Goal: Contribute content: Contribute content

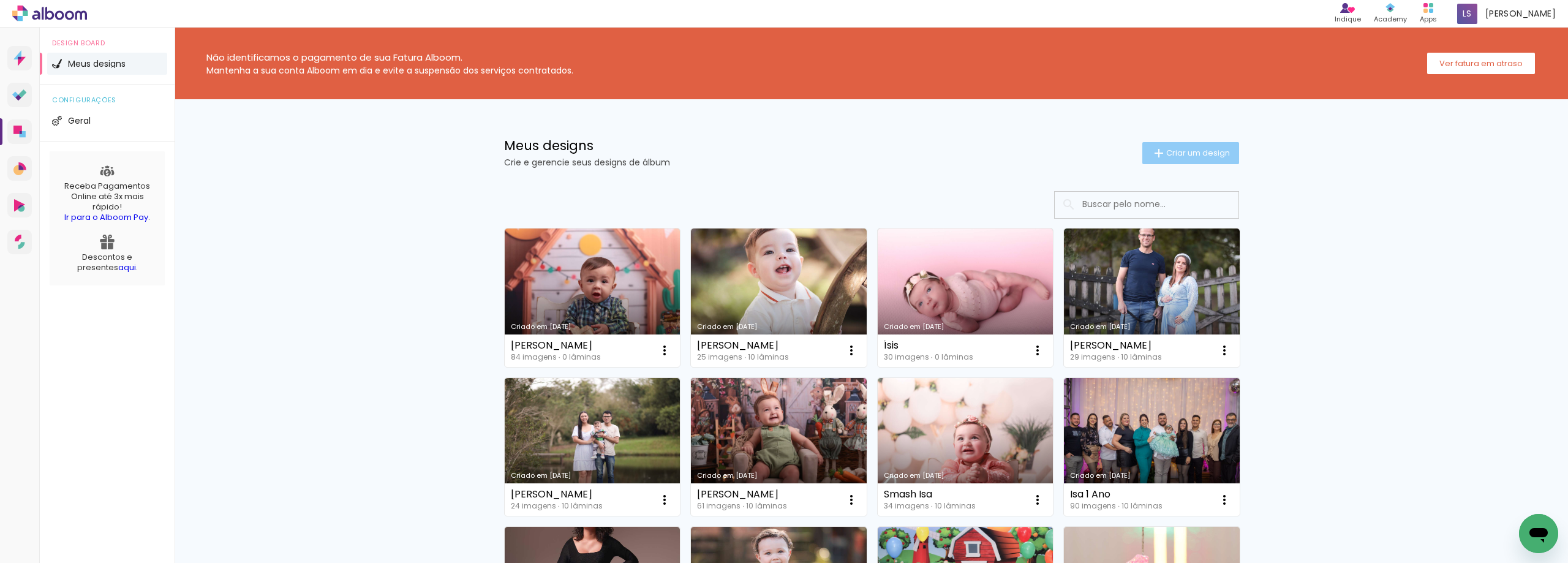
click at [1168, 156] on span "Criar um design" at bounding box center [1198, 153] width 64 height 8
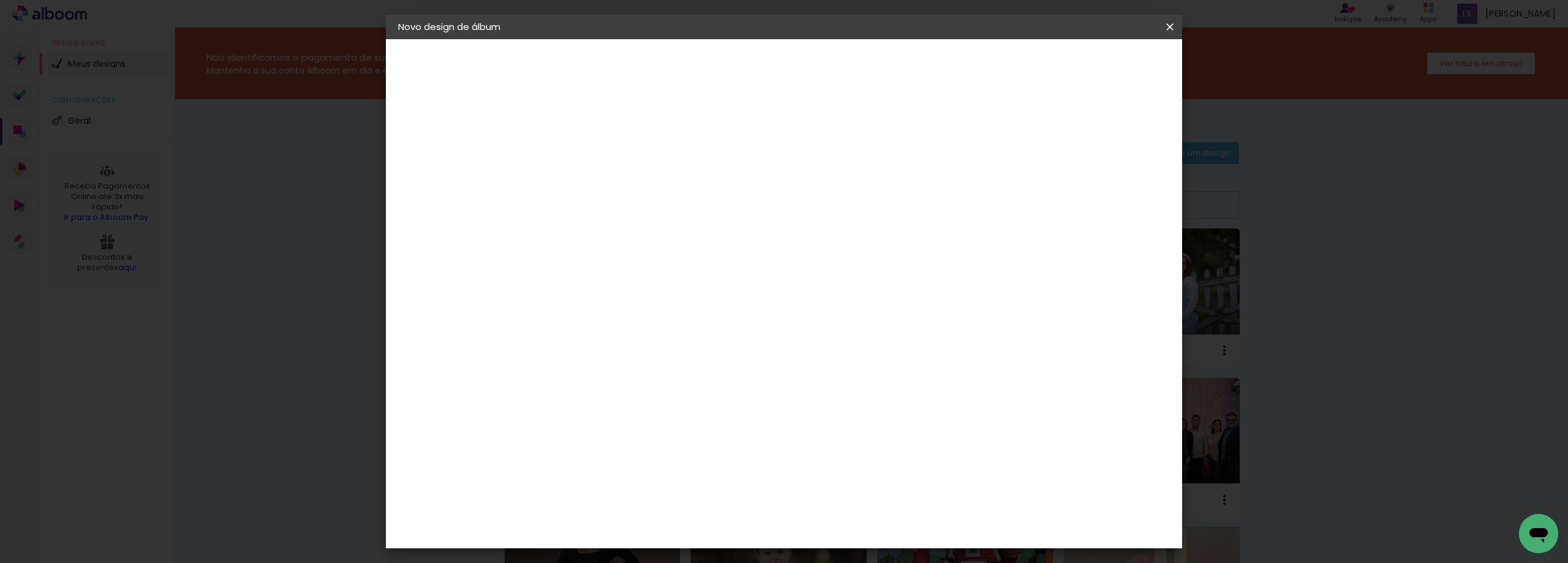
click at [598, 168] on input at bounding box center [598, 164] width 0 height 19
type input "[PERSON_NAME]"
type paper-input "[PERSON_NAME]"
click at [0, 0] on slot "Avançar" at bounding box center [0, 0] width 0 height 0
click at [0, 0] on slot "Tamanho Livre" at bounding box center [0, 0] width 0 height 0
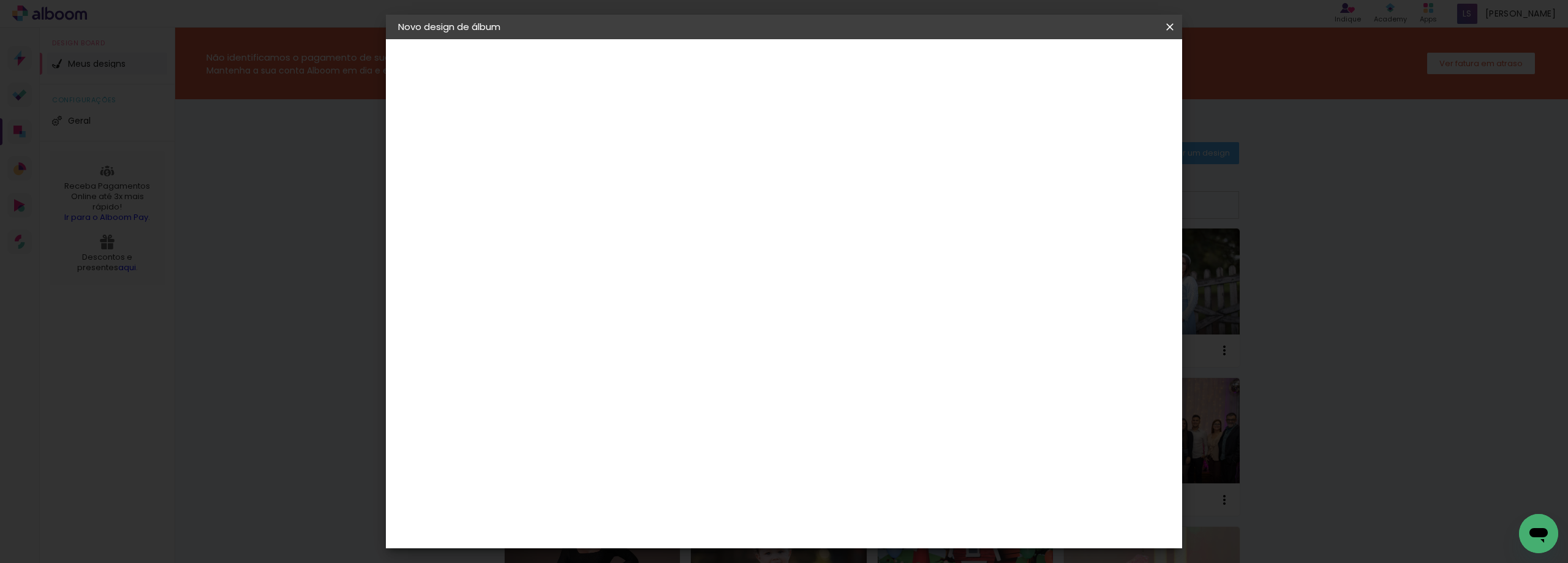
click at [828, 74] on paper-button "Avançar" at bounding box center [797, 65] width 60 height 21
click at [578, 142] on input "2" at bounding box center [590, 141] width 42 height 15
type input "0"
type paper-input "0"
click at [1106, 186] on input "5" at bounding box center [1106, 185] width 22 height 18
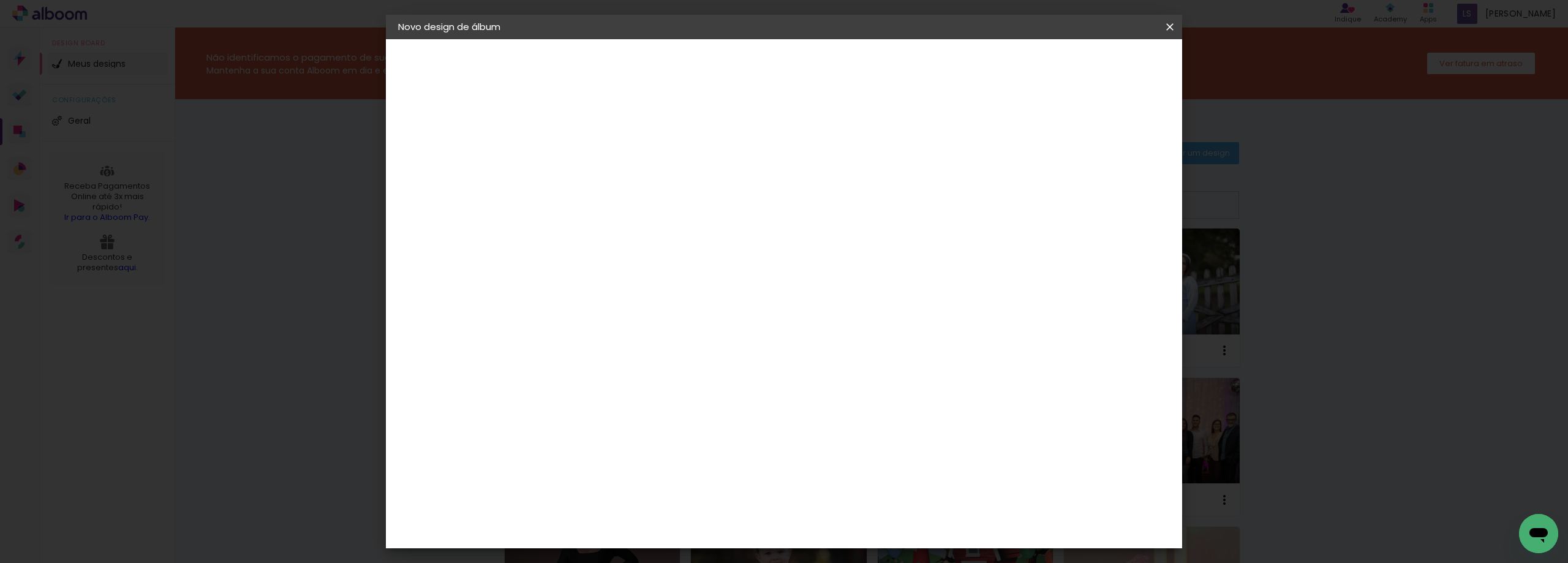
type input "0"
click at [573, 345] on input "30" at bounding box center [560, 348] width 32 height 18
type input "3"
type input "15,2"
type paper-input "15,2"
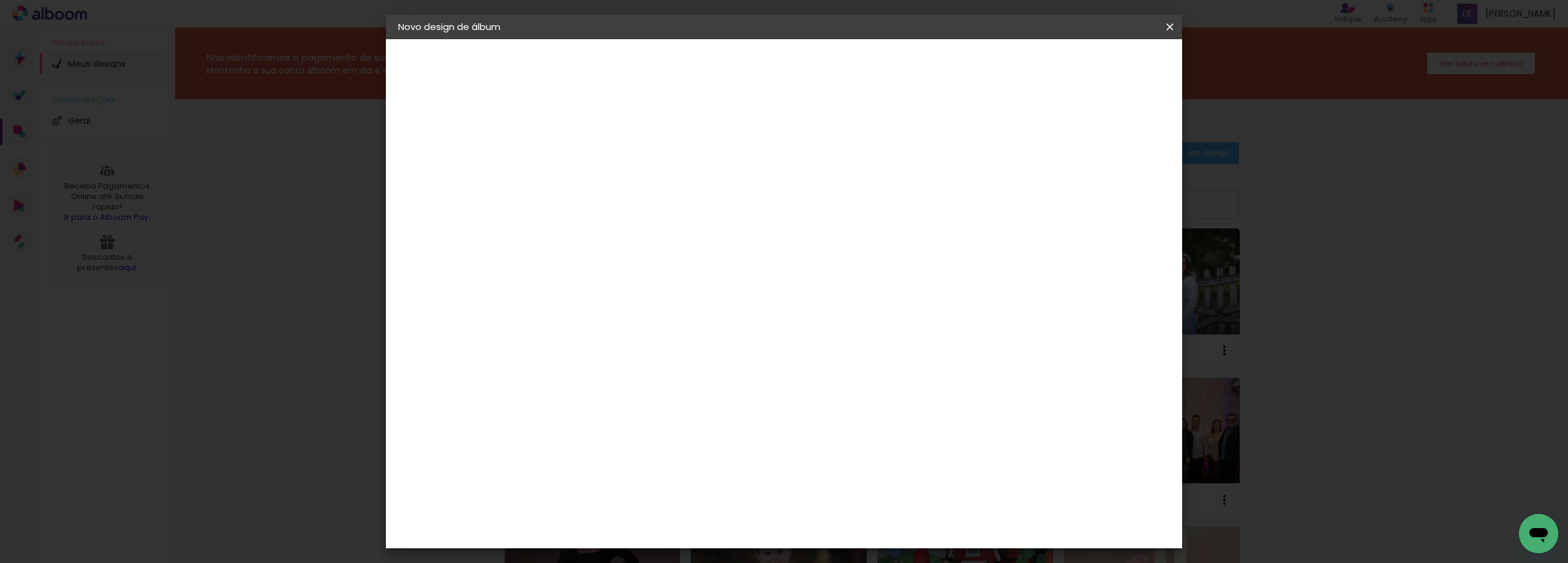
click at [855, 392] on input "60" at bounding box center [852, 392] width 32 height 18
type input "40"
type paper-input "40"
click at [1093, 60] on span "Iniciar design" at bounding box center [1065, 65] width 56 height 8
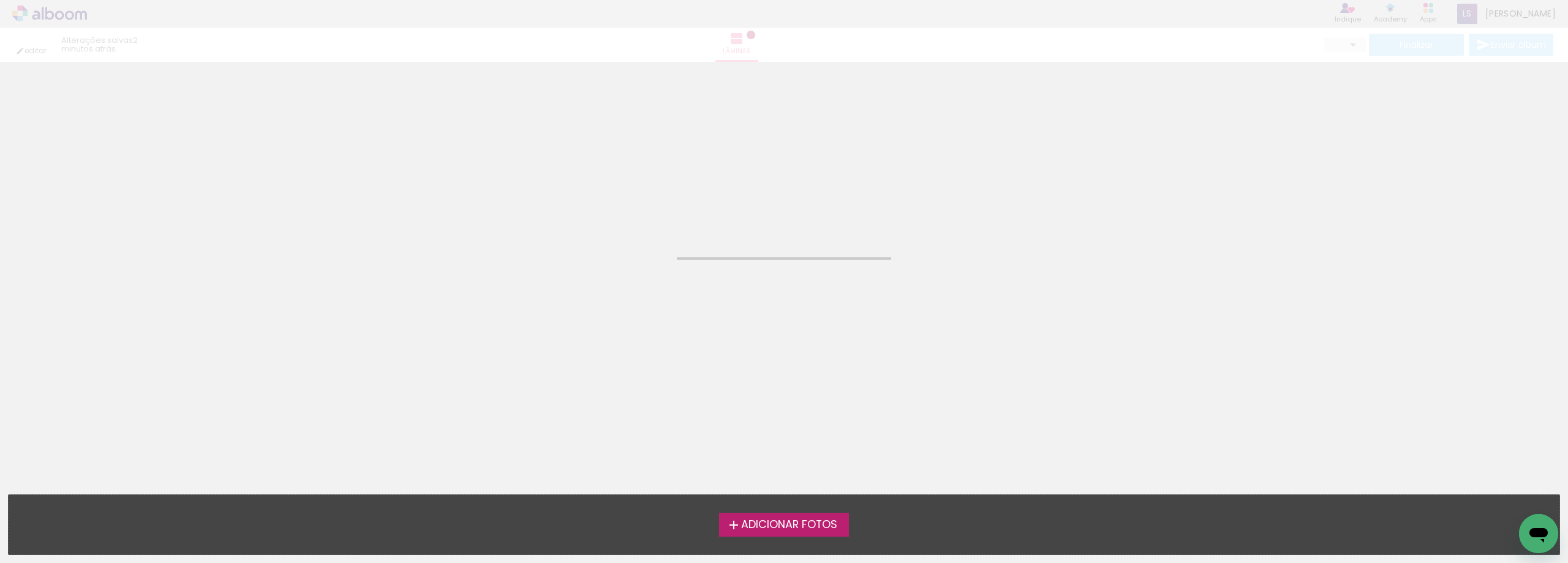
click at [803, 514] on label "Adicionar Fotos" at bounding box center [784, 524] width 131 height 23
click at [0, 0] on input "file" at bounding box center [0, 0] width 0 height 0
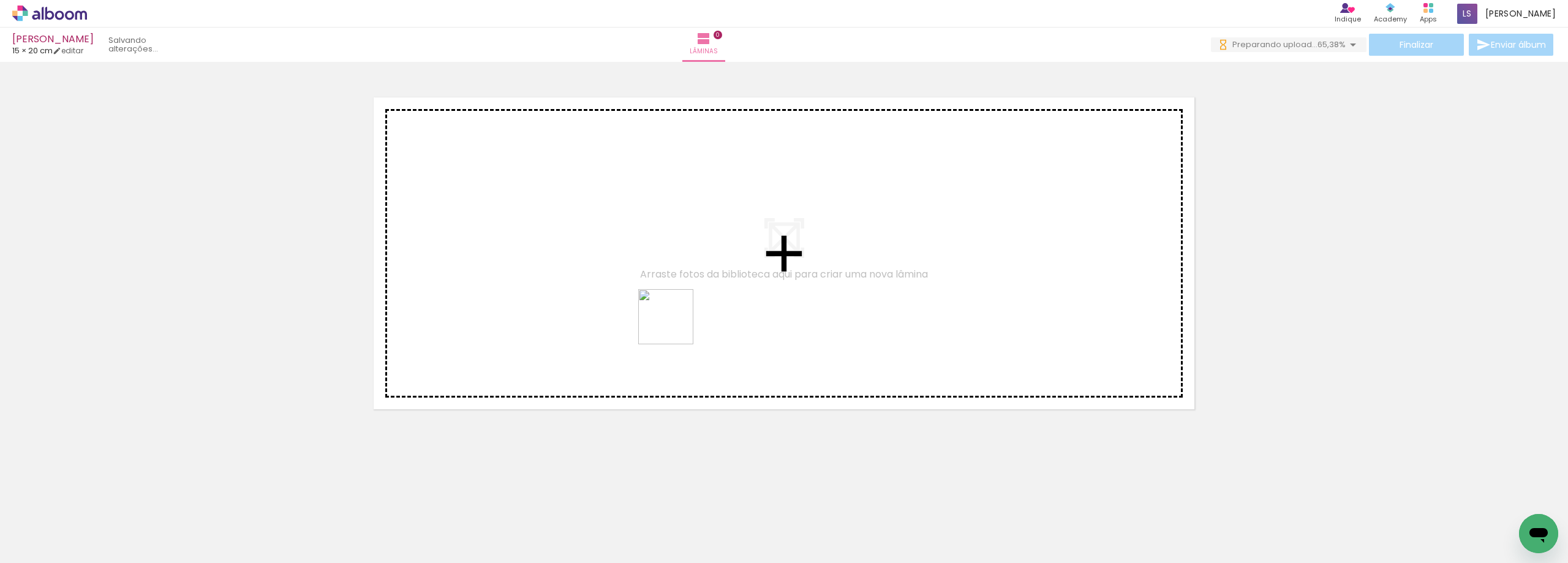
drag, startPoint x: 842, startPoint y: 531, endPoint x: 675, endPoint y: 325, distance: 265.2
click at [675, 325] on quentale-workspace at bounding box center [784, 282] width 1568 height 563
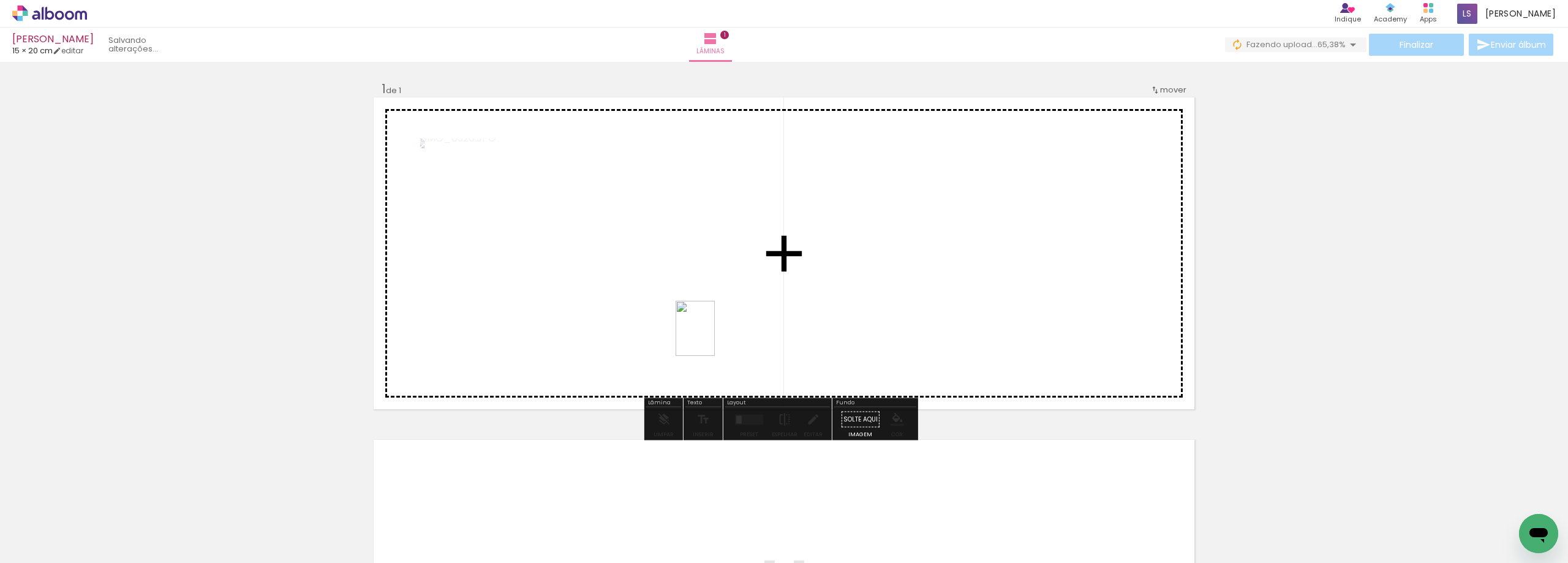
drag, startPoint x: 898, startPoint y: 520, endPoint x: 712, endPoint y: 338, distance: 260.2
click at [712, 338] on quentale-workspace at bounding box center [784, 282] width 1568 height 563
drag, startPoint x: 1168, startPoint y: 543, endPoint x: 949, endPoint y: 297, distance: 329.4
click at [949, 297] on quentale-workspace at bounding box center [784, 282] width 1568 height 563
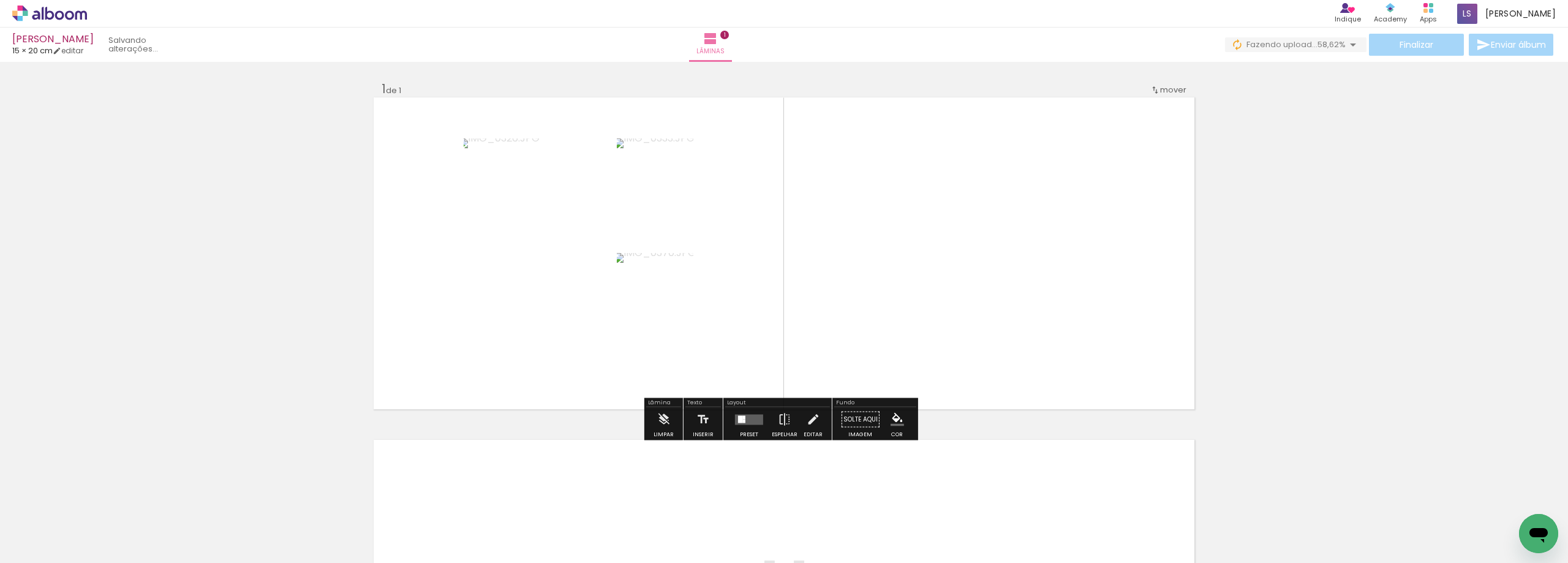
drag, startPoint x: 1255, startPoint y: 529, endPoint x: 1103, endPoint y: 250, distance: 317.7
click at [1103, 250] on quentale-workspace at bounding box center [784, 282] width 1568 height 563
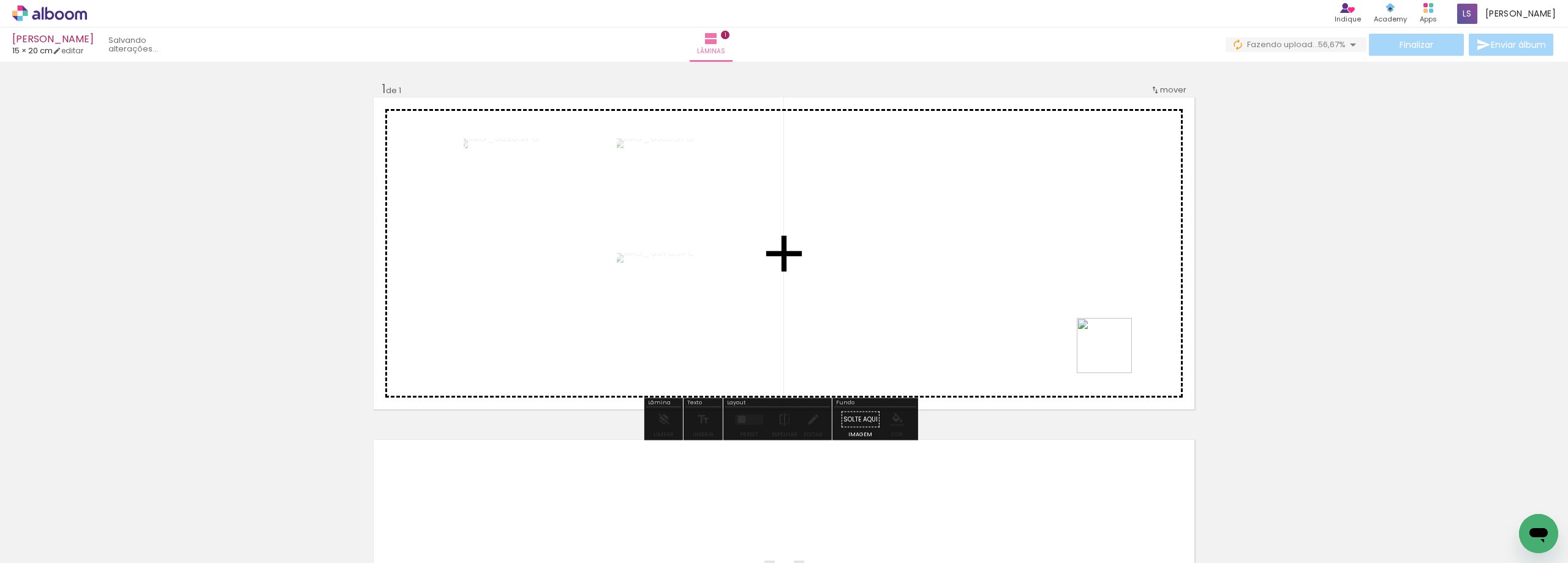
drag, startPoint x: 1246, startPoint y: 535, endPoint x: 1110, endPoint y: 352, distance: 228.0
click at [1110, 352] on quentale-workspace at bounding box center [784, 282] width 1568 height 563
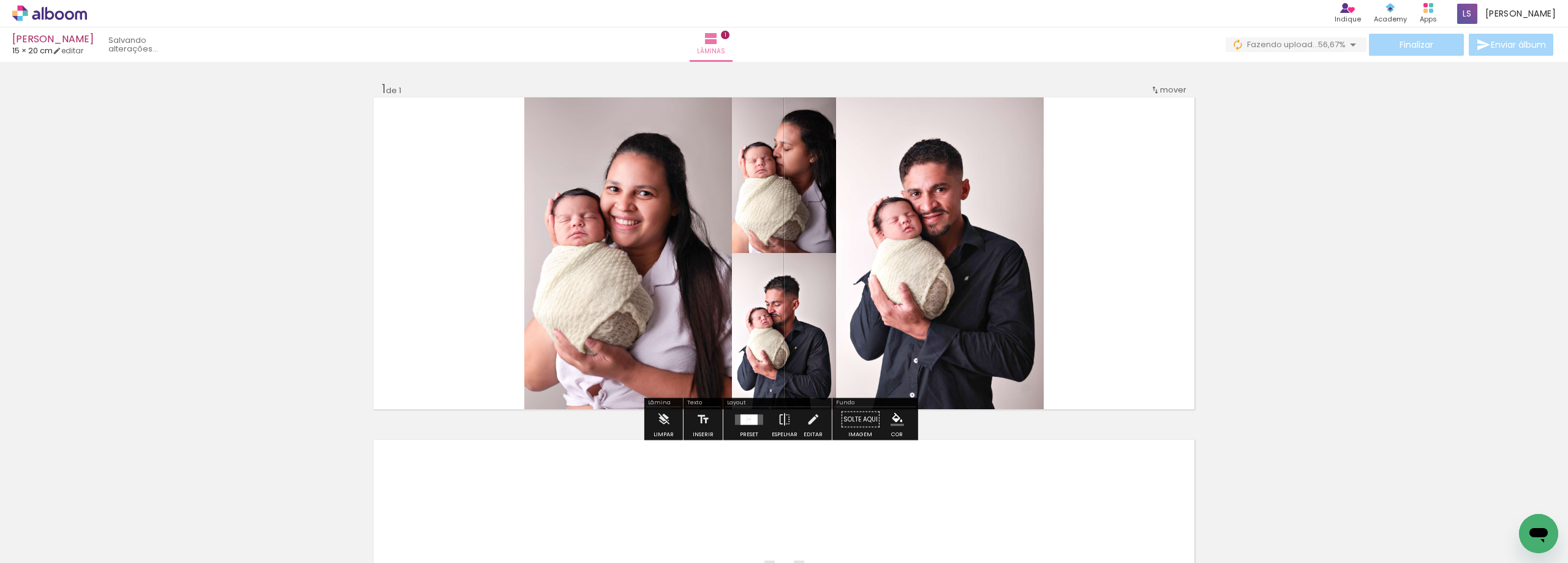
click at [745, 414] on div at bounding box center [748, 419] width 33 height 24
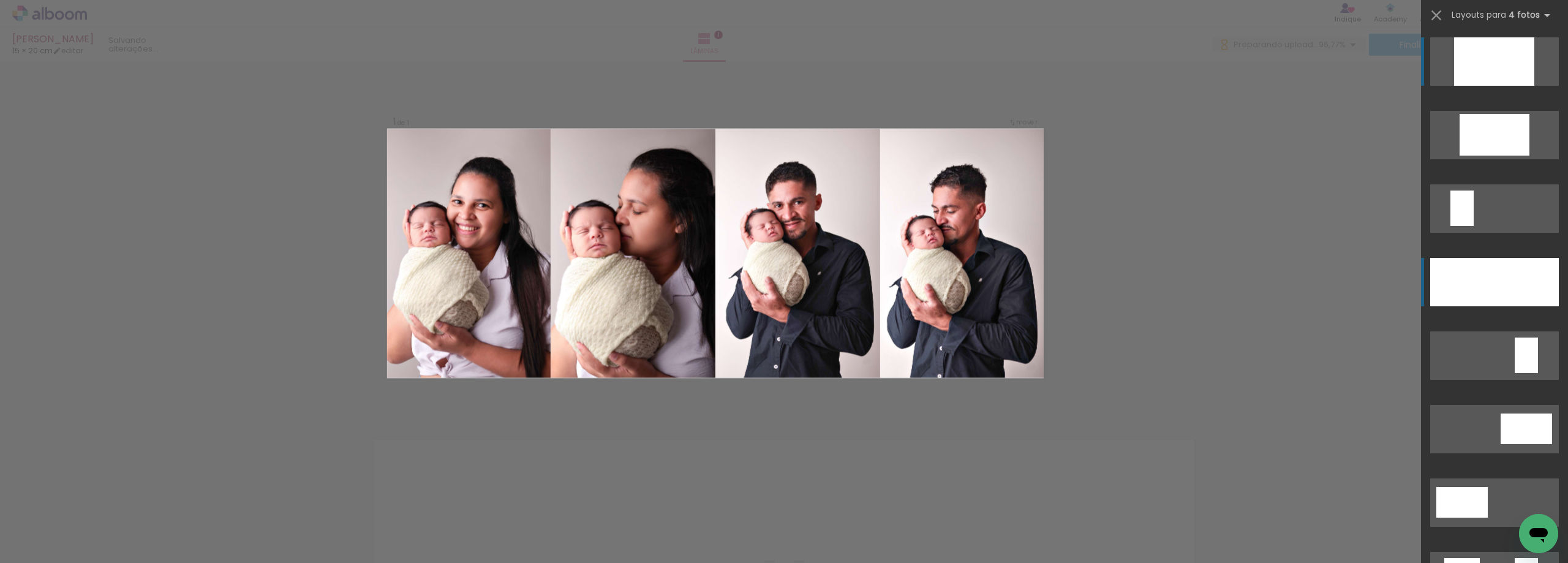
click at [1485, 286] on div at bounding box center [1478, 282] width 33 height 49
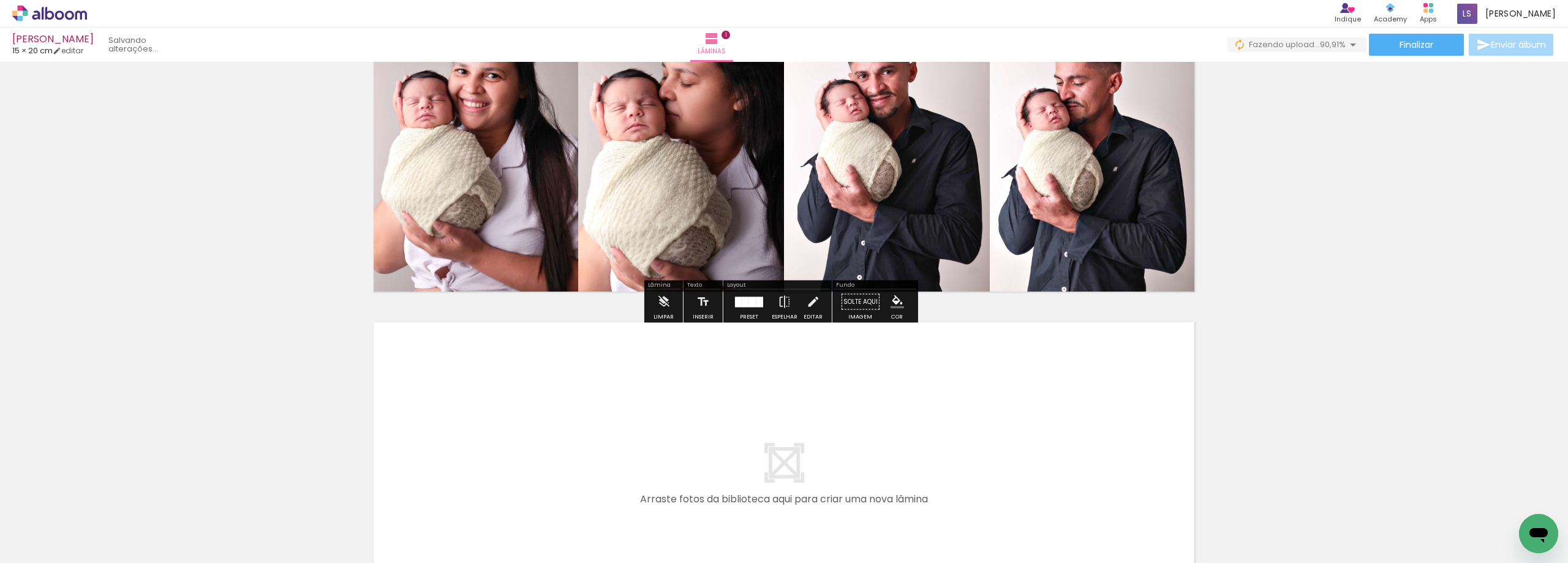
scroll to position [122, 0]
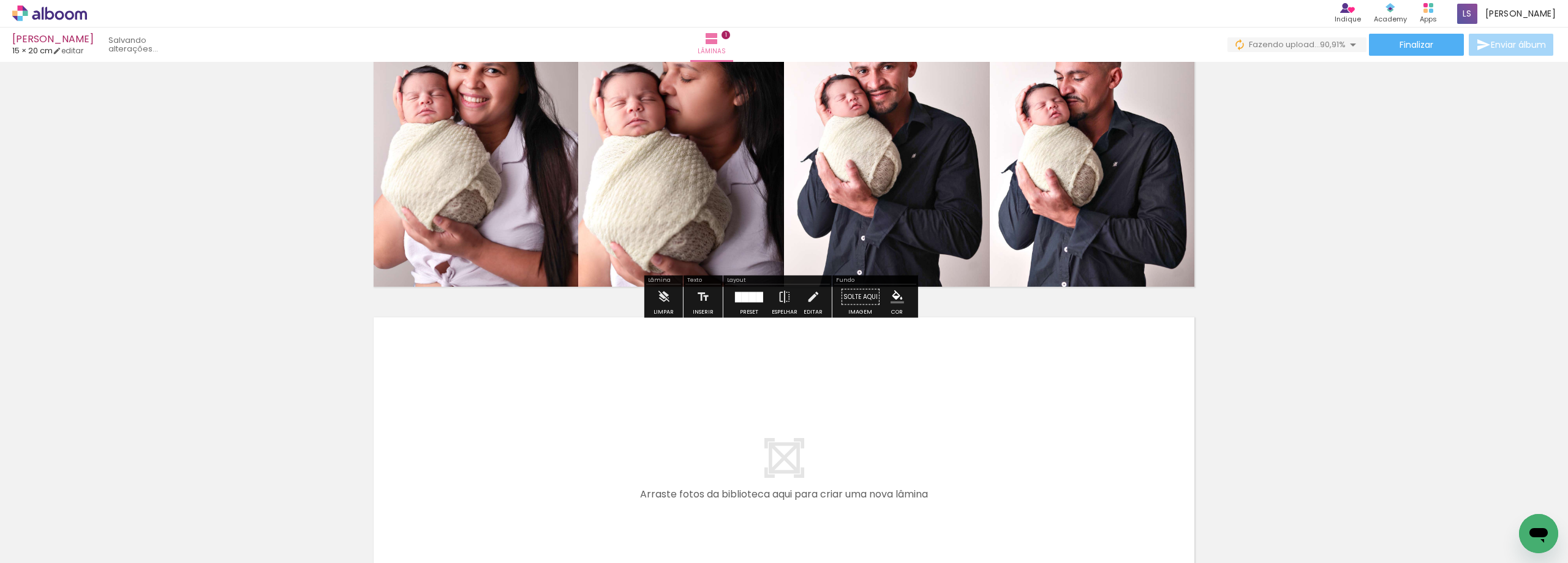
click at [1313, 276] on div "Inserir lâmina 1 de 1" at bounding box center [784, 287] width 1568 height 685
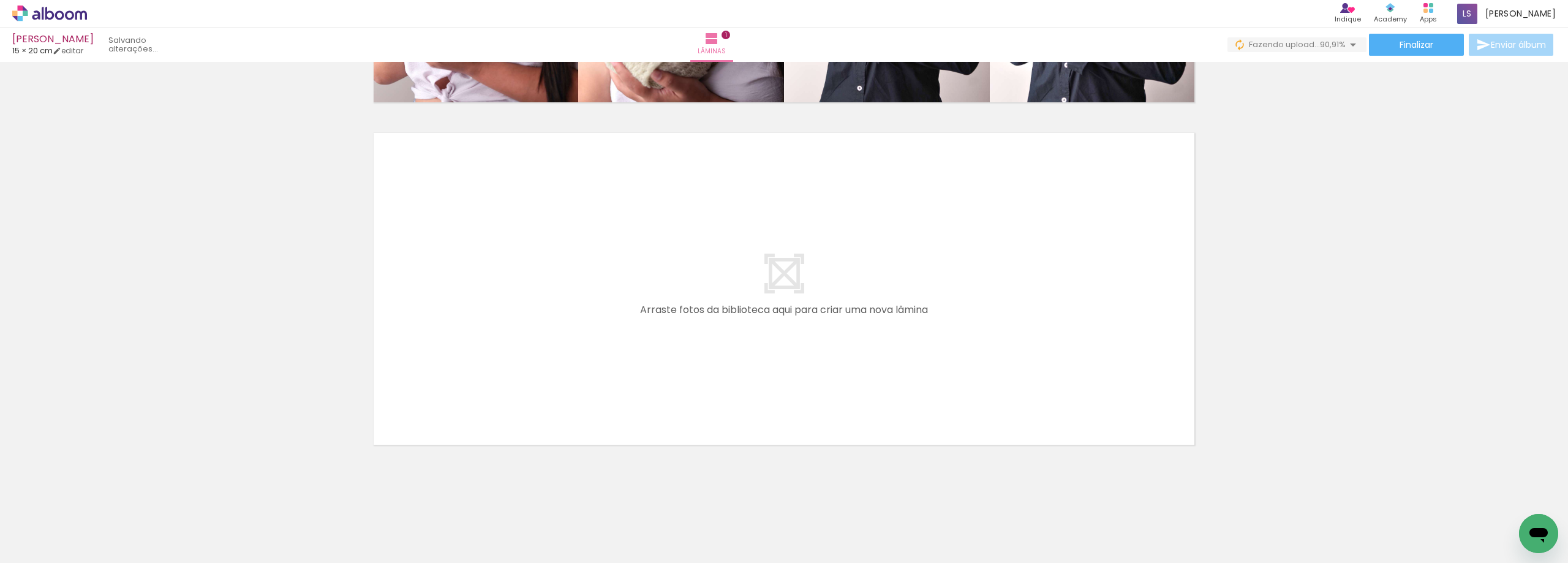
scroll to position [308, 0]
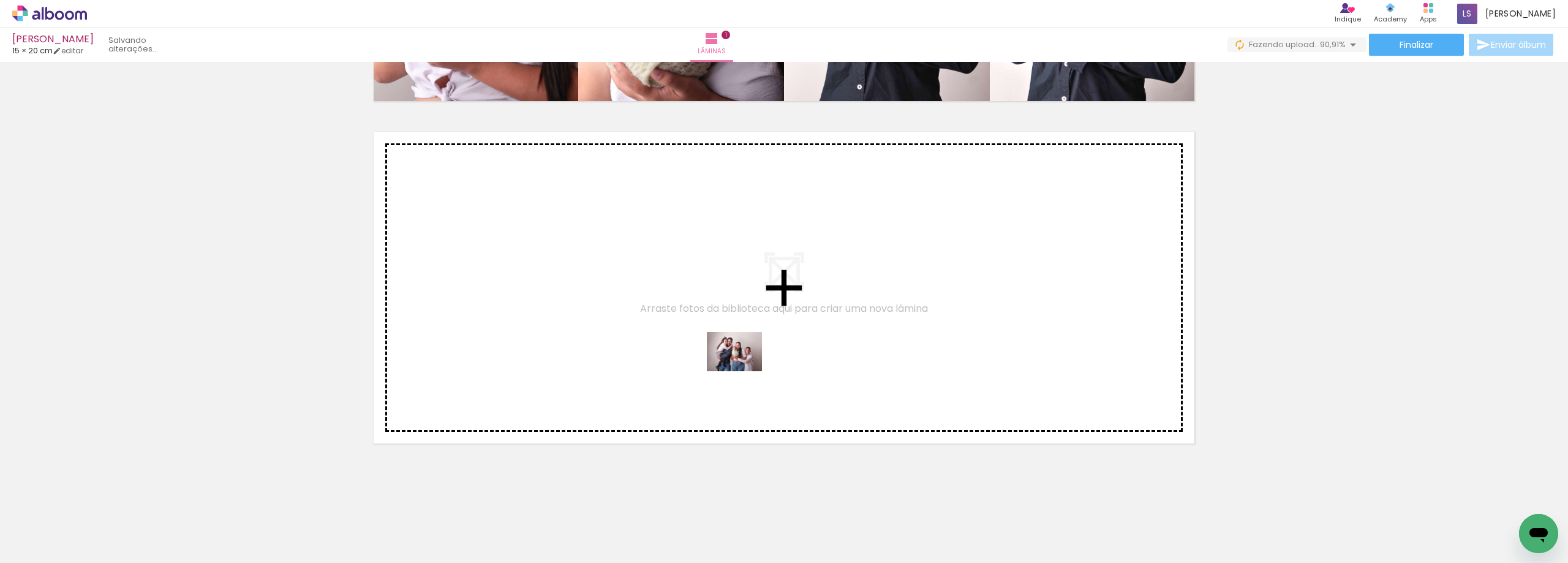
drag, startPoint x: 1112, startPoint y: 533, endPoint x: 742, endPoint y: 368, distance: 405.1
click at [742, 368] on quentale-workspace at bounding box center [784, 282] width 1568 height 563
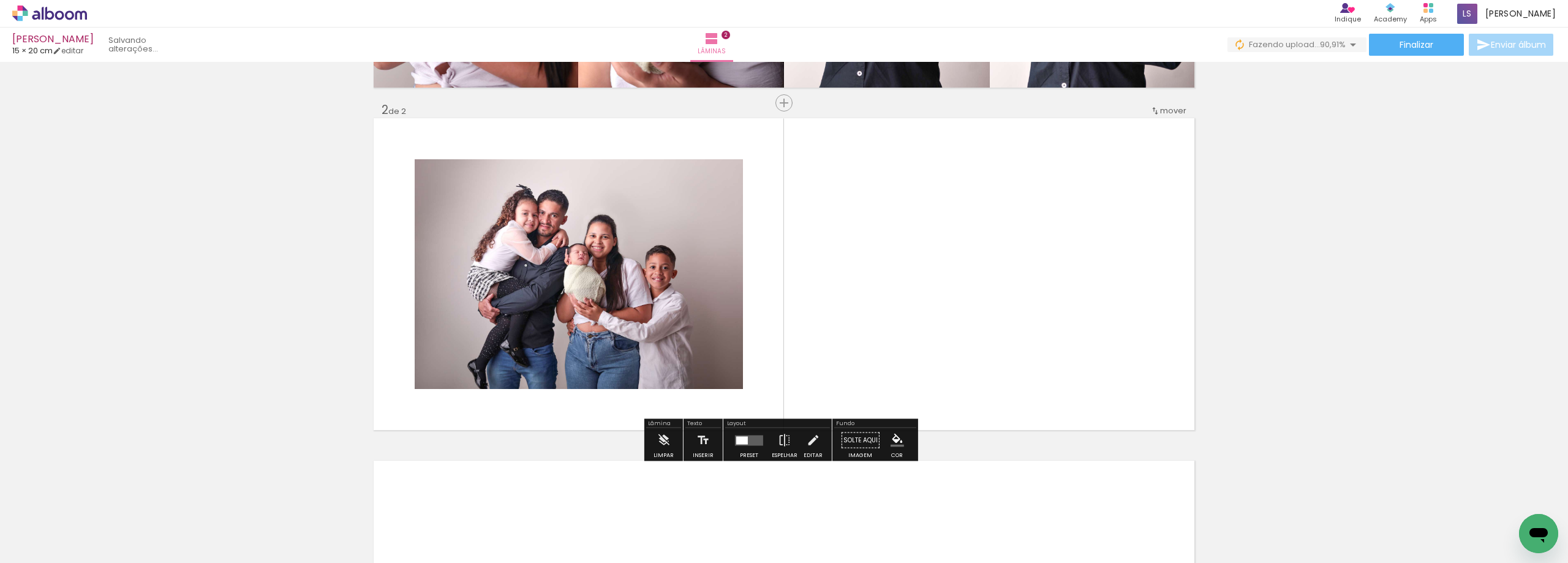
scroll to position [322, 0]
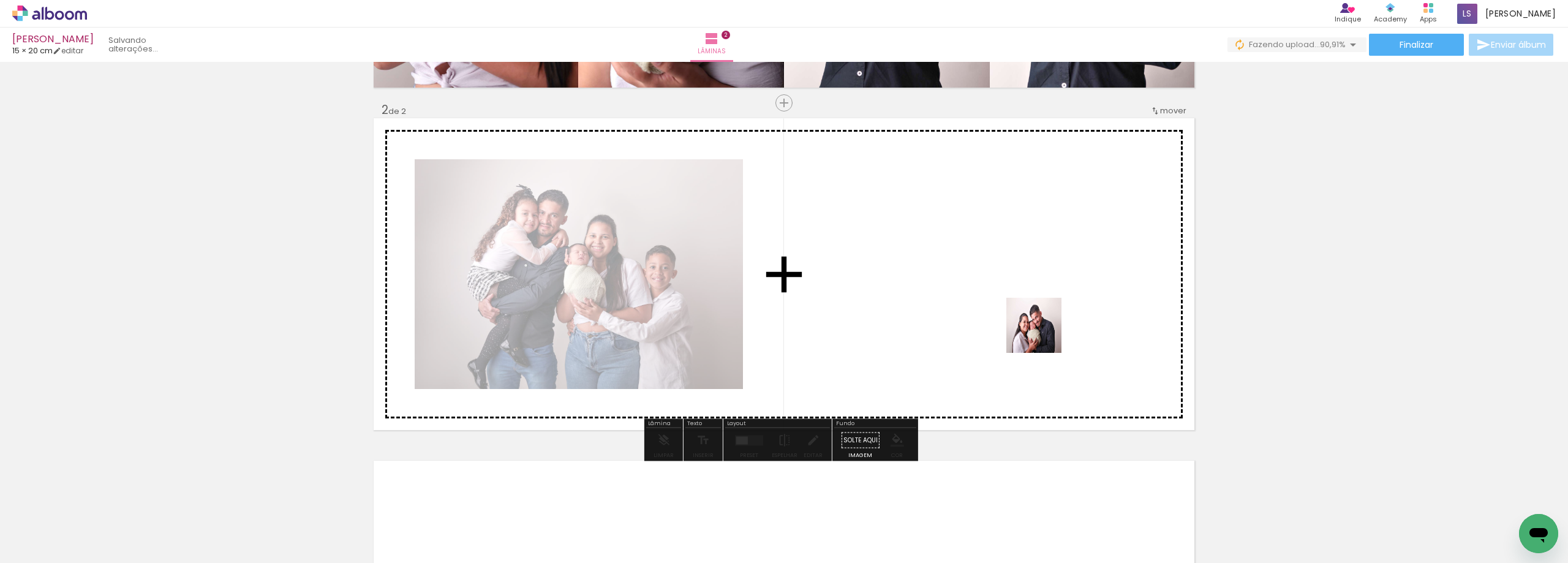
drag, startPoint x: 1318, startPoint y: 529, endPoint x: 1043, endPoint y: 334, distance: 337.1
click at [1043, 334] on quentale-workspace at bounding box center [784, 282] width 1568 height 563
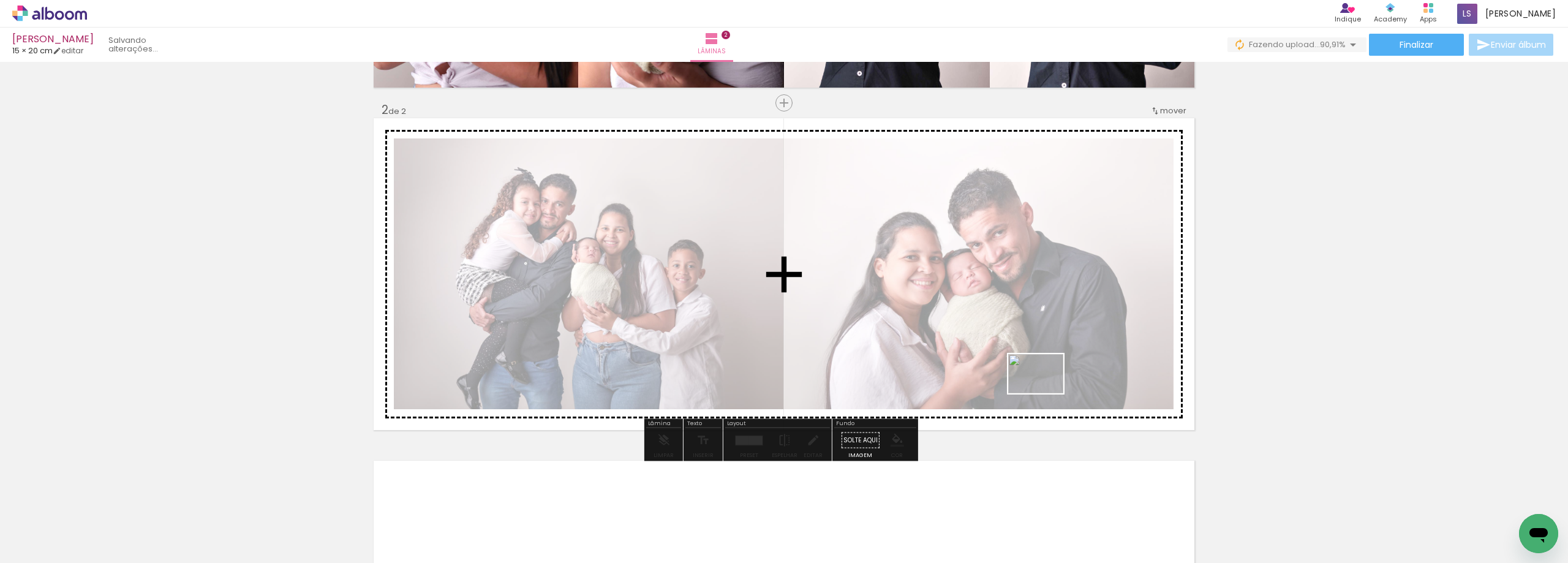
drag, startPoint x: 1390, startPoint y: 533, endPoint x: 1044, endPoint y: 390, distance: 374.4
click at [1044, 390] on quentale-workspace at bounding box center [784, 282] width 1568 height 563
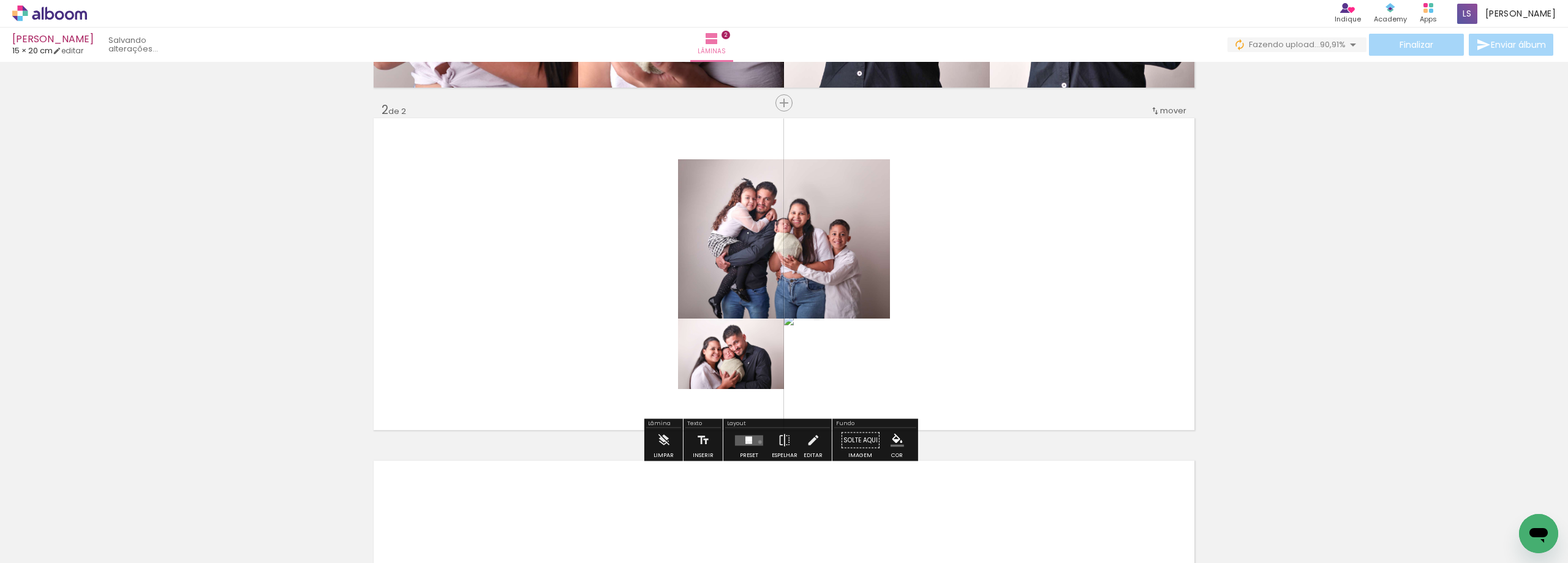
click at [757, 442] on quentale-layouter at bounding box center [749, 440] width 28 height 10
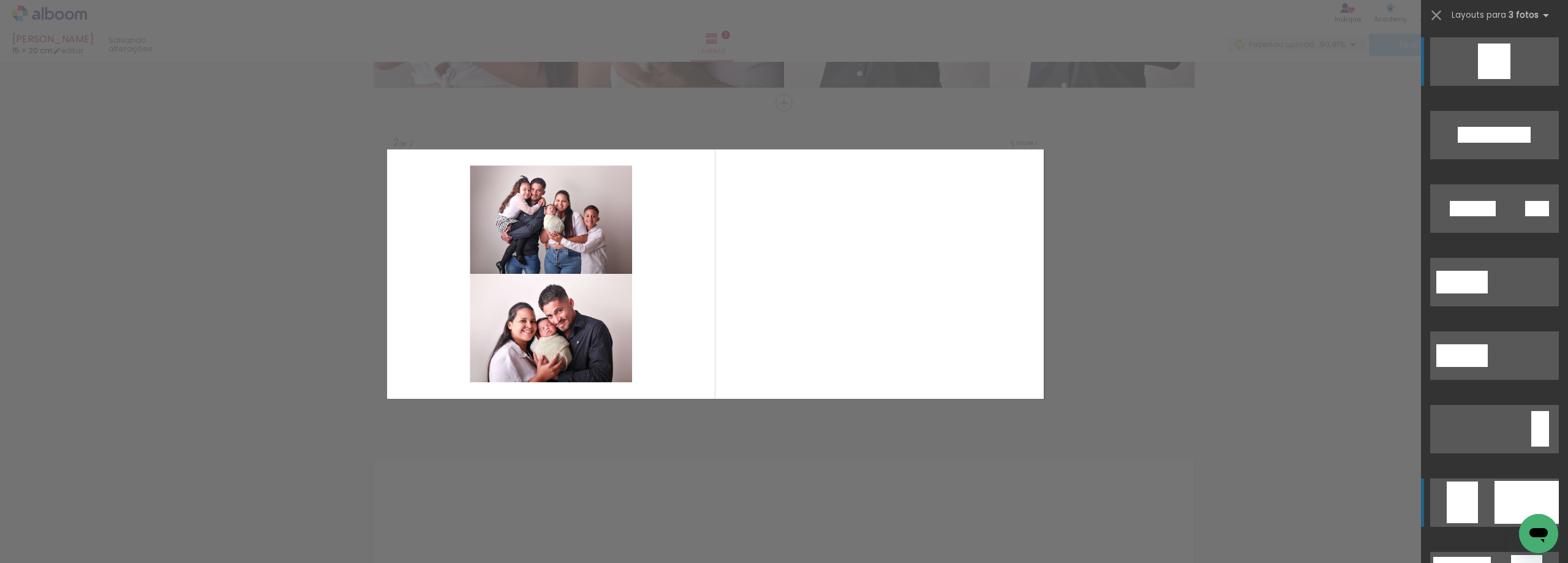
click at [1496, 495] on div at bounding box center [1526, 502] width 64 height 43
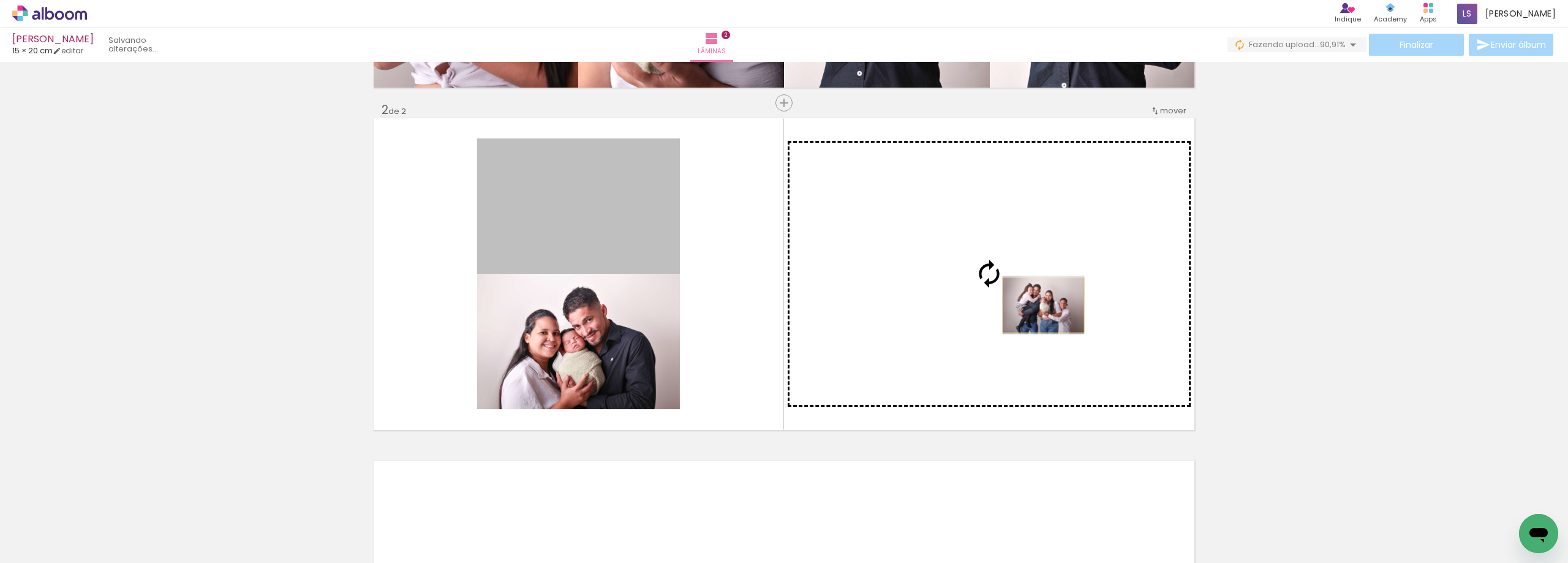
drag, startPoint x: 642, startPoint y: 221, endPoint x: 1039, endPoint y: 305, distance: 405.8
click at [0, 0] on slot at bounding box center [0, 0] width 0 height 0
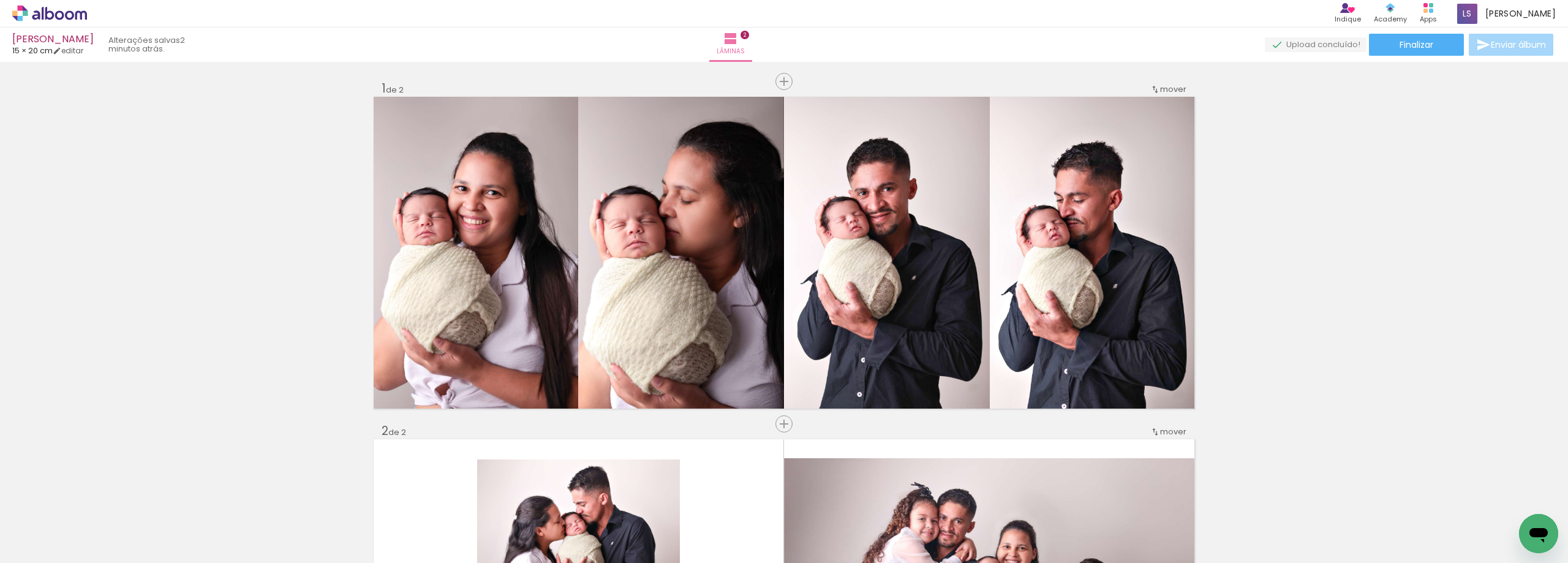
scroll to position [0, 0]
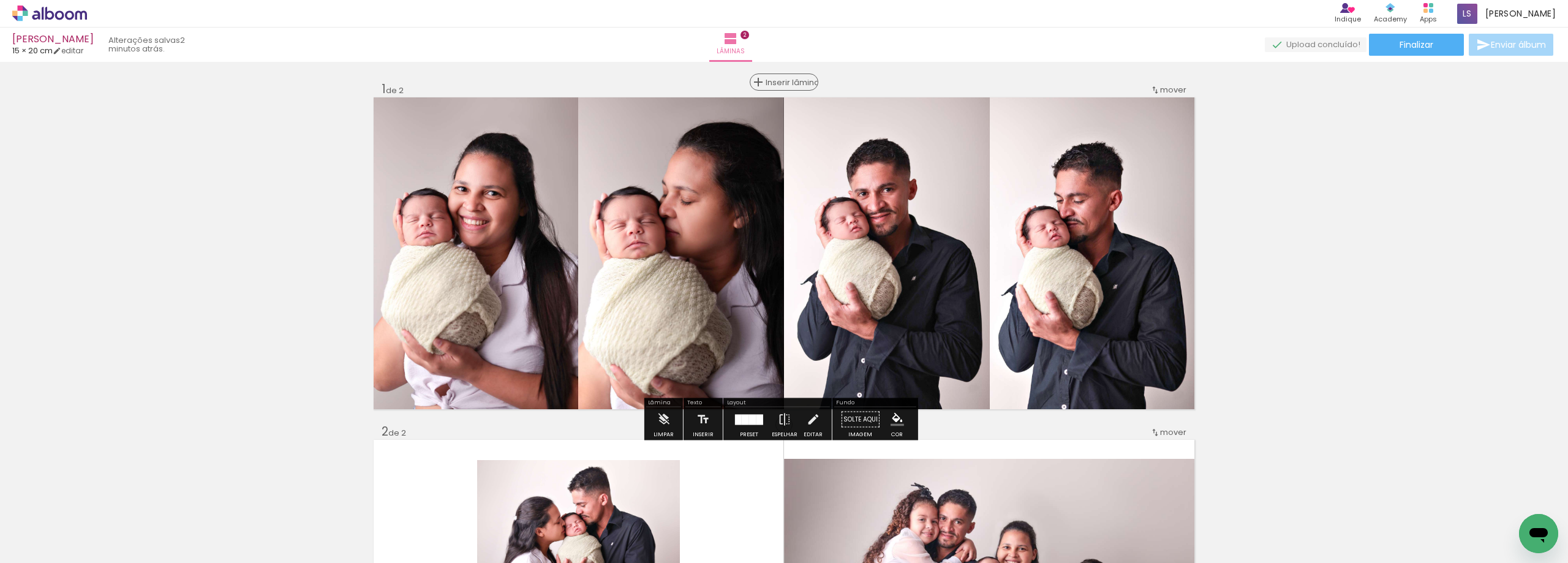
click at [783, 80] on span "Inserir lâmina" at bounding box center [789, 83] width 48 height 8
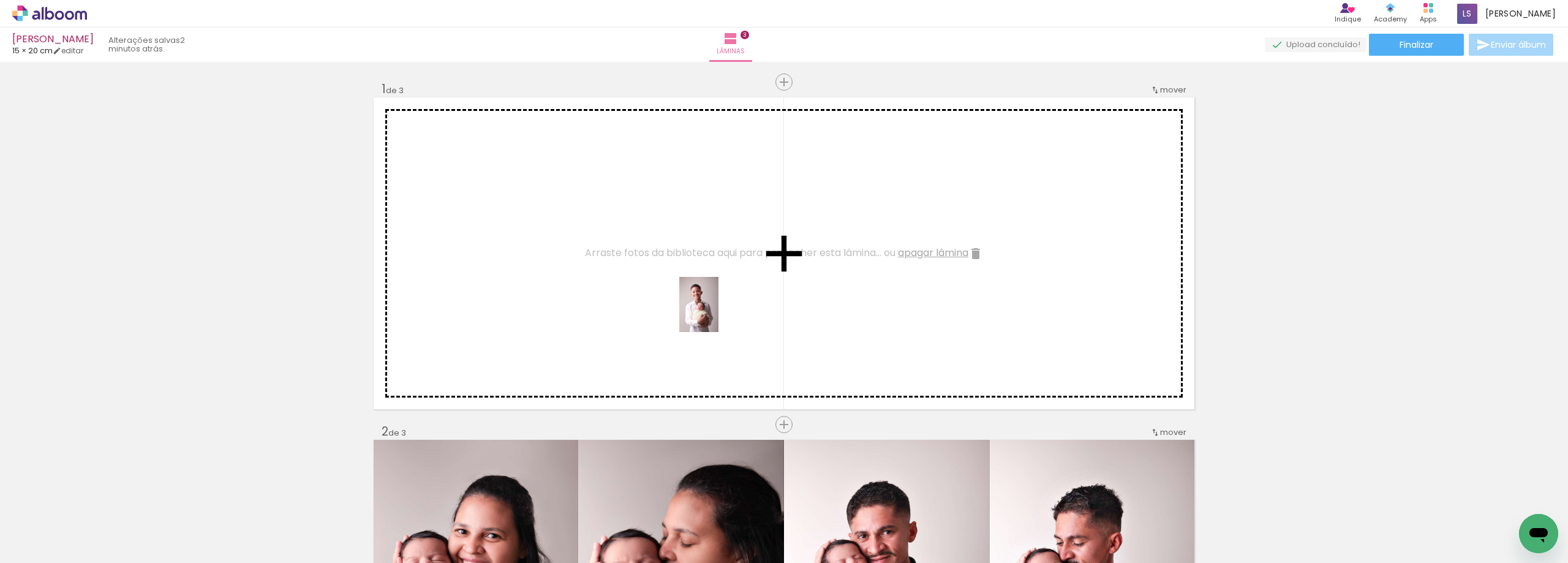
drag, startPoint x: 982, startPoint y: 533, endPoint x: 716, endPoint y: 313, distance: 345.2
click at [716, 313] on quentale-workspace at bounding box center [784, 282] width 1568 height 563
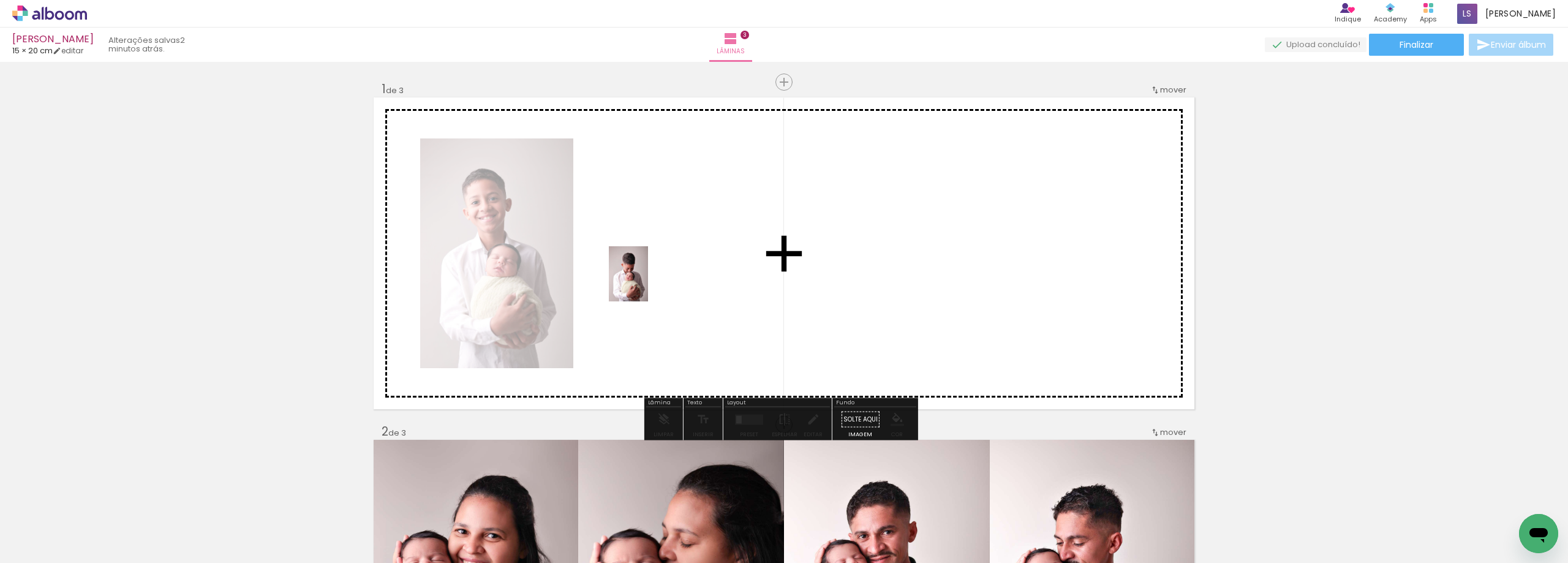
drag, startPoint x: 1031, startPoint y: 539, endPoint x: 646, endPoint y: 283, distance: 462.3
click at [646, 283] on quentale-workspace at bounding box center [784, 282] width 1568 height 563
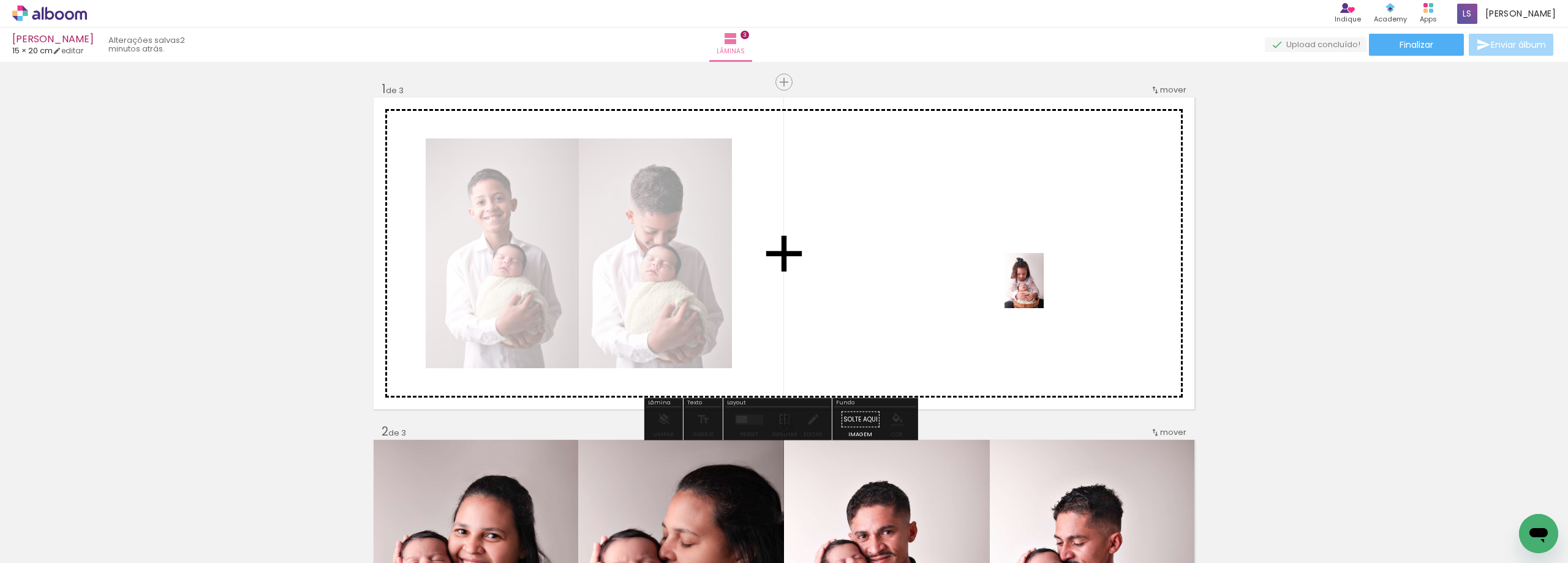
drag, startPoint x: 1459, startPoint y: 529, endPoint x: 1567, endPoint y: 498, distance: 112.4
click at [1040, 290] on quentale-workspace at bounding box center [784, 282] width 1568 height 563
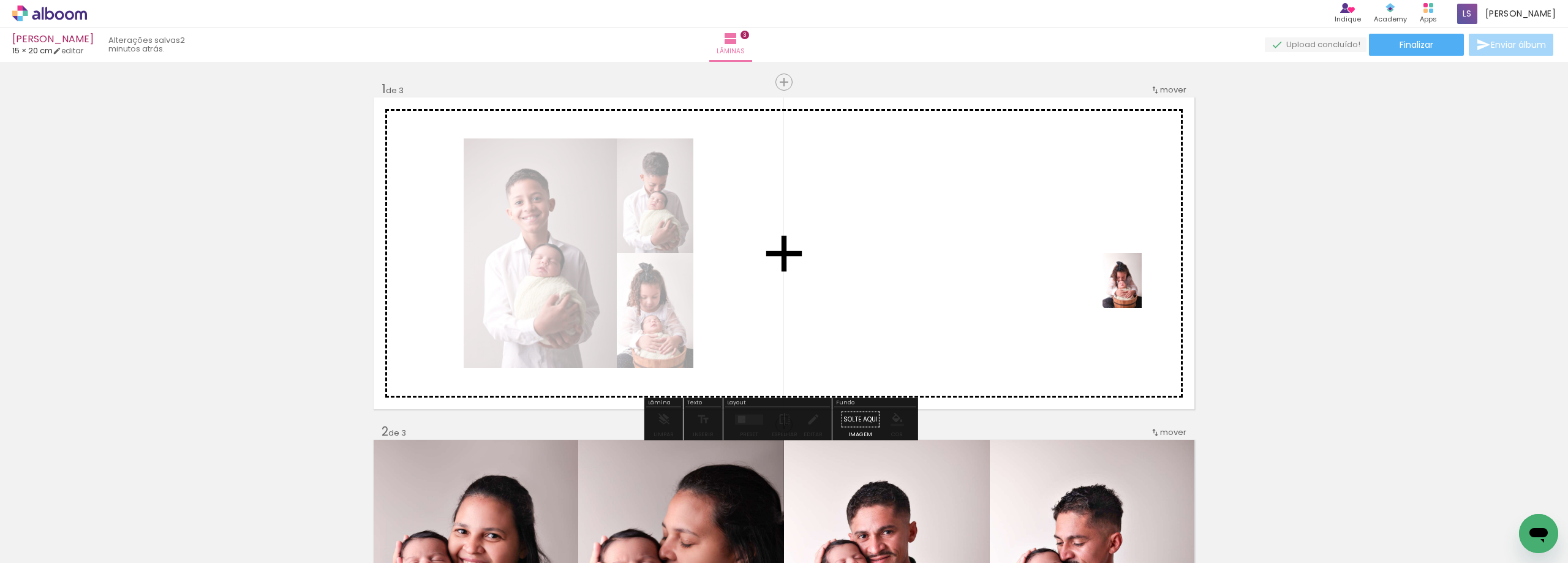
drag, startPoint x: 1511, startPoint y: 514, endPoint x: 1097, endPoint y: 286, distance: 472.6
click at [1097, 286] on quentale-workspace at bounding box center [784, 282] width 1568 height 563
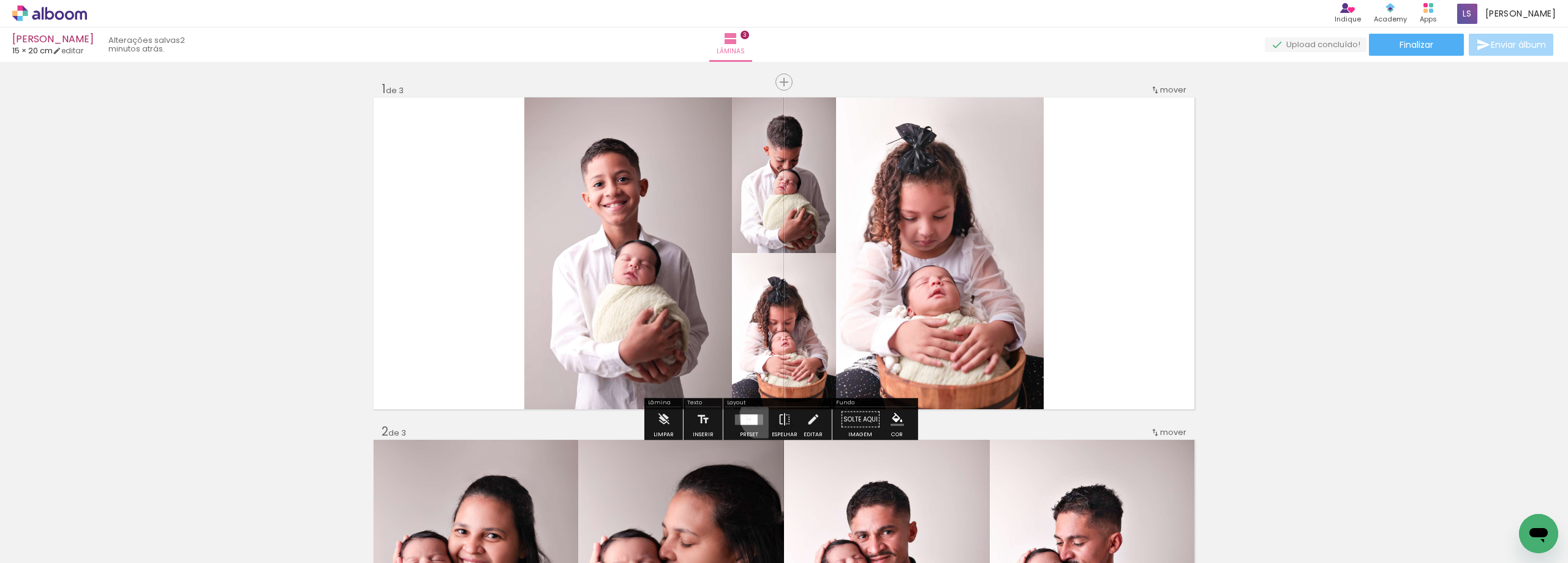
click at [761, 416] on div at bounding box center [748, 419] width 33 height 24
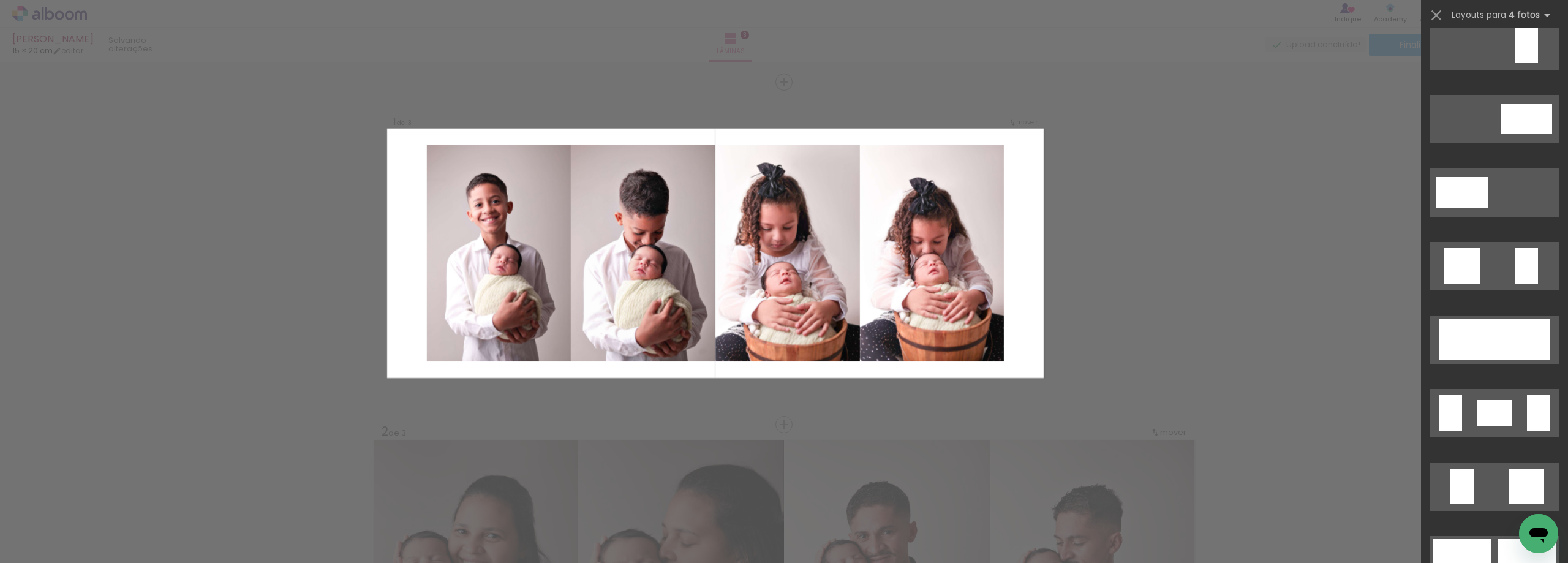
scroll to position [368, 0]
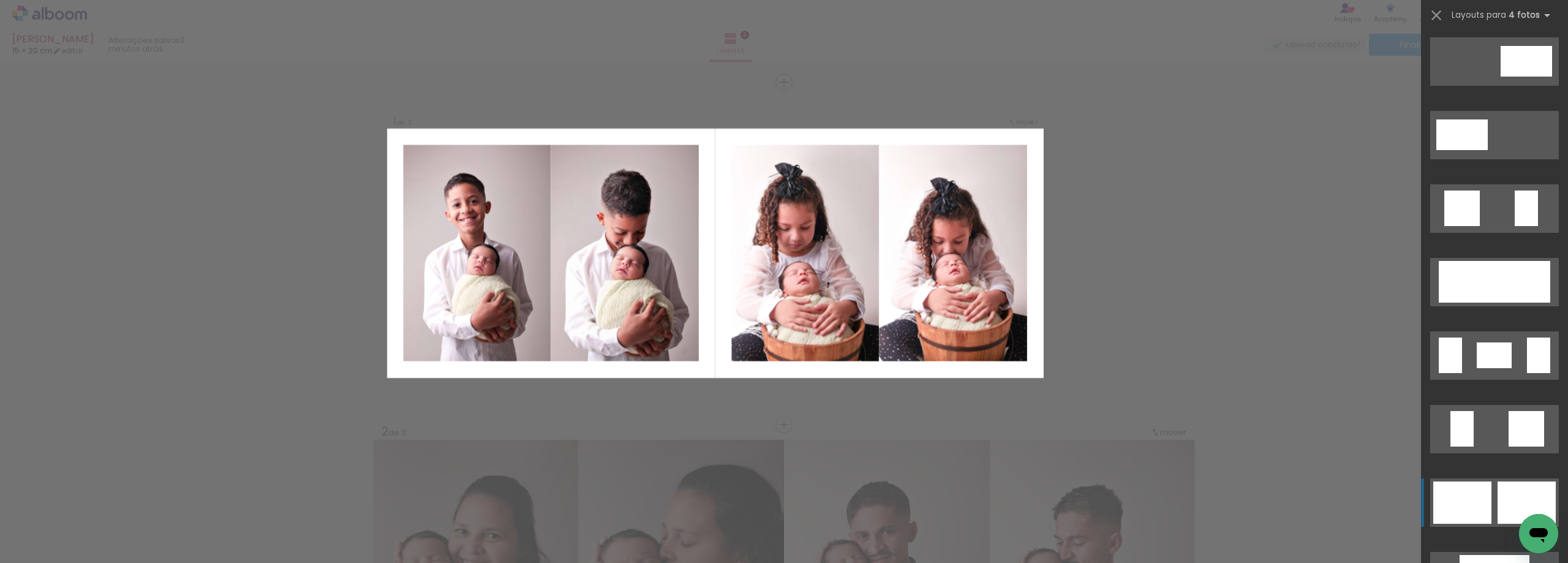
click at [1498, 491] on div at bounding box center [1512, 503] width 28 height 42
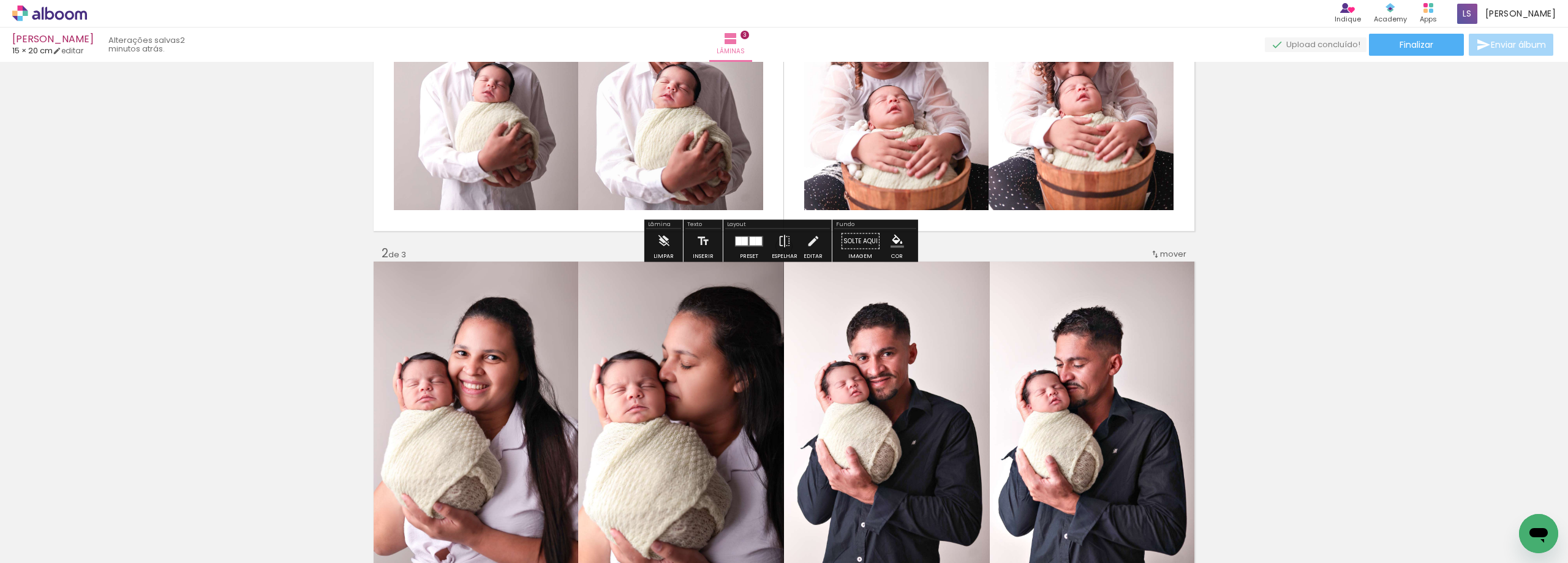
scroll to position [183, 0]
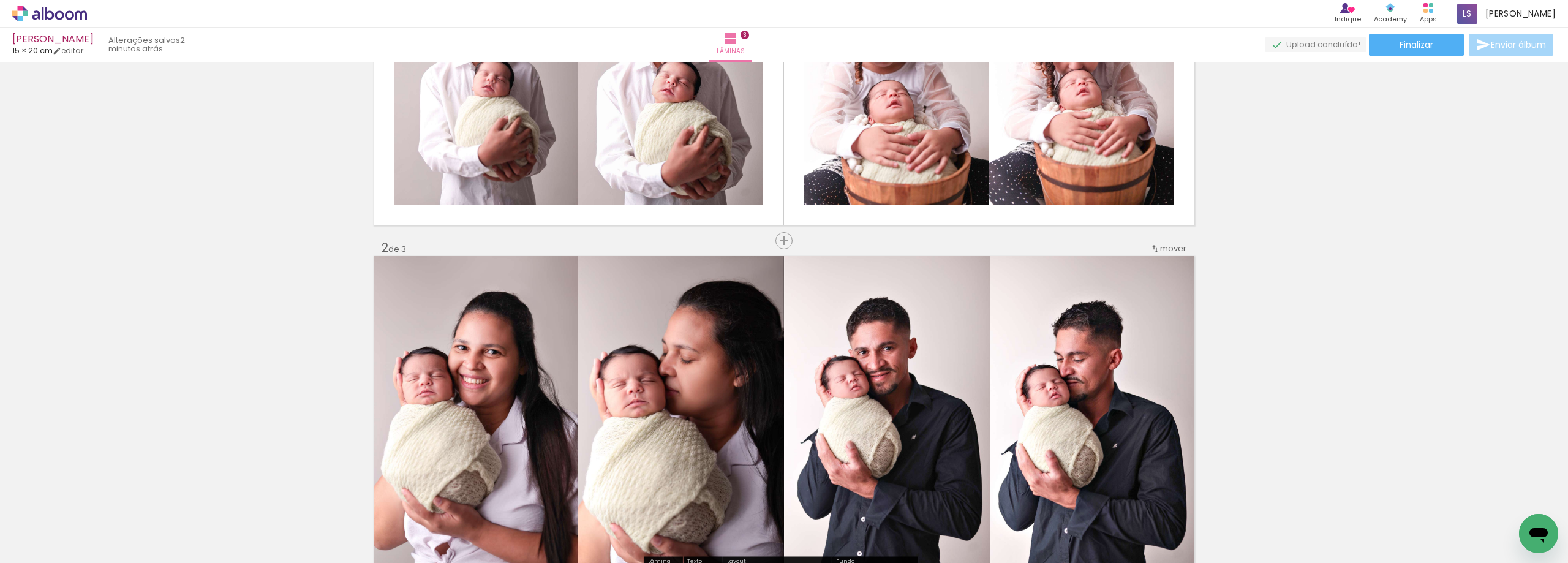
click at [1150, 250] on iron-icon at bounding box center [1155, 249] width 10 height 10
click at [1148, 248] on paper-item "antes da 1" at bounding box center [1137, 246] width 93 height 20
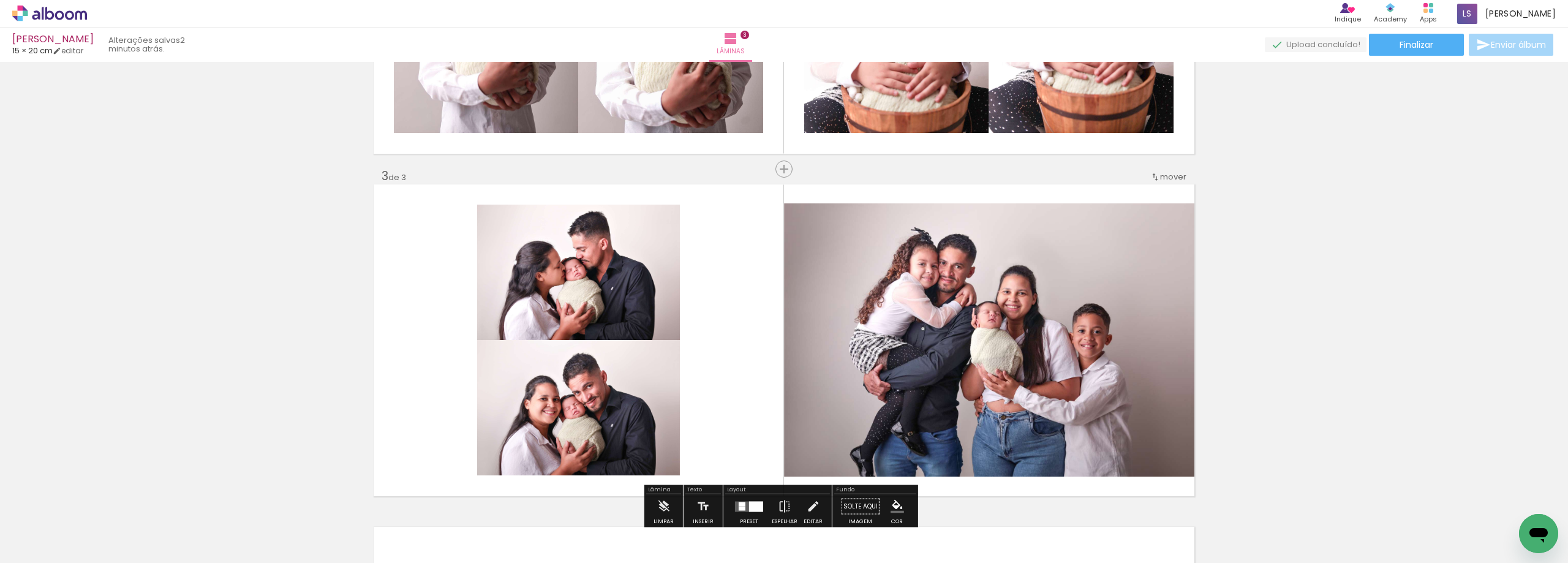
scroll to position [551, 0]
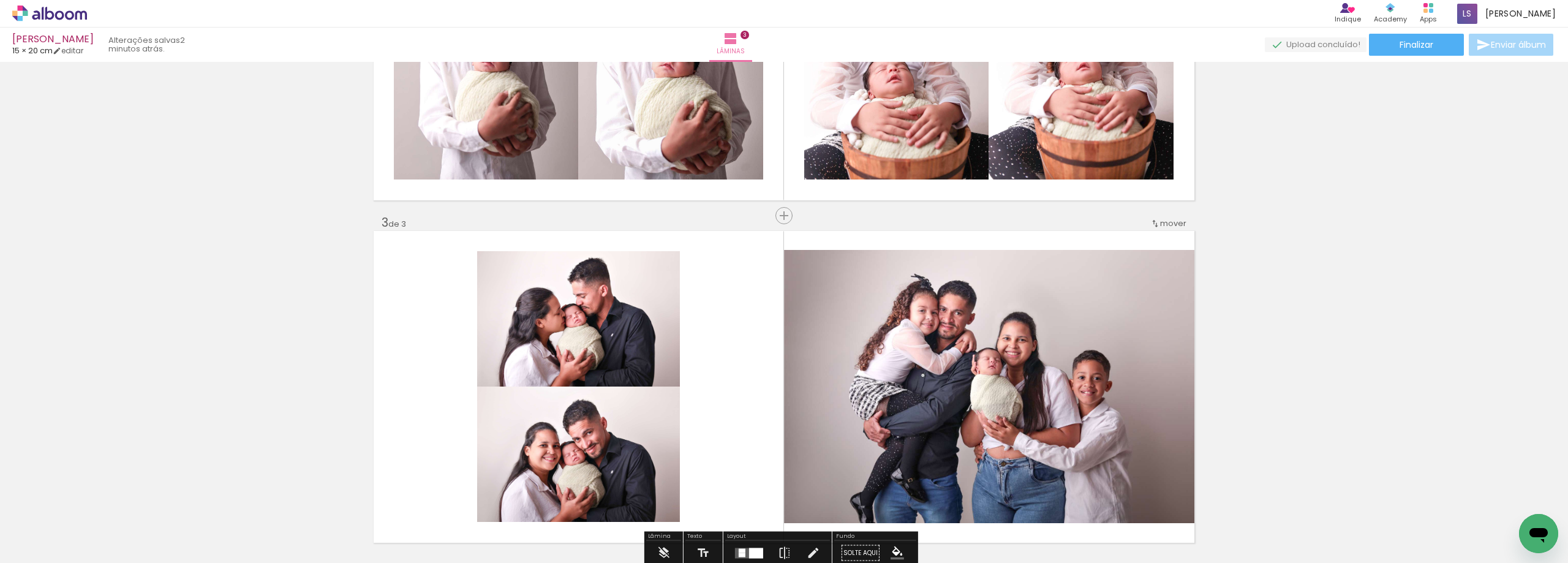
click at [1153, 222] on iron-icon at bounding box center [1155, 224] width 10 height 10
click at [1142, 240] on span "2" at bounding box center [1139, 241] width 7 height 20
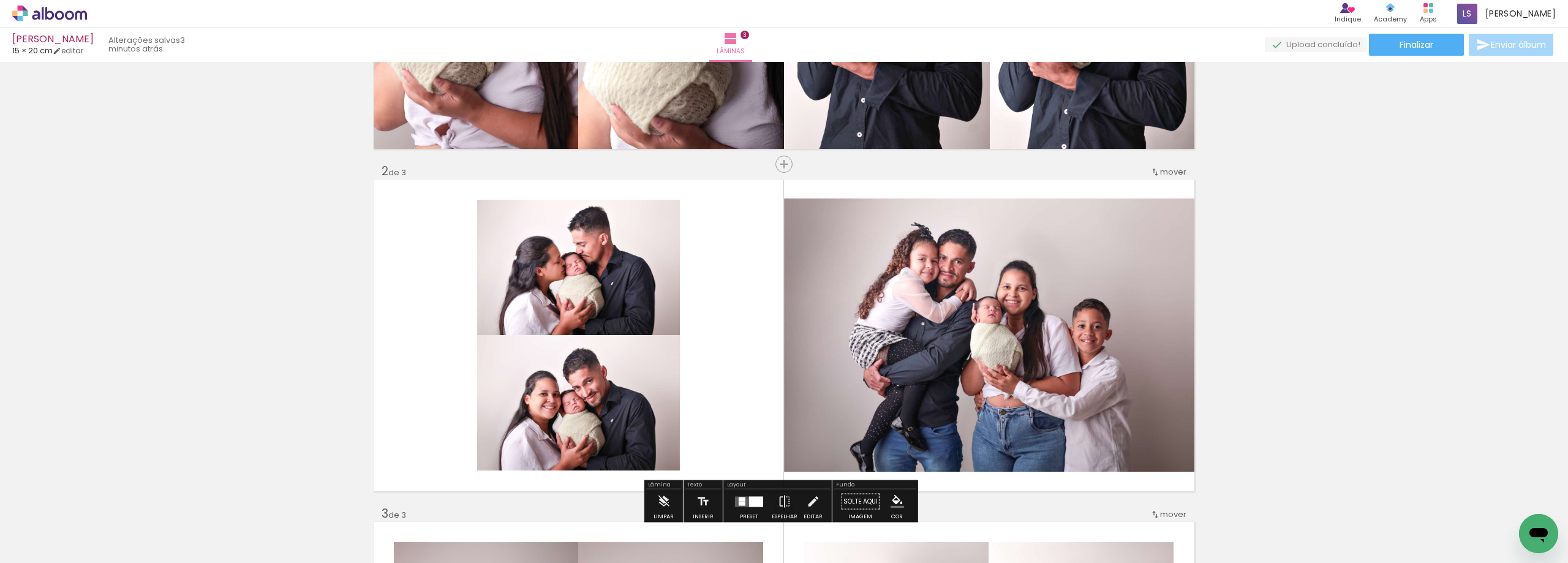
scroll to position [0, 0]
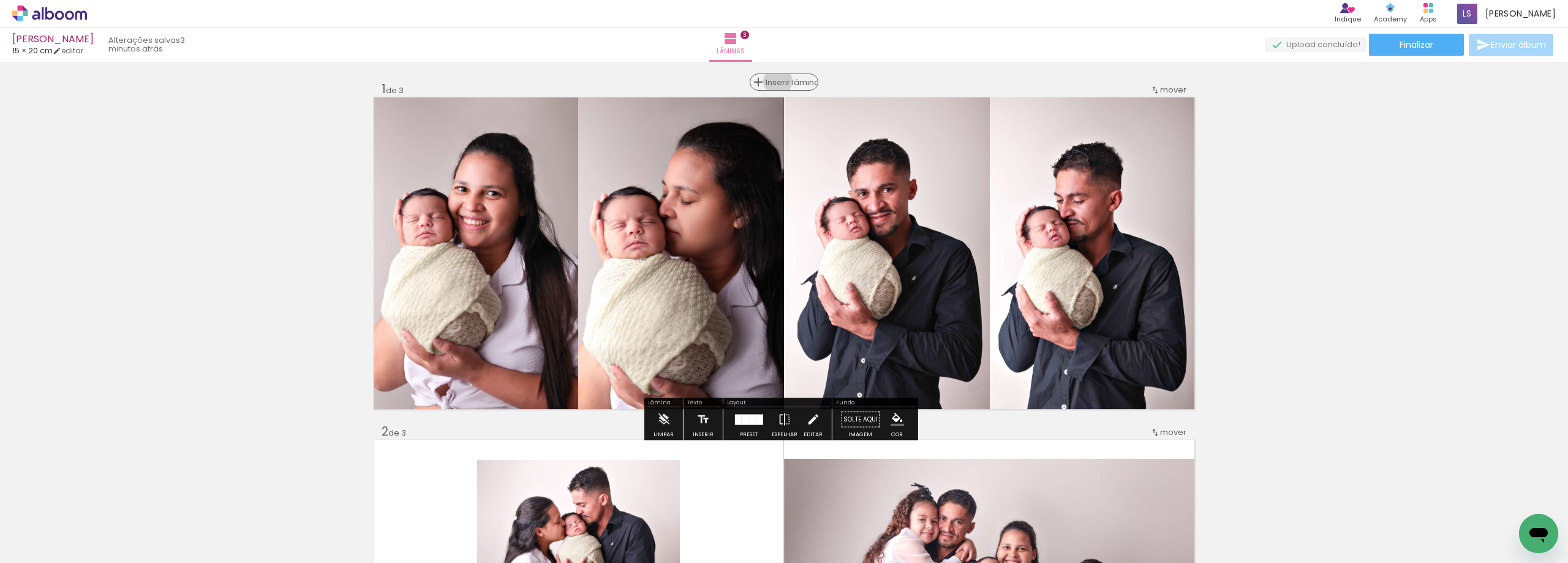
click at [781, 81] on span "Inserir lâmina" at bounding box center [789, 83] width 48 height 8
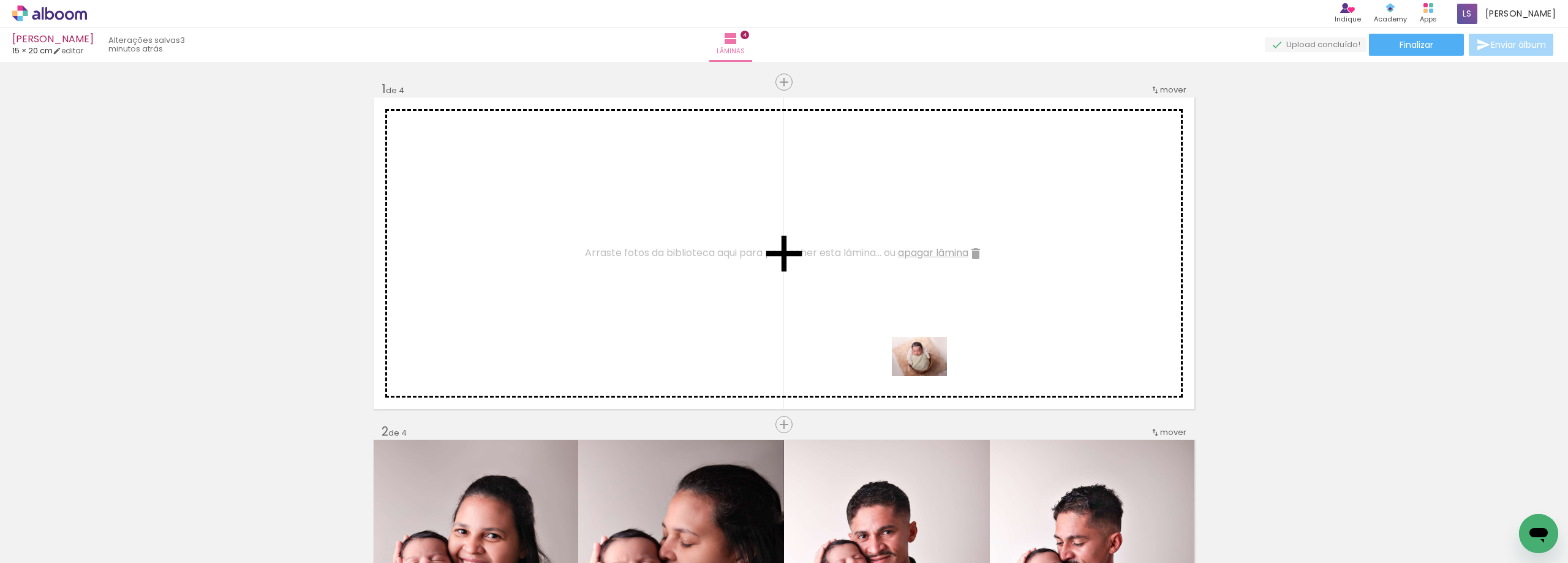
drag, startPoint x: 770, startPoint y: 525, endPoint x: 928, endPoint y: 374, distance: 218.6
click at [928, 374] on quentale-workspace at bounding box center [784, 282] width 1568 height 563
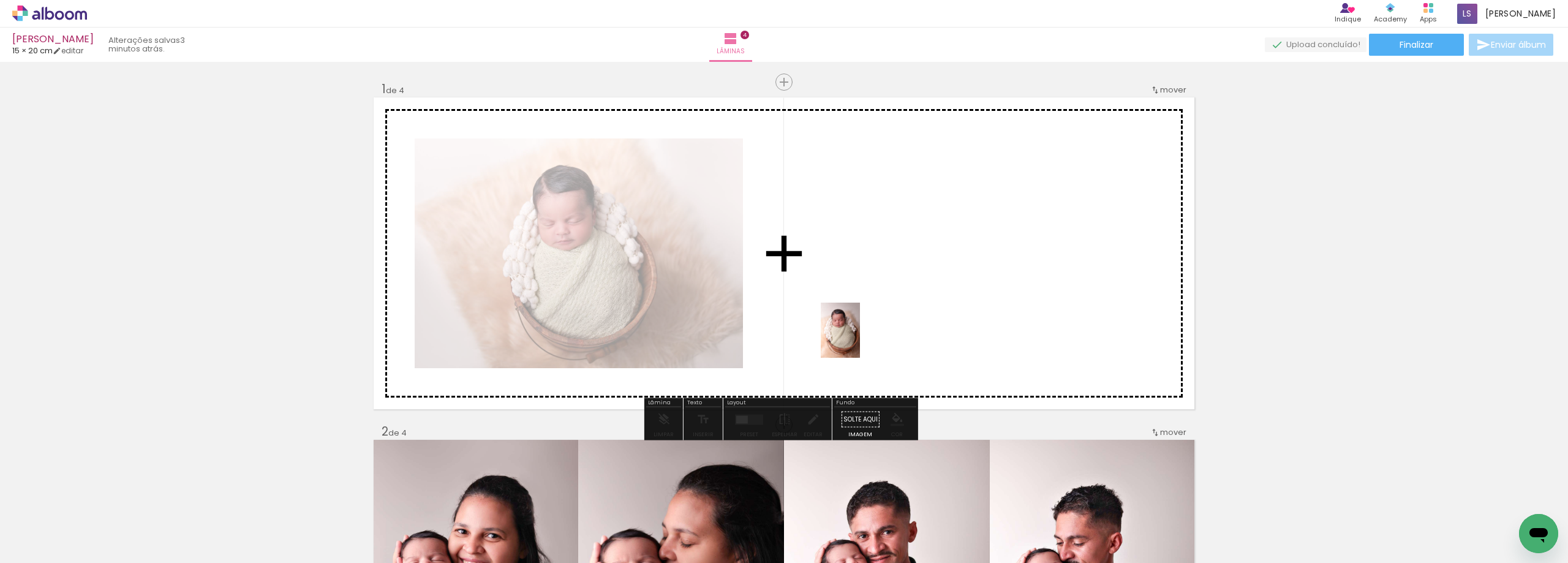
drag, startPoint x: 689, startPoint y: 534, endPoint x: 858, endPoint y: 339, distance: 258.0
click at [858, 339] on quentale-workspace at bounding box center [784, 282] width 1568 height 563
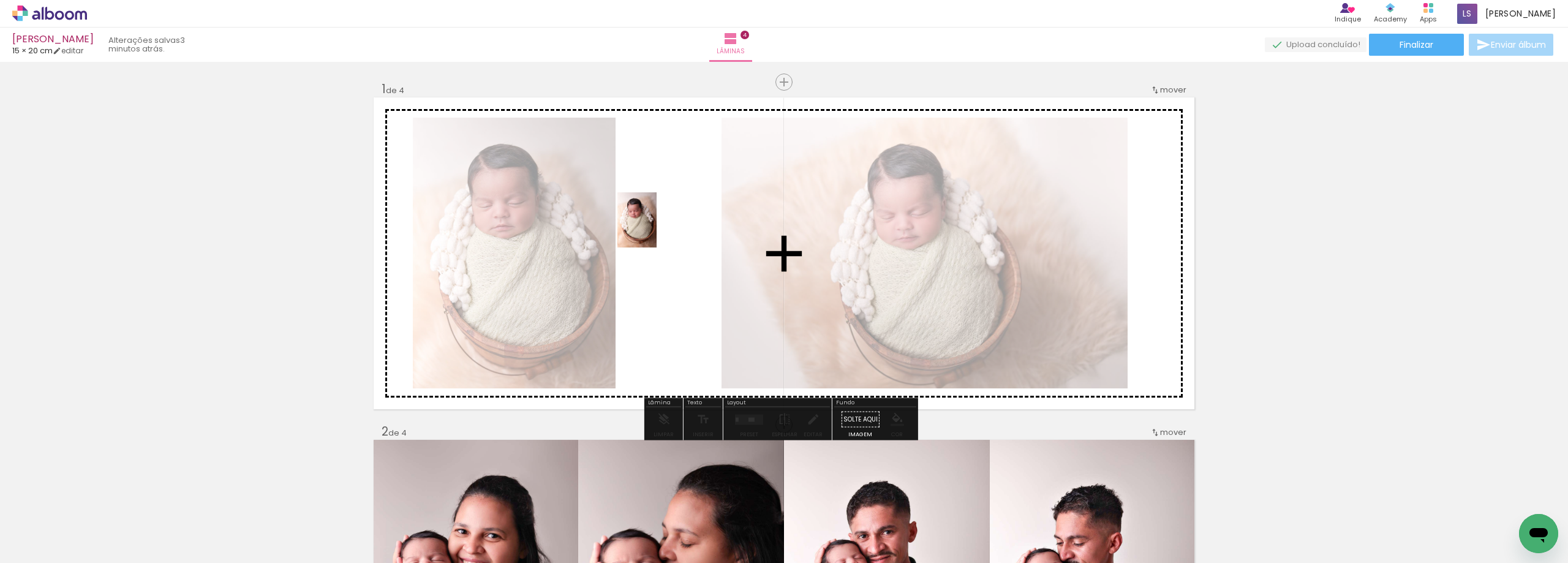
drag, startPoint x: 493, startPoint y: 523, endPoint x: 654, endPoint y: 229, distance: 335.2
click at [654, 229] on quentale-workspace at bounding box center [784, 282] width 1568 height 563
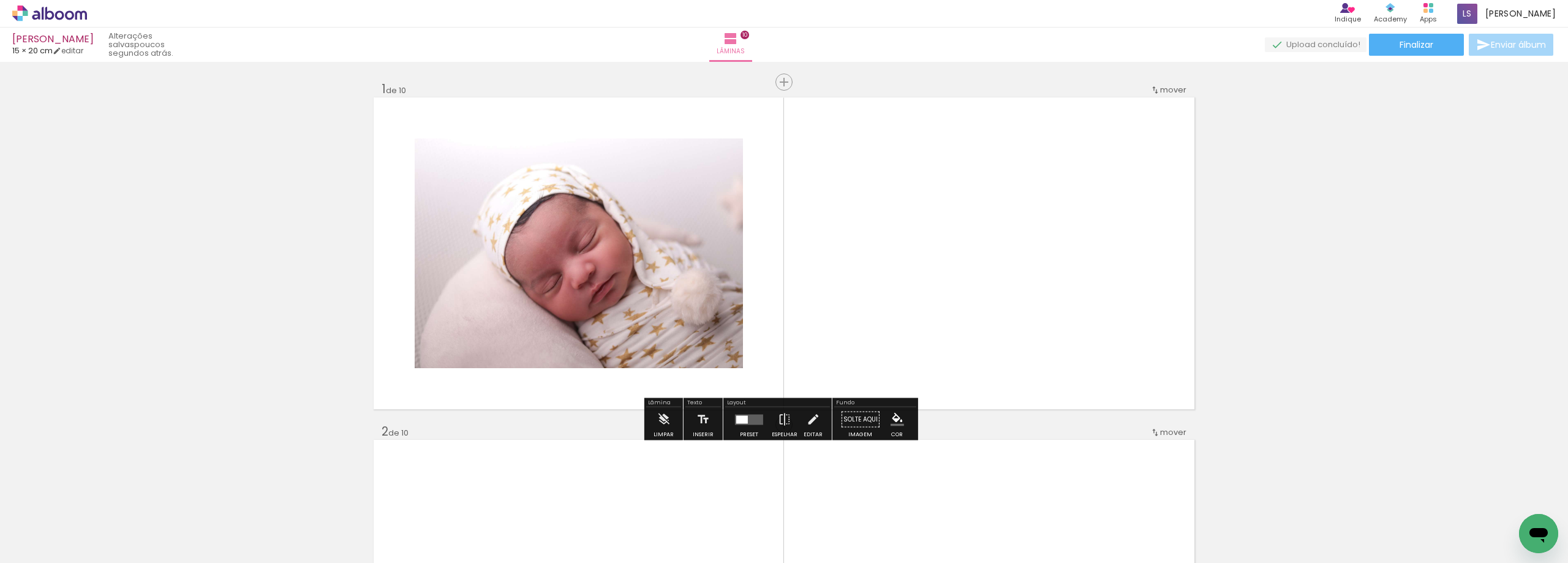
scroll to position [797, 0]
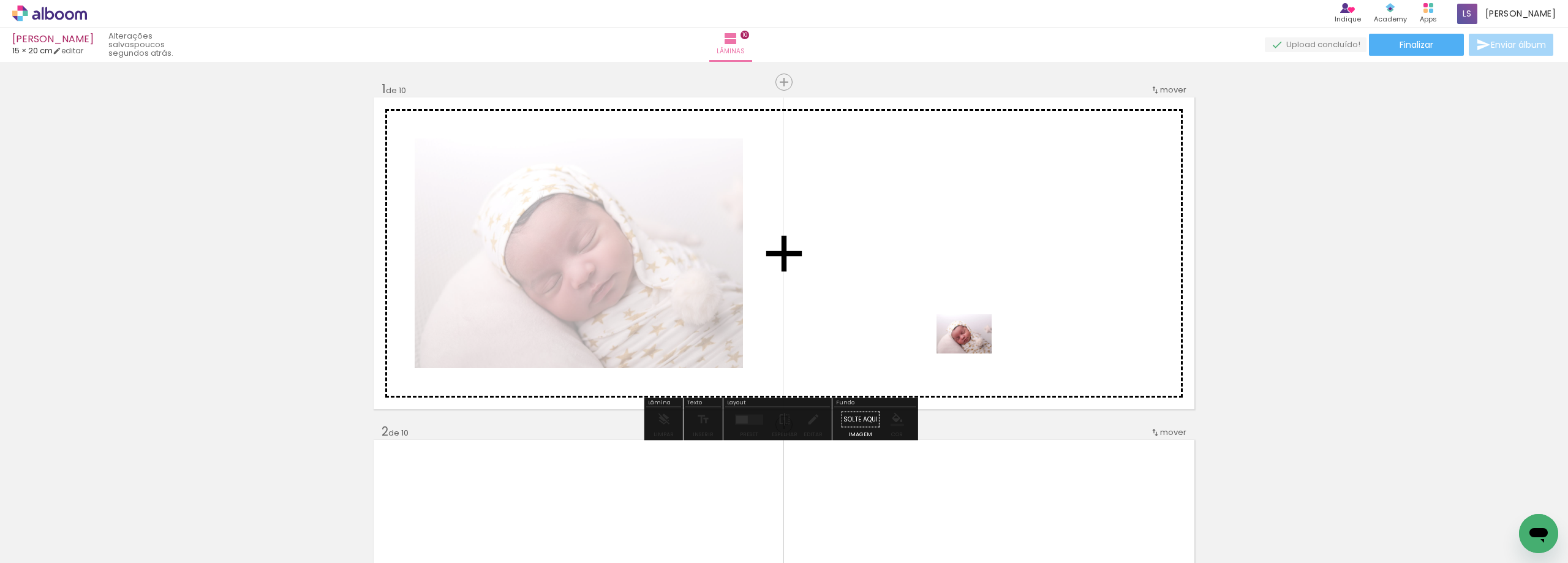
drag, startPoint x: 140, startPoint y: 535, endPoint x: 973, endPoint y: 351, distance: 853.1
click at [973, 351] on quentale-workspace at bounding box center [784, 282] width 1568 height 563
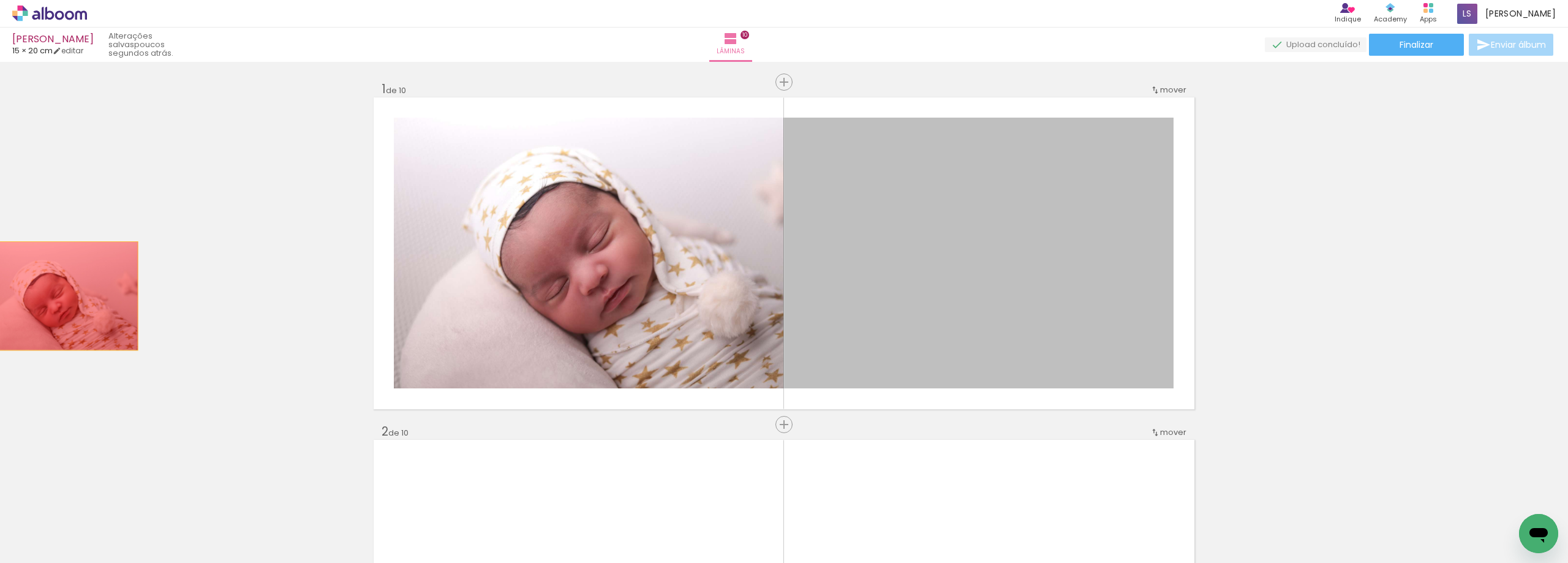
drag, startPoint x: 955, startPoint y: 255, endPoint x: 54, endPoint y: 297, distance: 902.0
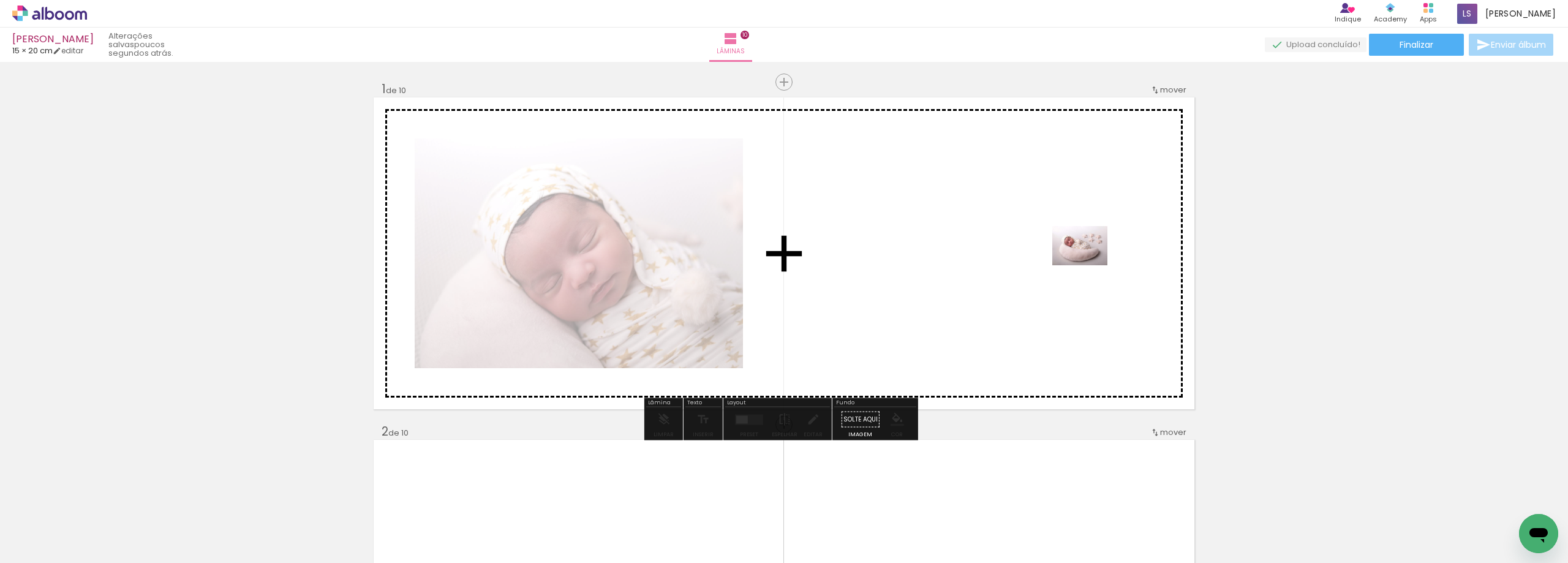
drag, startPoint x: 195, startPoint y: 532, endPoint x: 1089, endPoint y: 263, distance: 933.6
click at [1089, 263] on quentale-workspace at bounding box center [784, 282] width 1568 height 563
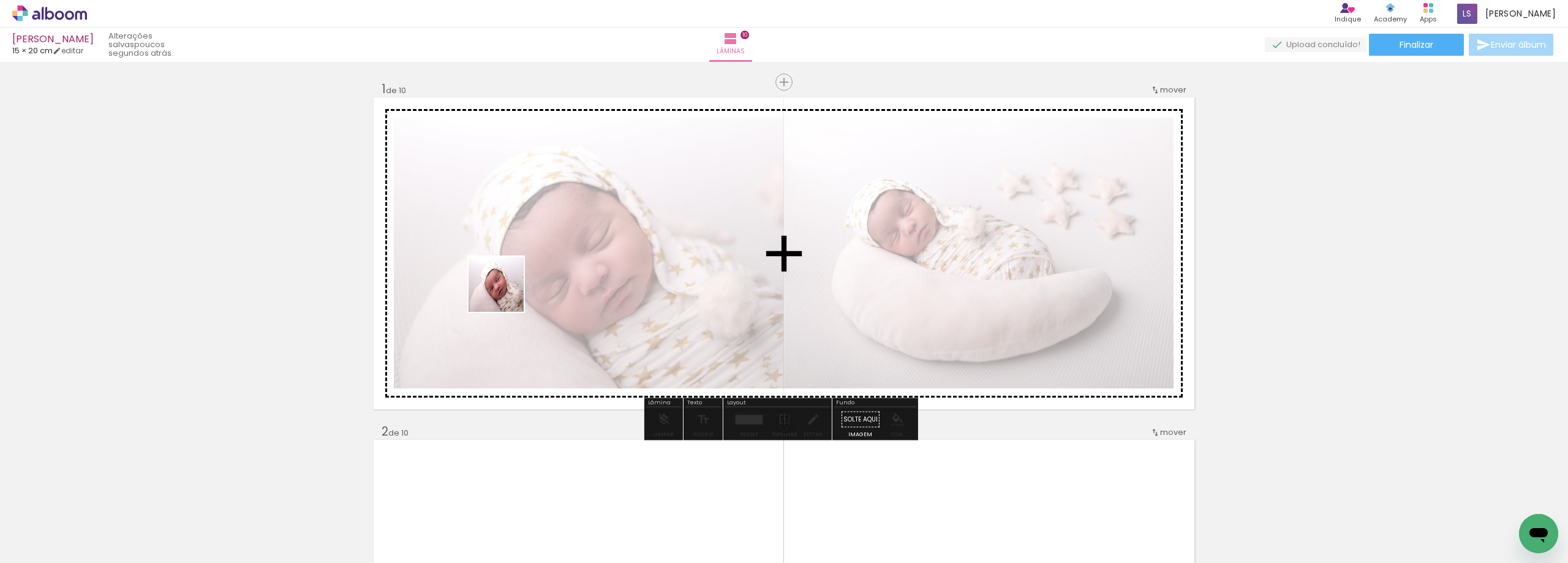
drag, startPoint x: 348, startPoint y: 531, endPoint x: 518, endPoint y: 280, distance: 303.2
click at [518, 280] on quentale-workspace at bounding box center [784, 282] width 1568 height 563
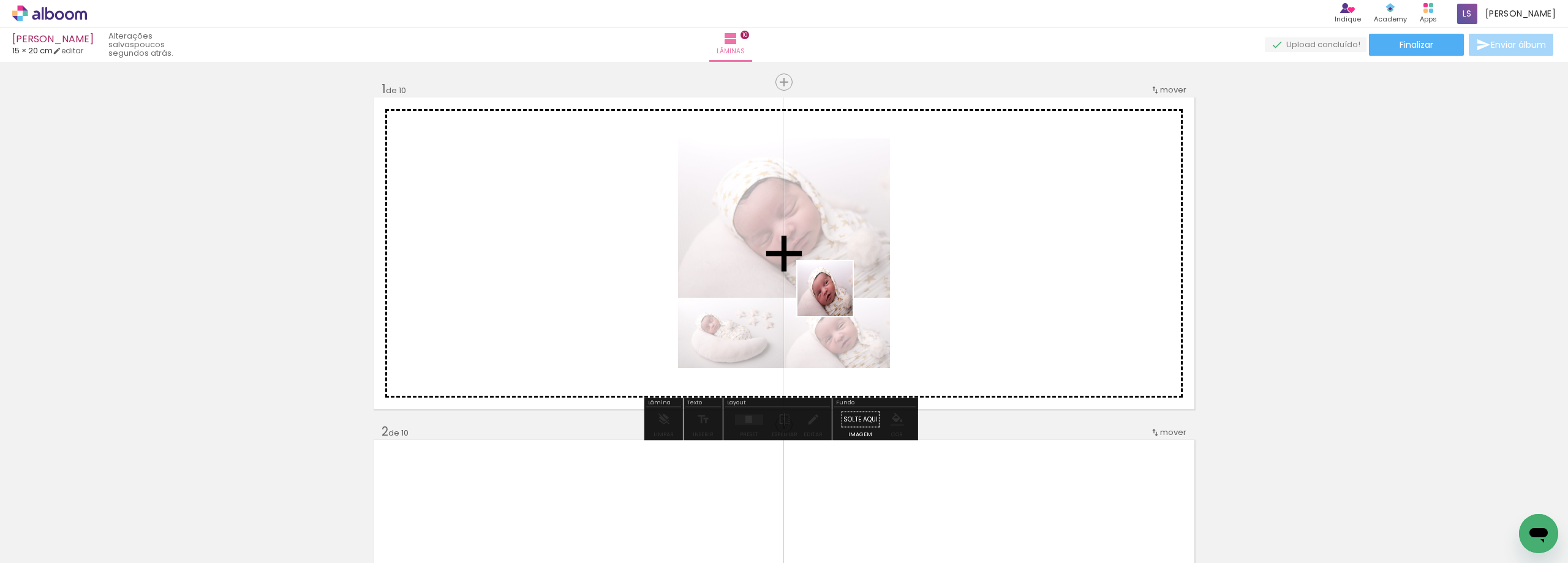
drag, startPoint x: 414, startPoint y: 529, endPoint x: 917, endPoint y: 292, distance: 556.0
click at [917, 292] on quentale-workspace at bounding box center [784, 282] width 1568 height 563
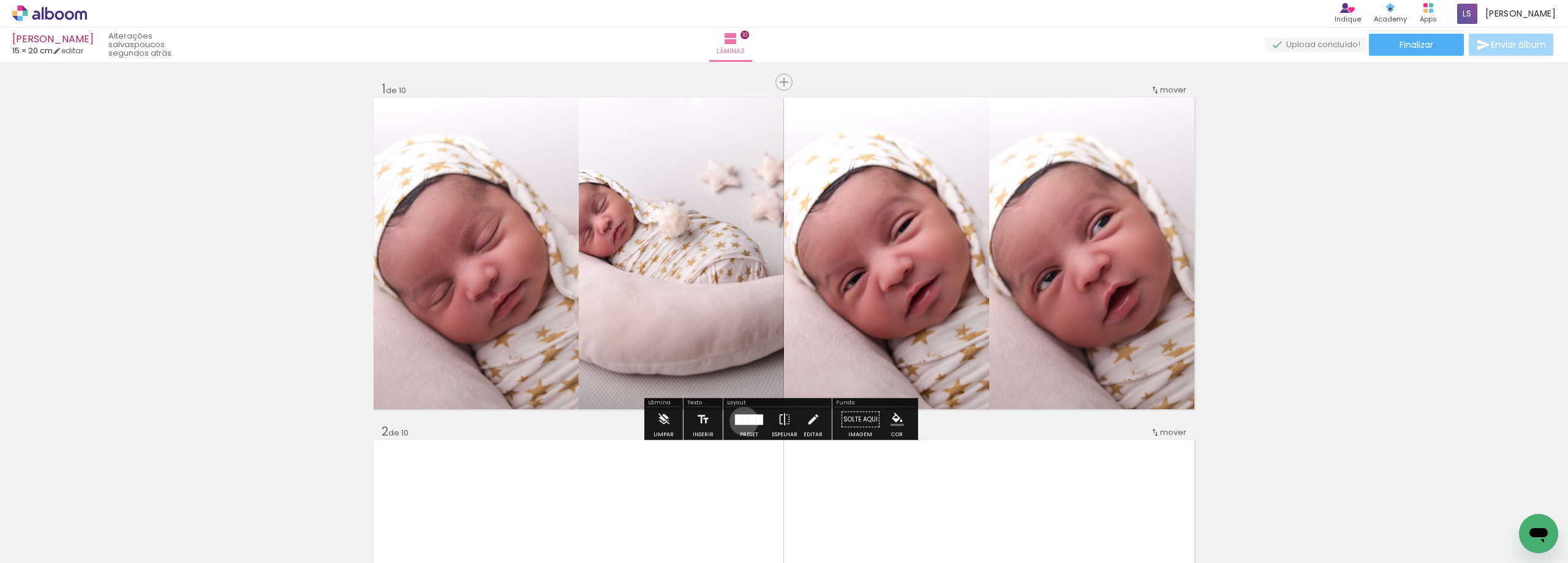
click at [741, 421] on div at bounding box center [745, 419] width 8 height 10
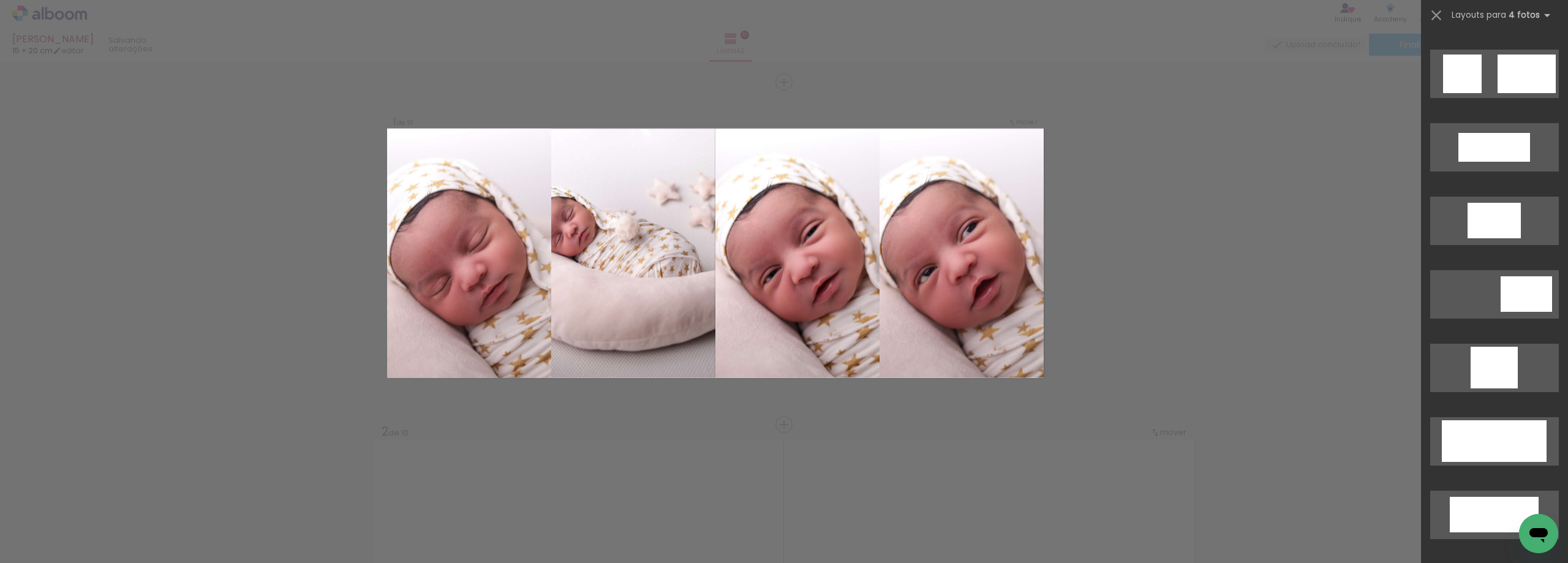
scroll to position [0, 0]
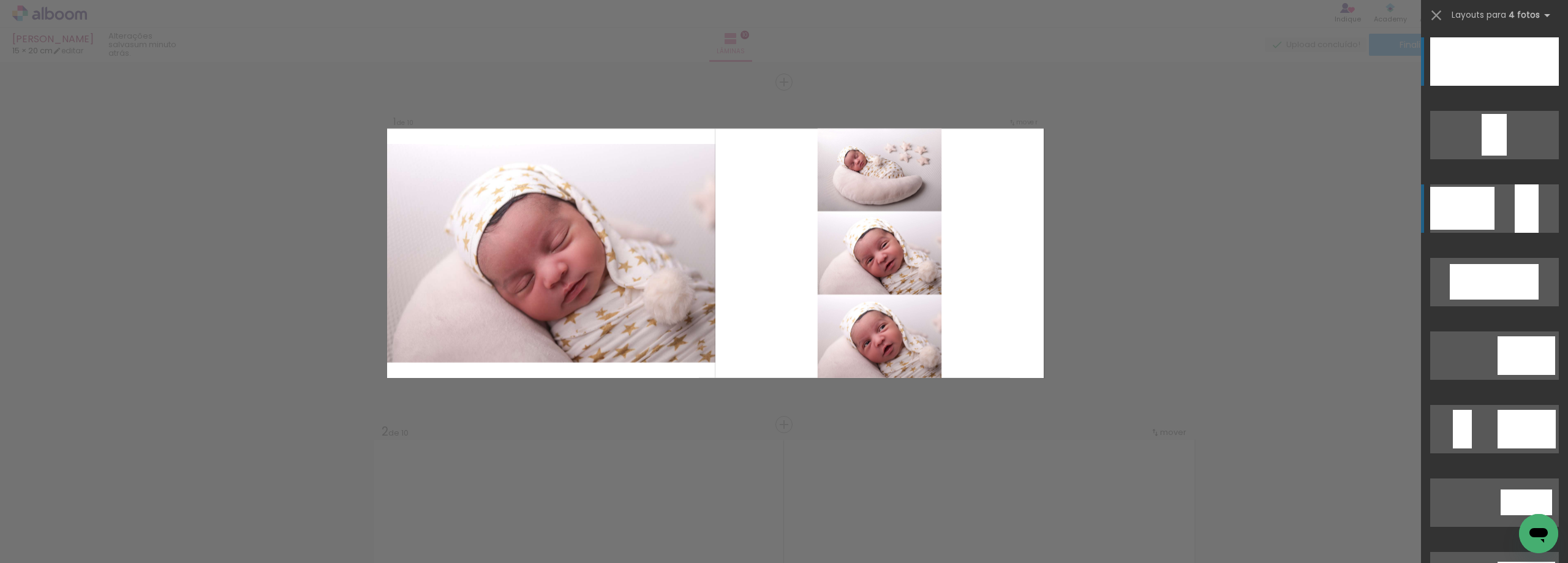
click at [1480, 225] on div at bounding box center [1462, 208] width 64 height 43
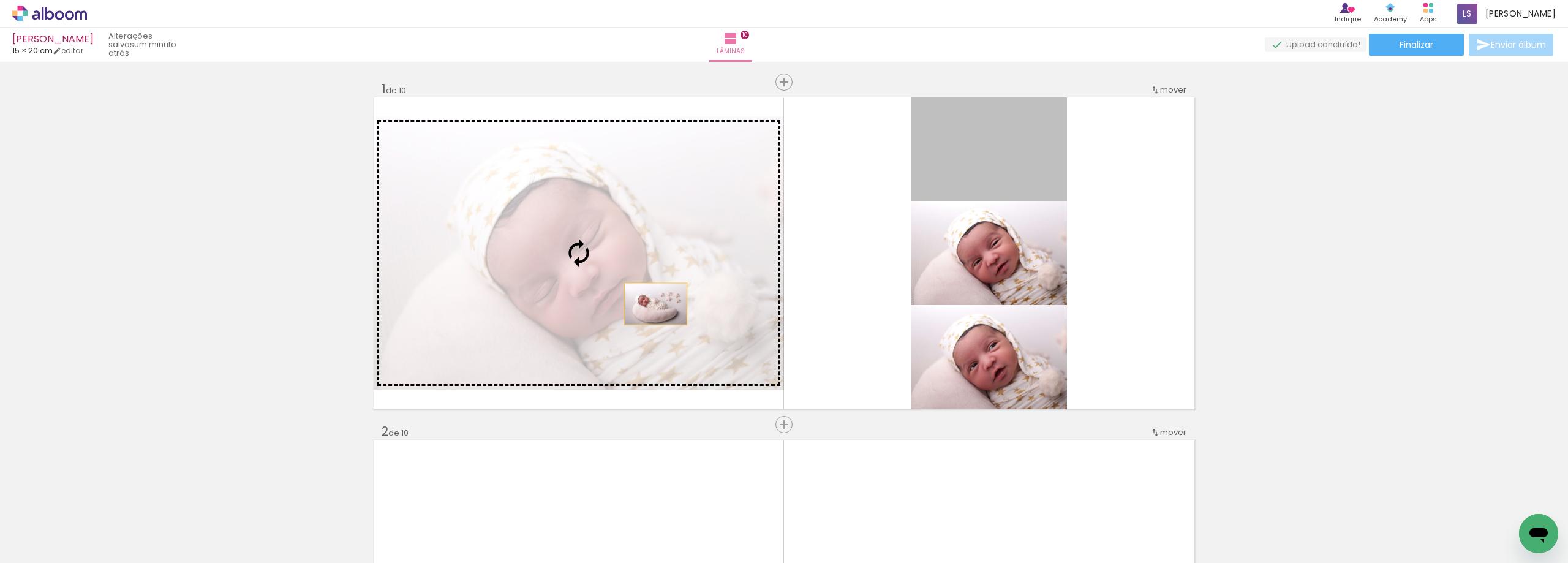
drag, startPoint x: 1006, startPoint y: 168, endPoint x: 650, endPoint y: 304, distance: 381.1
click at [0, 0] on slot at bounding box center [0, 0] width 0 height 0
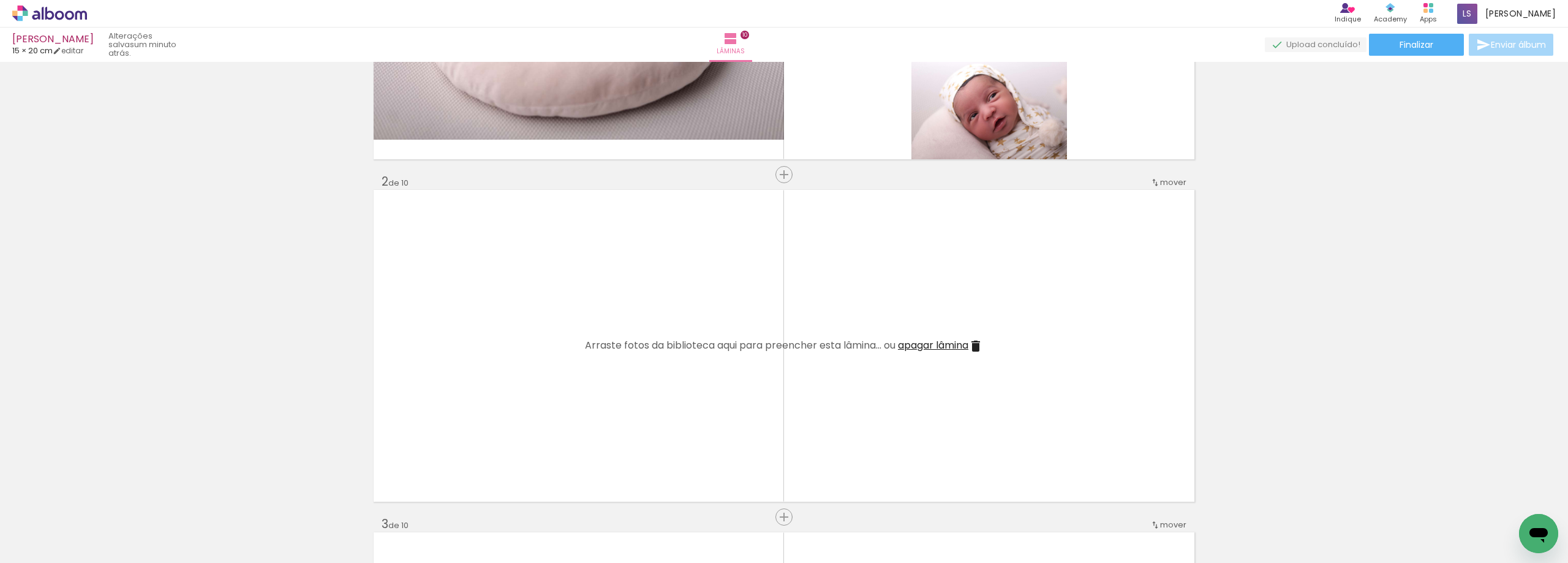
scroll to position [245, 0]
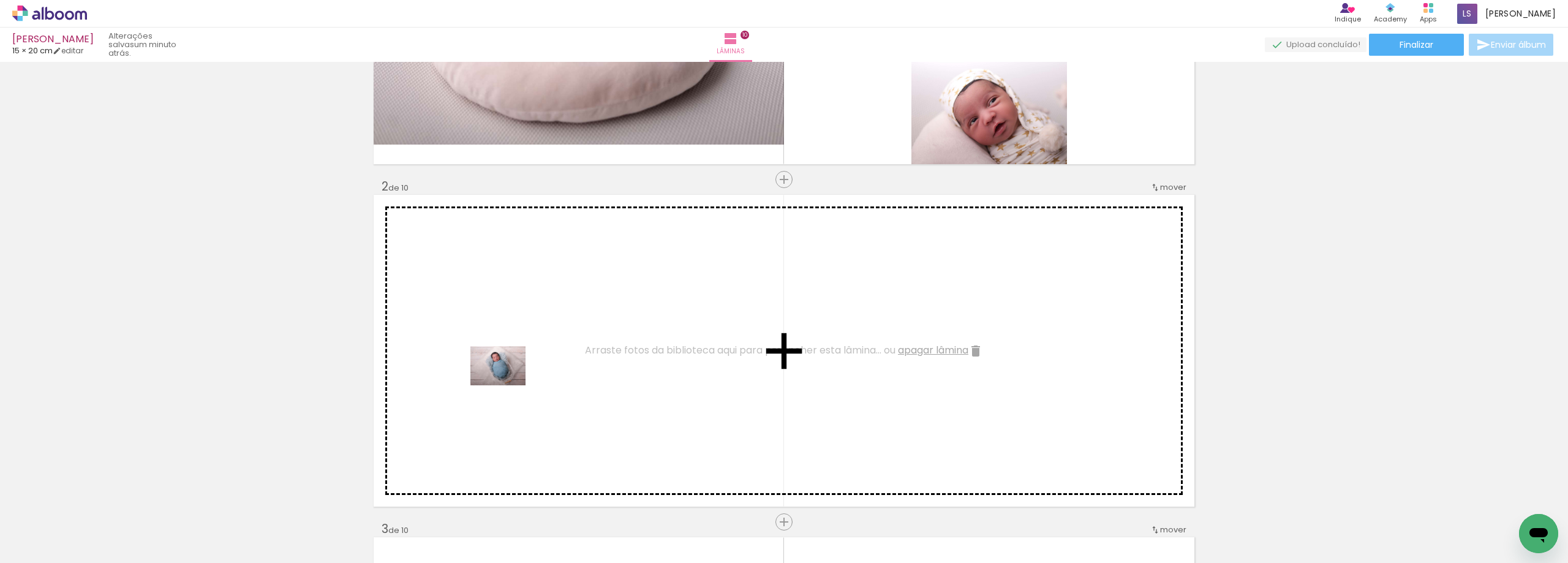
drag, startPoint x: 487, startPoint y: 519, endPoint x: 507, endPoint y: 383, distance: 137.5
click at [507, 383] on quentale-workspace at bounding box center [784, 282] width 1568 height 563
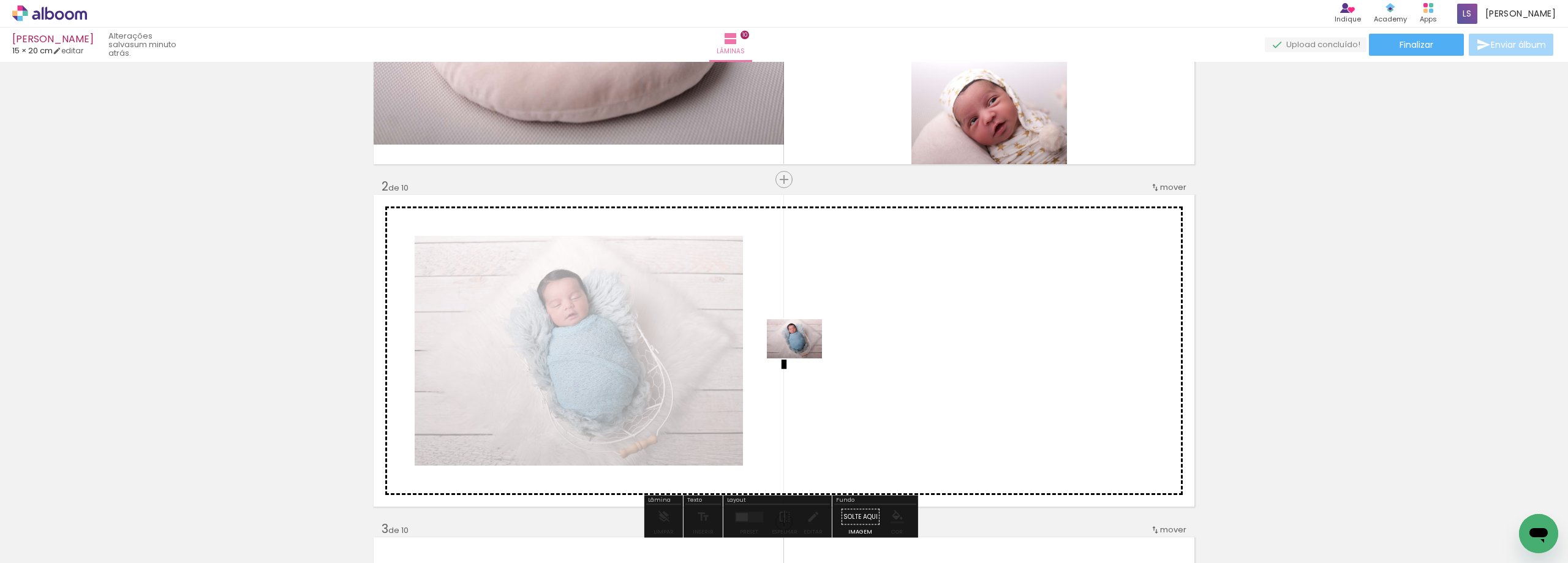
drag, startPoint x: 550, startPoint y: 537, endPoint x: 803, endPoint y: 356, distance: 311.1
click at [803, 356] on quentale-workspace at bounding box center [784, 282] width 1568 height 563
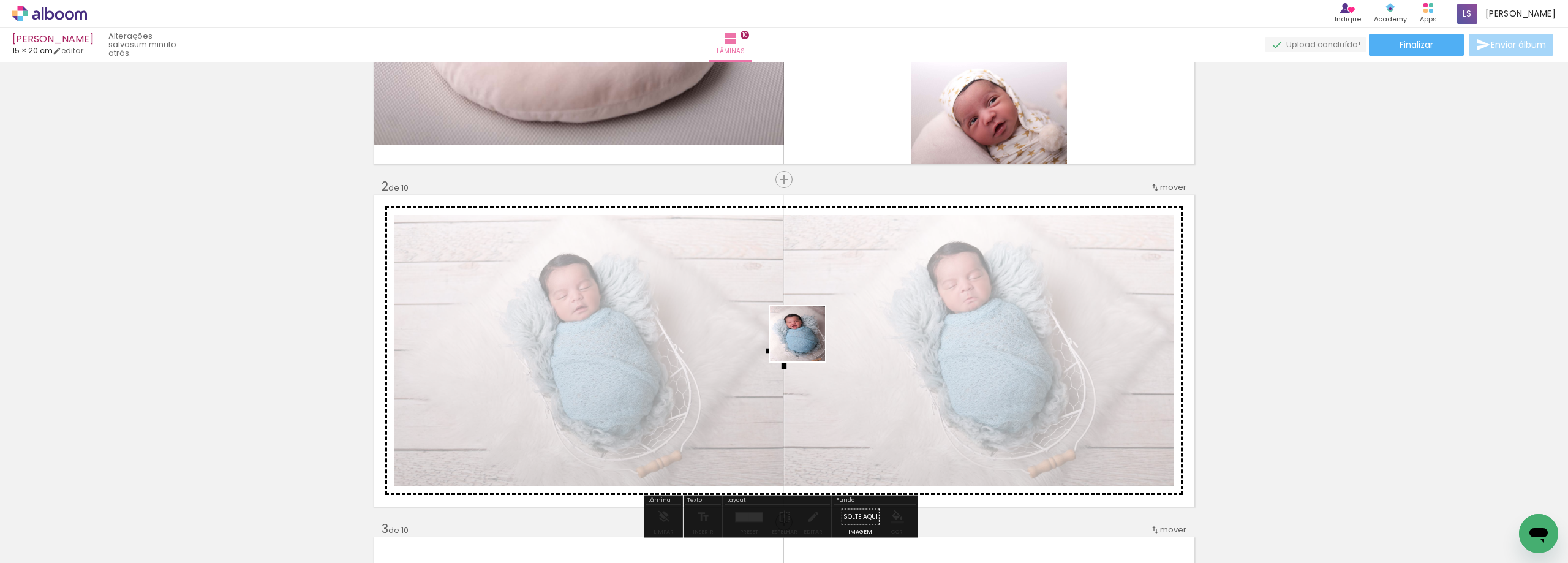
drag, startPoint x: 627, startPoint y: 530, endPoint x: 807, endPoint y: 343, distance: 259.6
click at [807, 343] on quentale-workspace at bounding box center [784, 282] width 1568 height 563
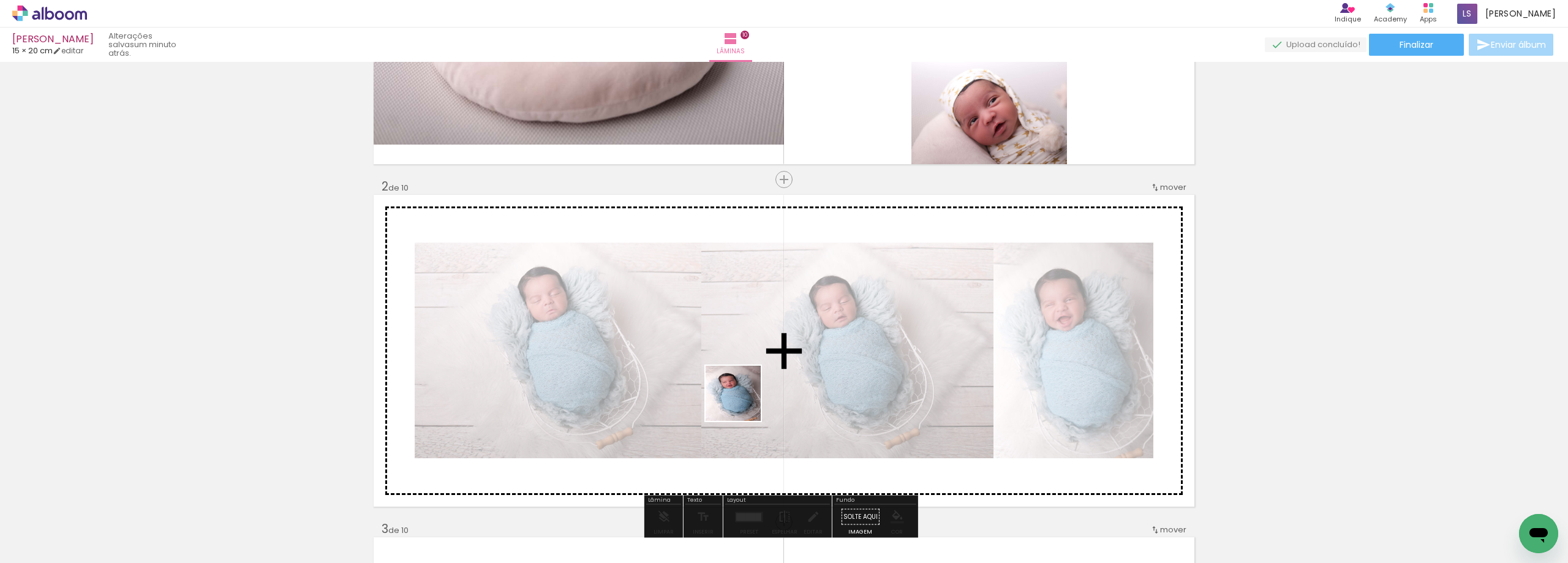
drag, startPoint x: 676, startPoint y: 539, endPoint x: 792, endPoint y: 337, distance: 232.9
click at [792, 337] on quentale-workspace at bounding box center [784, 282] width 1568 height 563
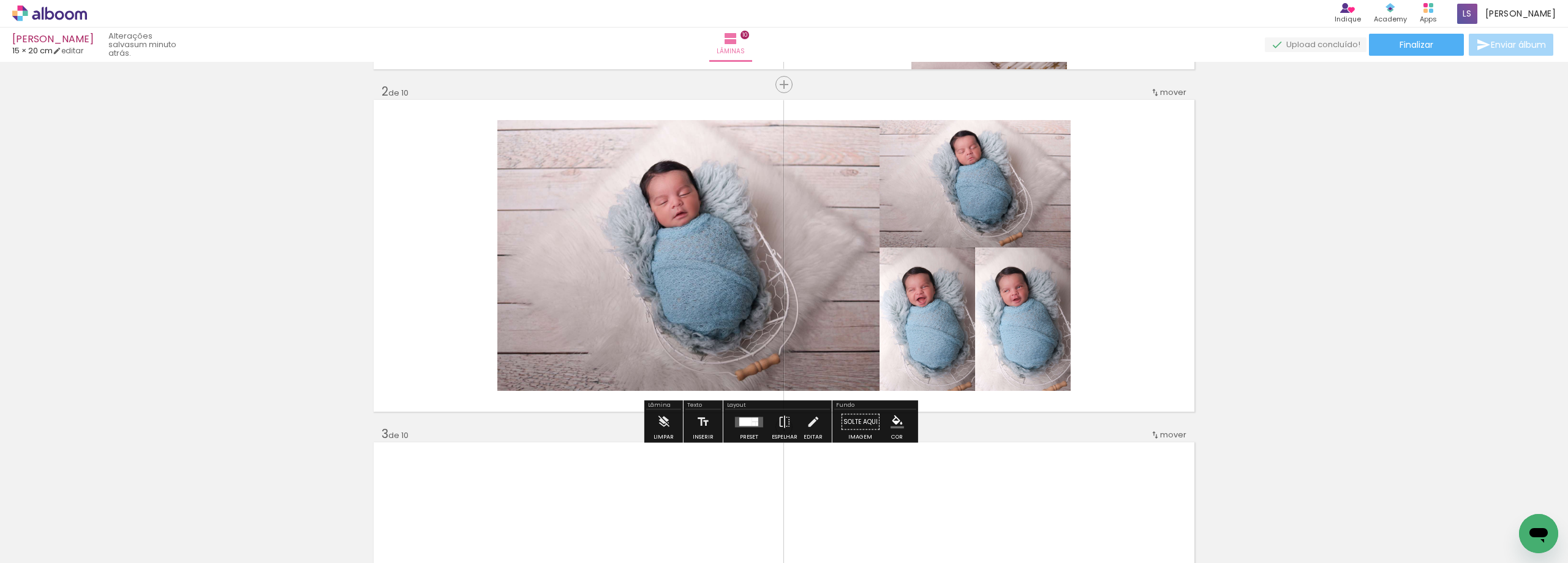
scroll to position [368, 0]
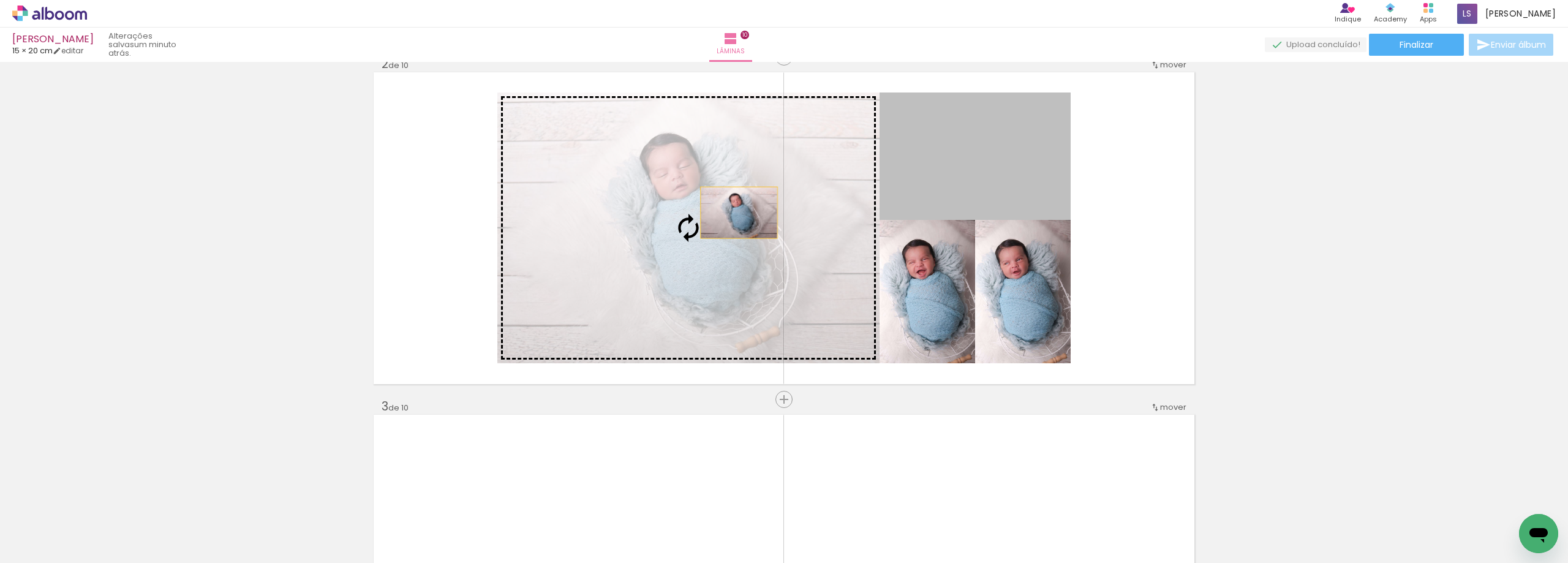
drag, startPoint x: 1015, startPoint y: 168, endPoint x: 735, endPoint y: 213, distance: 283.6
click at [0, 0] on slot at bounding box center [0, 0] width 0 height 0
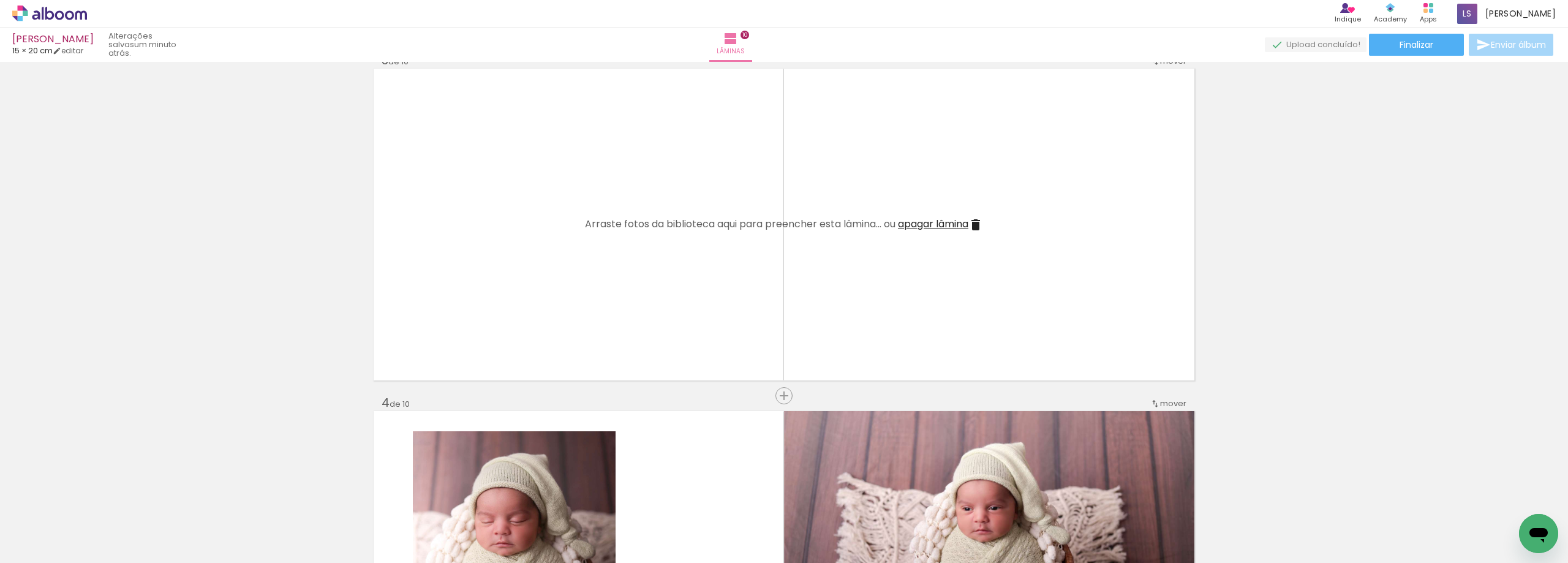
scroll to position [735, 0]
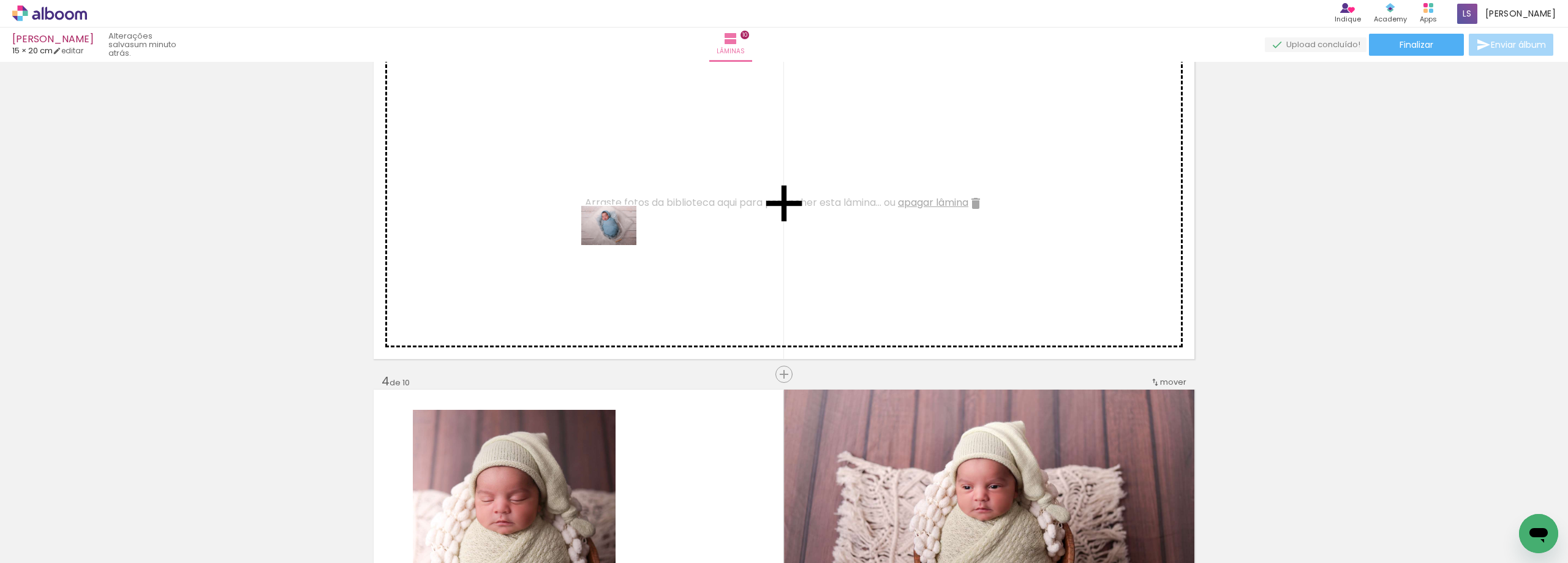
drag, startPoint x: 830, startPoint y: 529, endPoint x: 618, endPoint y: 243, distance: 356.0
click at [618, 243] on quentale-workspace at bounding box center [784, 282] width 1568 height 563
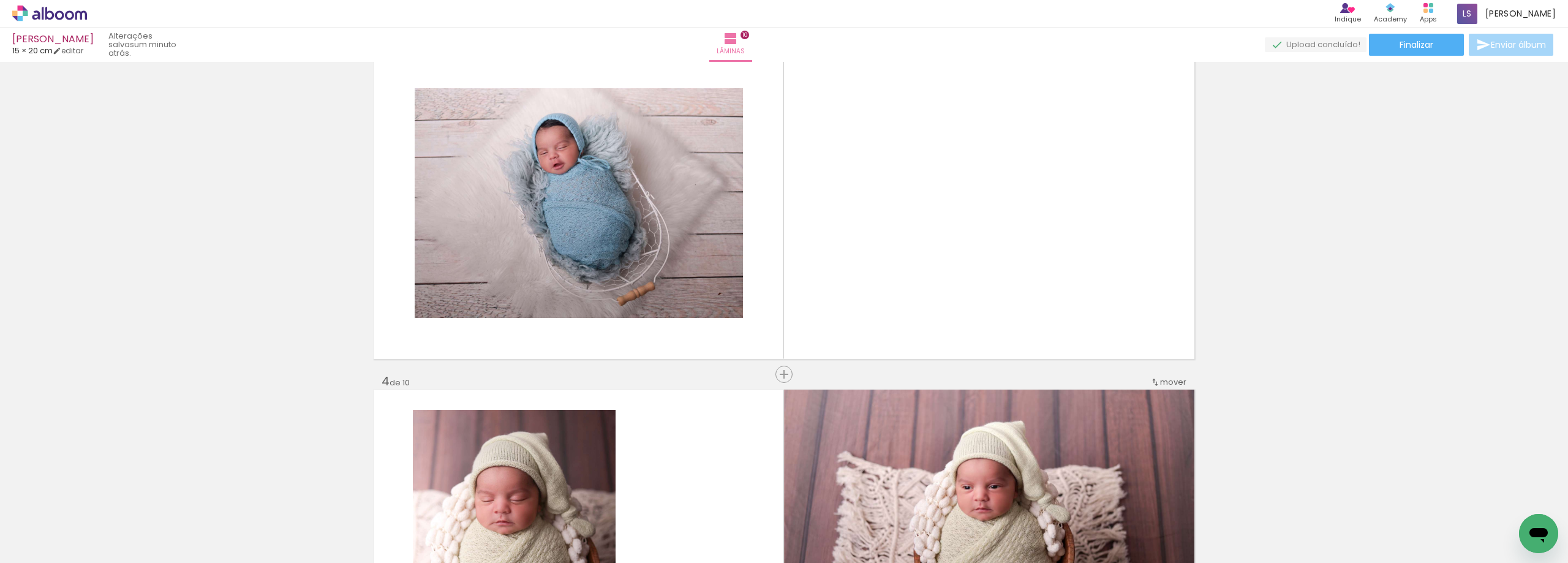
drag, startPoint x: 892, startPoint y: 535, endPoint x: 962, endPoint y: 552, distance: 72.0
click at [983, 237] on quentale-workspace at bounding box center [784, 282] width 1568 height 563
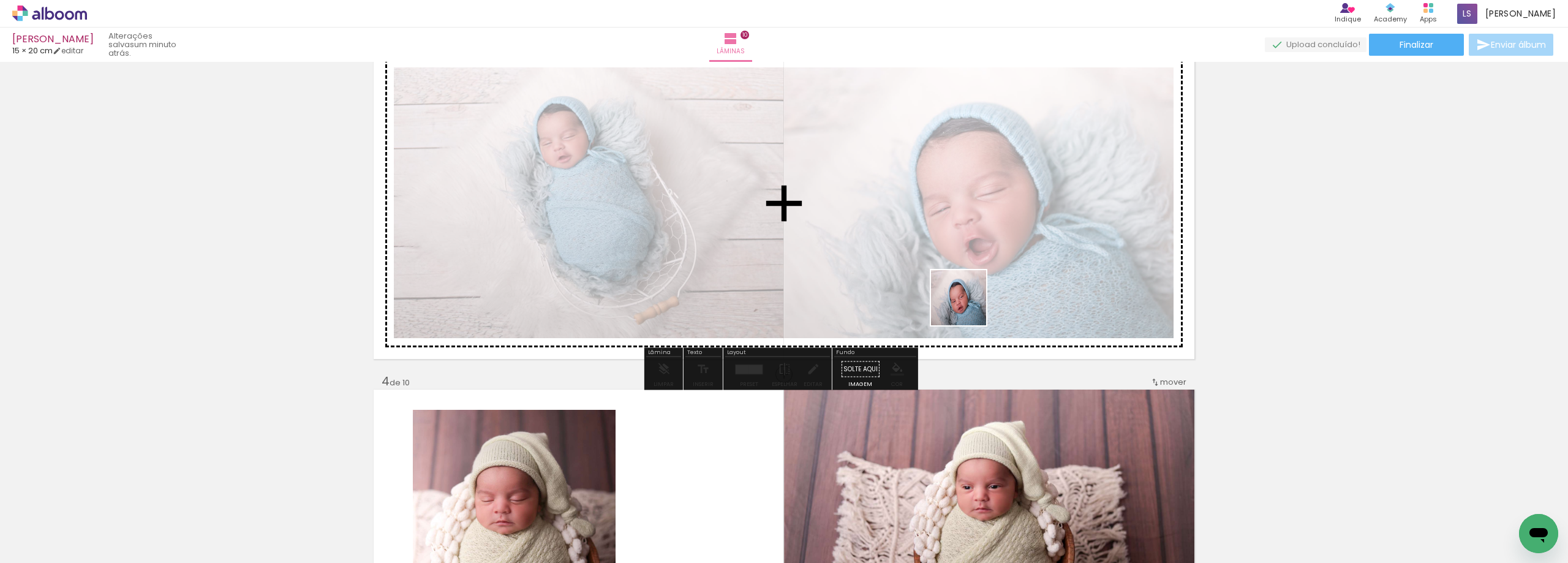
drag, startPoint x: 963, startPoint y: 529, endPoint x: 715, endPoint y: 557, distance: 249.6
click at [969, 267] on quentale-workspace at bounding box center [784, 282] width 1568 height 563
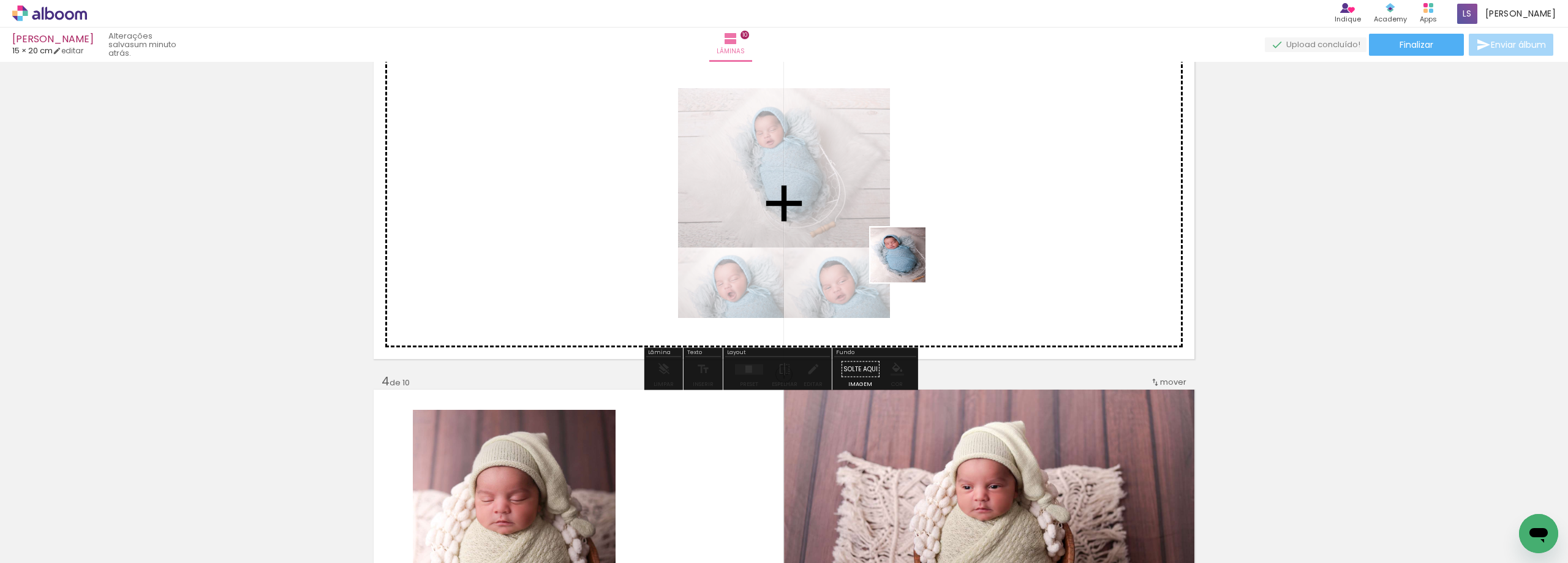
drag, startPoint x: 751, startPoint y: 540, endPoint x: 952, endPoint y: 209, distance: 387.2
click at [952, 209] on quentale-workspace at bounding box center [784, 282] width 1568 height 563
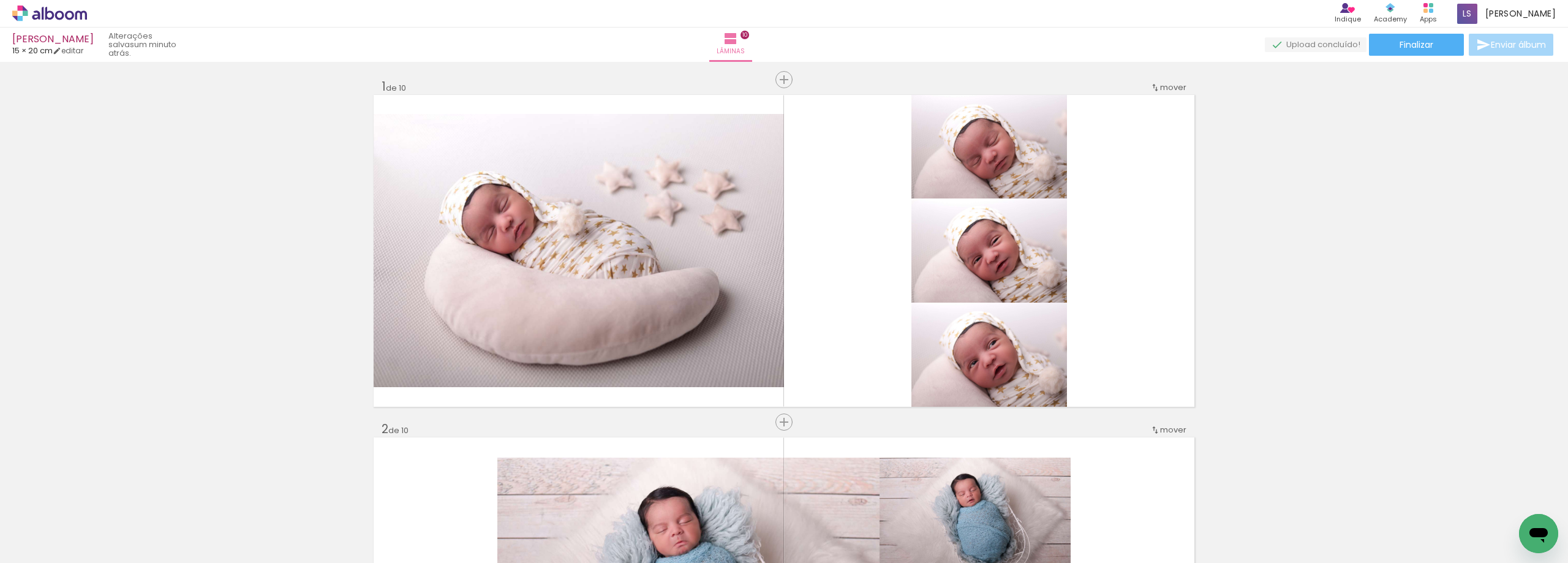
scroll to position [0, 0]
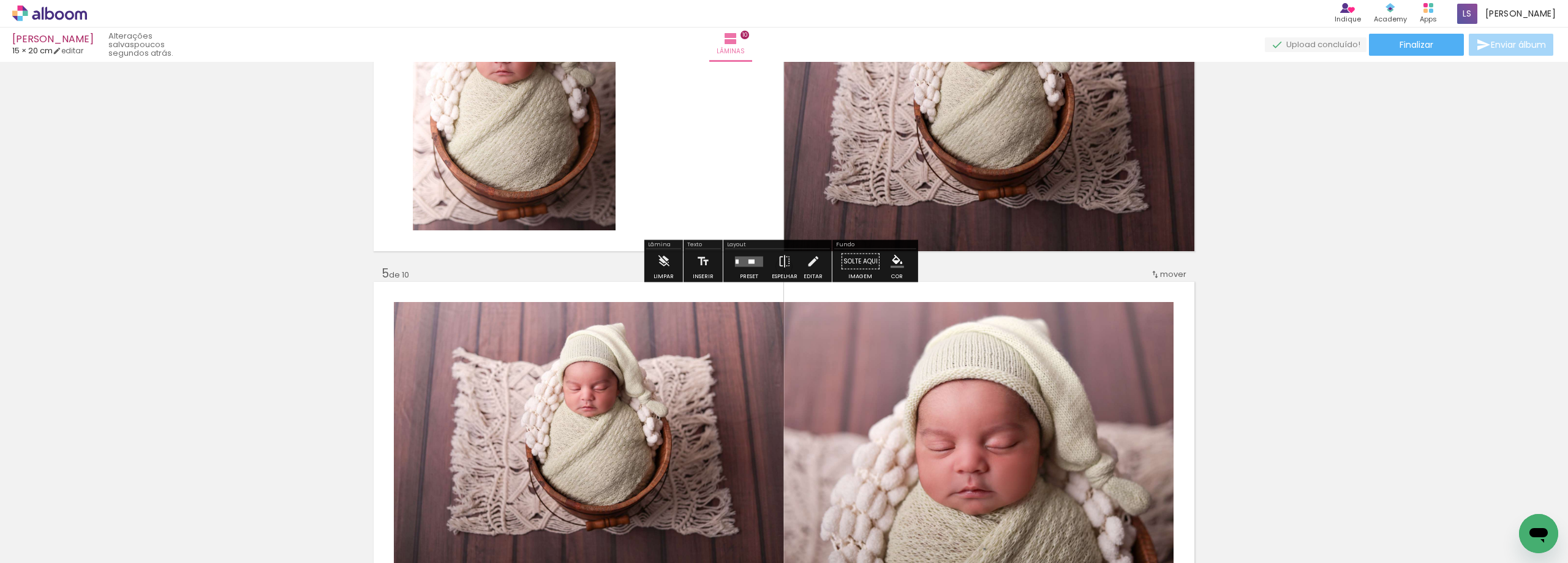
scroll to position [1103, 0]
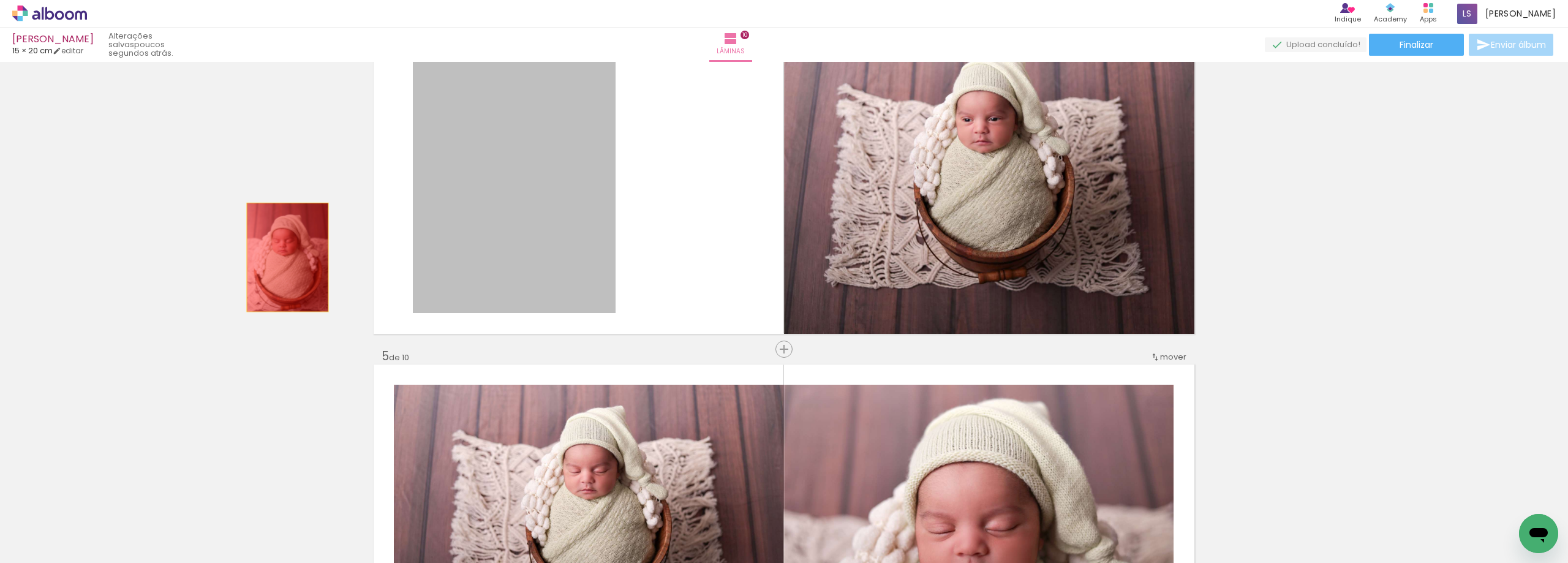
drag, startPoint x: 557, startPoint y: 204, endPoint x: 283, endPoint y: 257, distance: 279.1
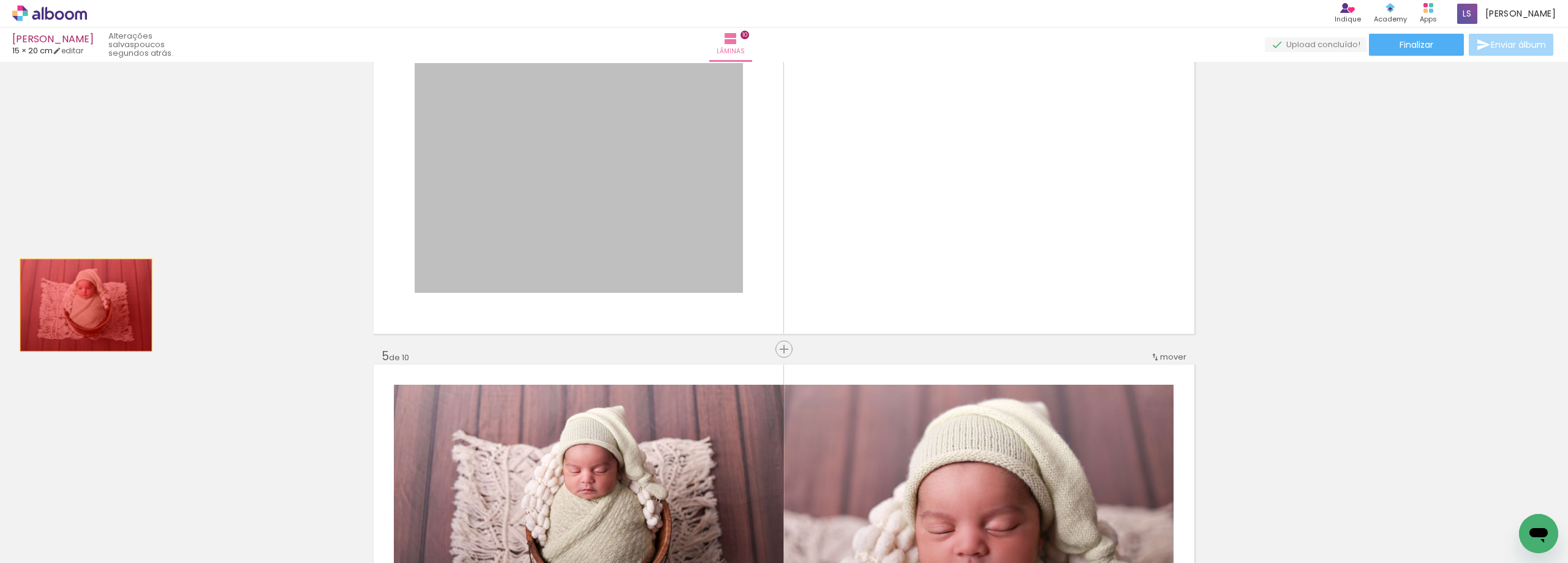
drag, startPoint x: 602, startPoint y: 198, endPoint x: 81, endPoint y: 305, distance: 531.9
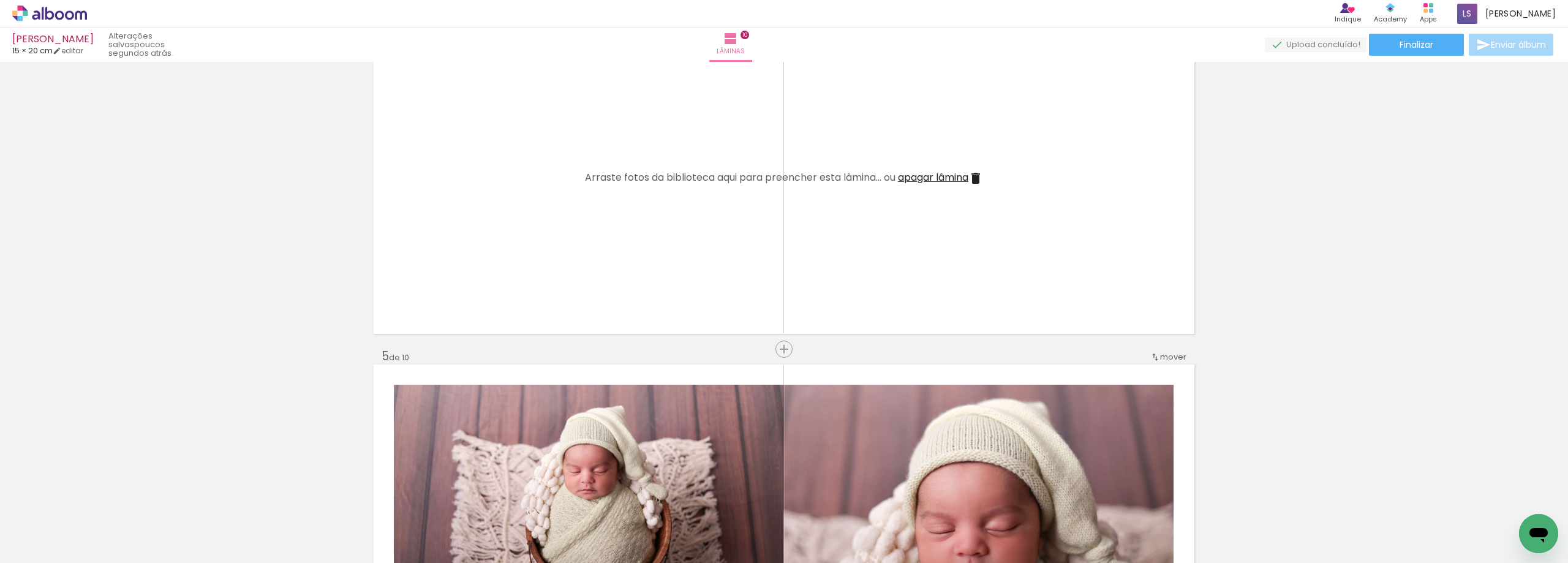
click at [977, 181] on iron-icon at bounding box center [976, 178] width 15 height 15
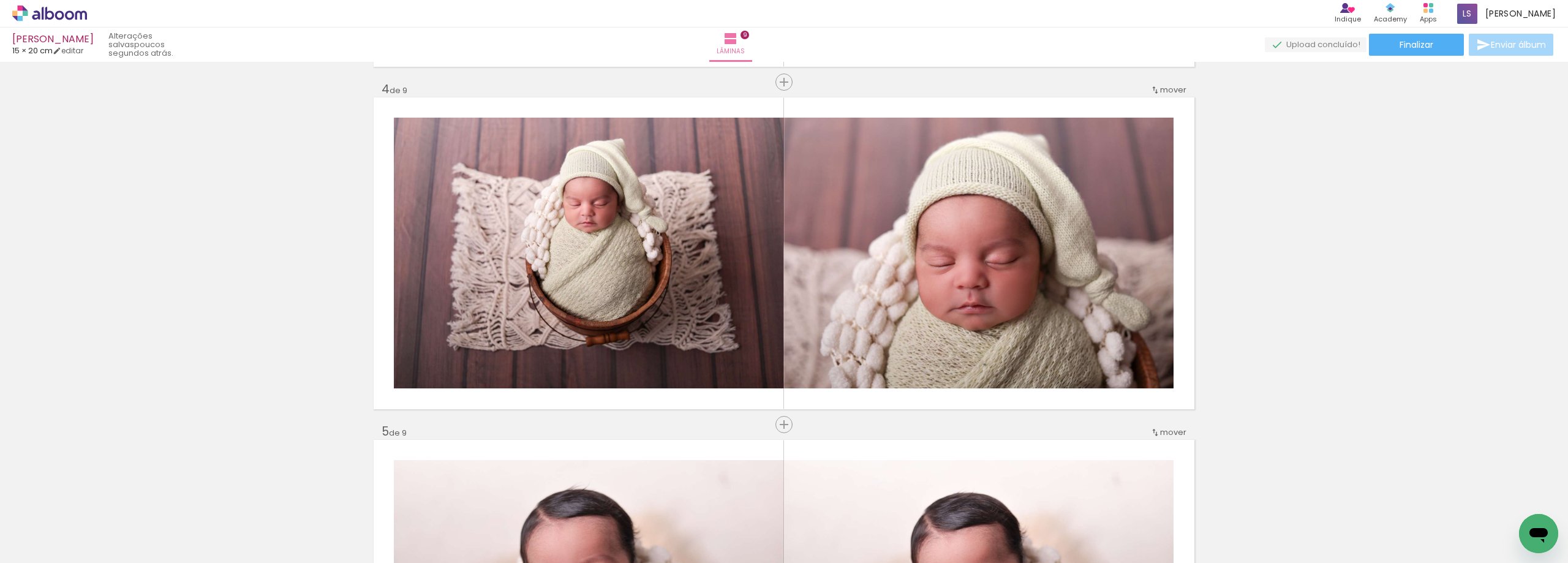
scroll to position [1026, 0]
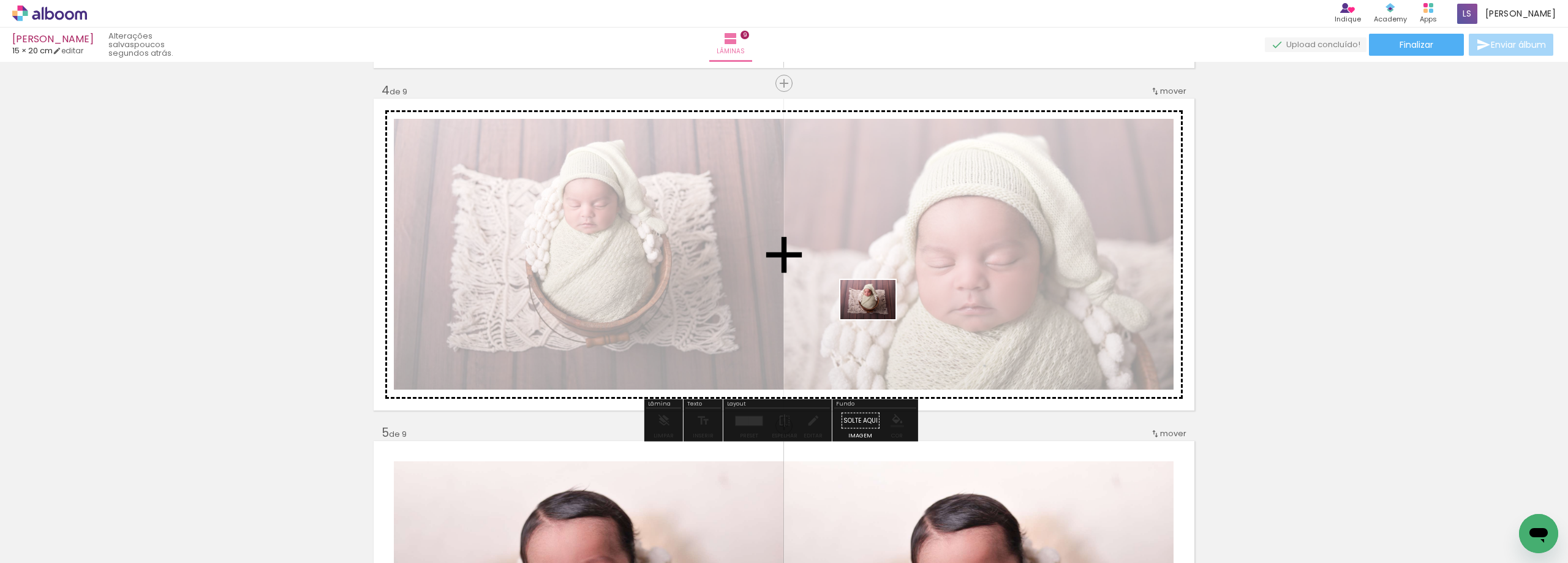
drag, startPoint x: 1015, startPoint y: 535, endPoint x: 877, endPoint y: 317, distance: 258.0
click at [877, 317] on quentale-workspace at bounding box center [784, 282] width 1568 height 563
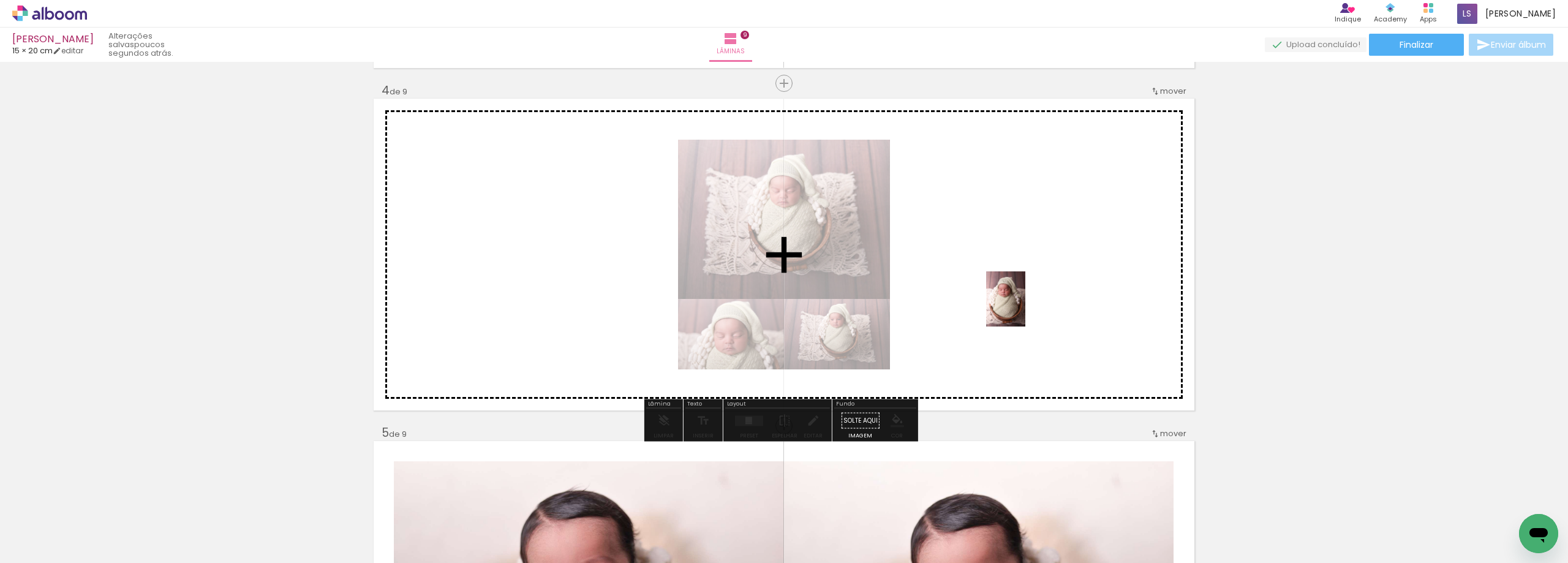
drag, startPoint x: 1081, startPoint y: 539, endPoint x: 1023, endPoint y: 308, distance: 238.2
click at [1023, 308] on quentale-workspace at bounding box center [784, 282] width 1568 height 563
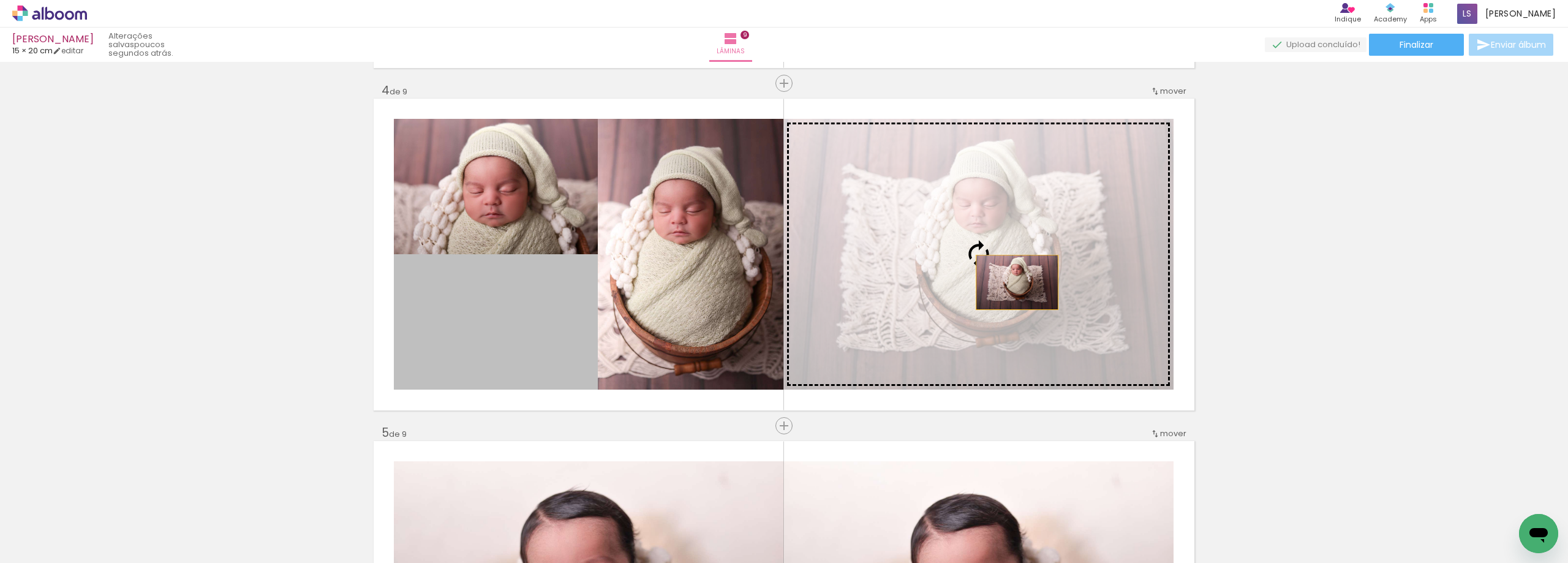
drag, startPoint x: 517, startPoint y: 341, endPoint x: 1013, endPoint y: 282, distance: 499.5
click at [0, 0] on slot at bounding box center [0, 0] width 0 height 0
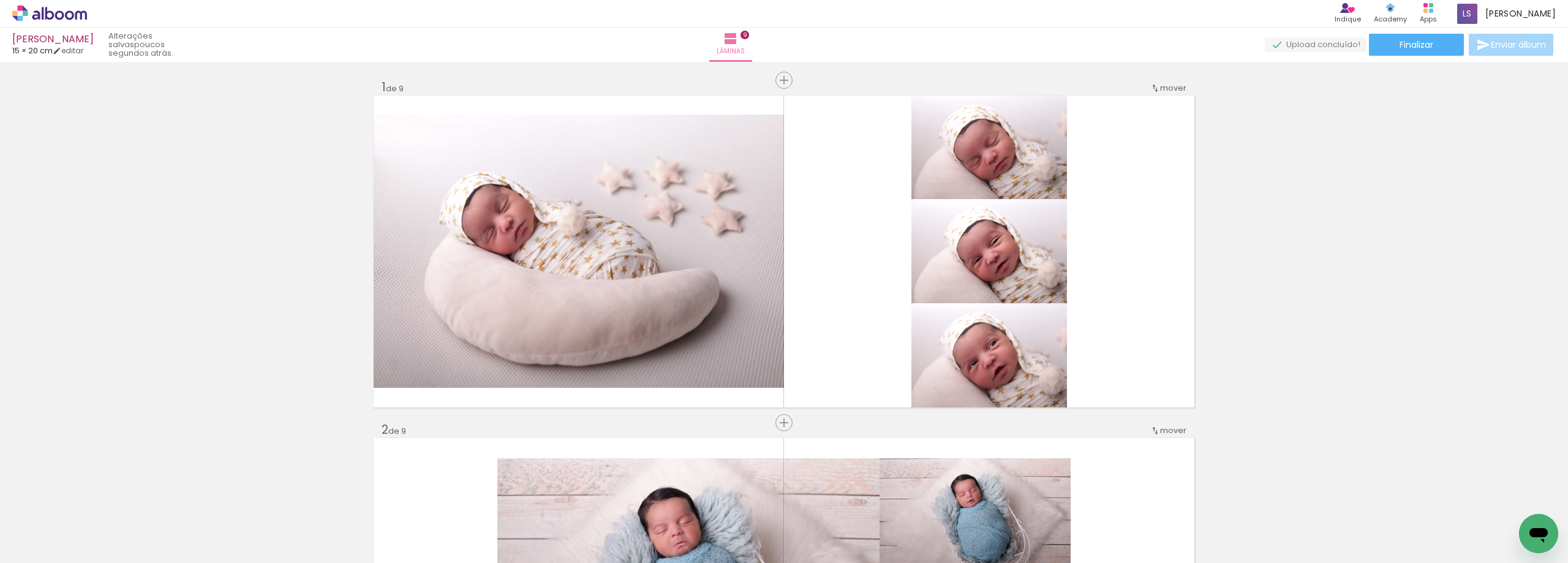
scroll to position [0, 0]
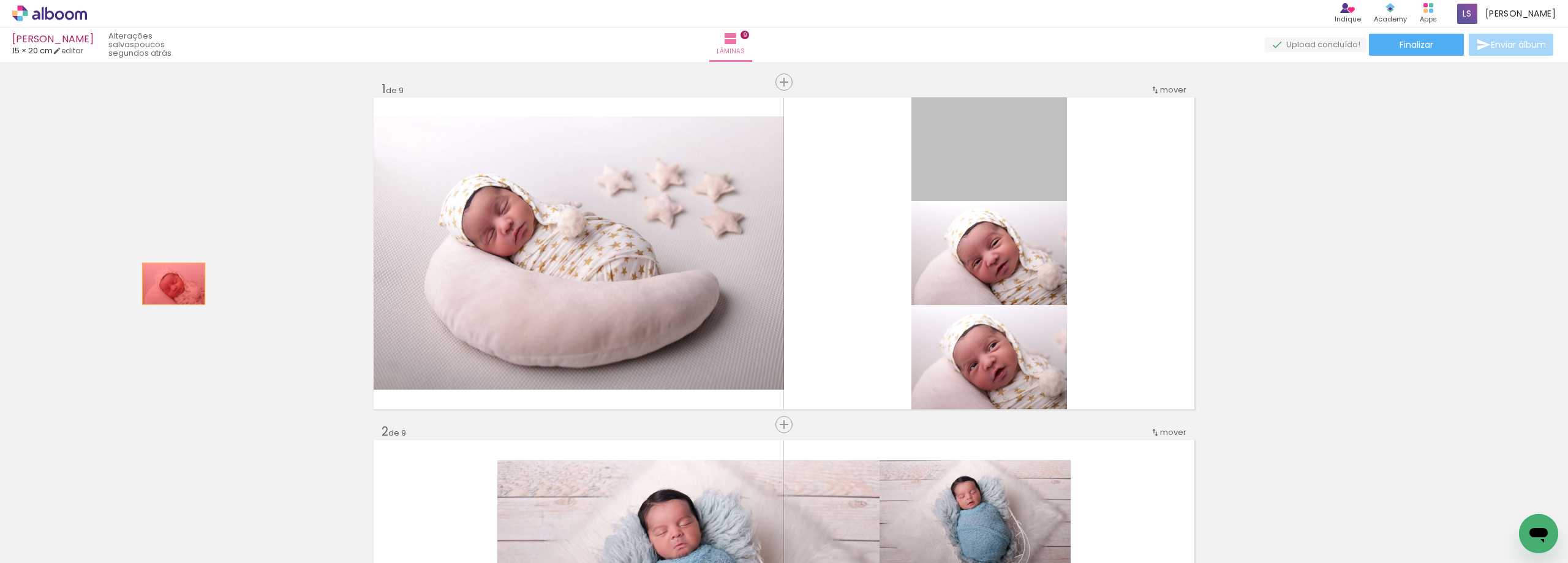
drag, startPoint x: 1002, startPoint y: 164, endPoint x: 169, endPoint y: 284, distance: 841.6
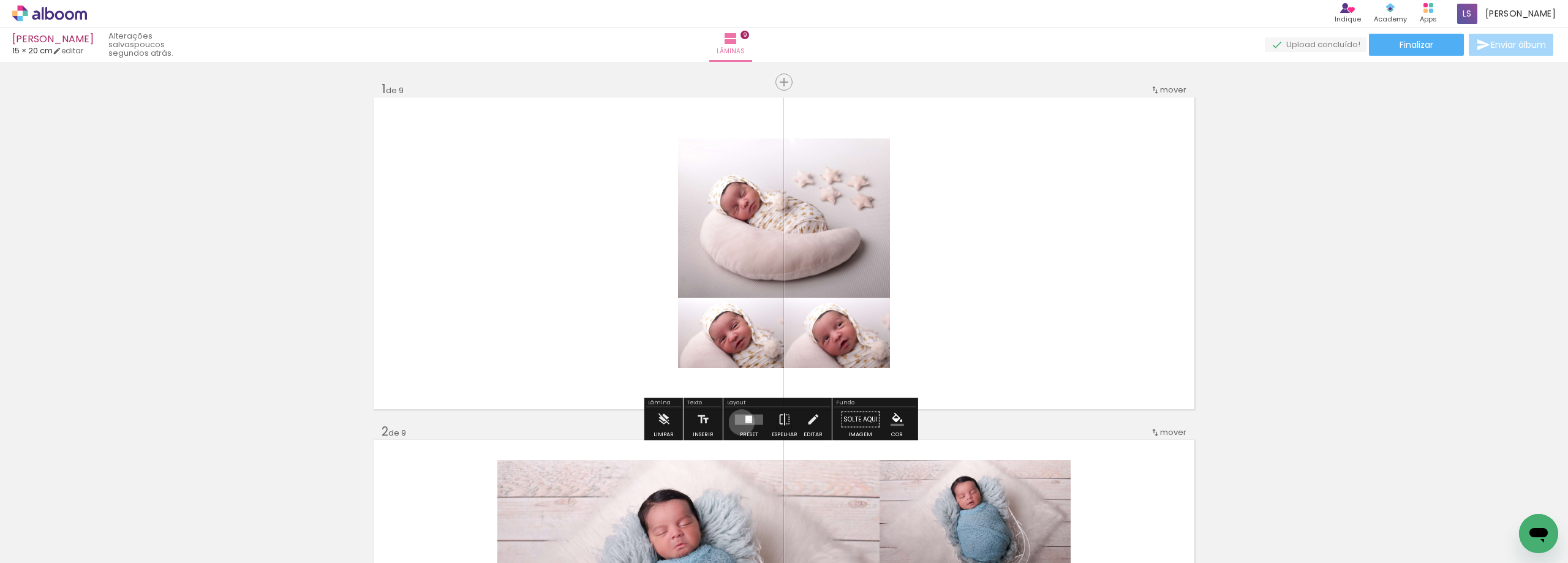
click at [739, 422] on quentale-layouter at bounding box center [749, 419] width 28 height 10
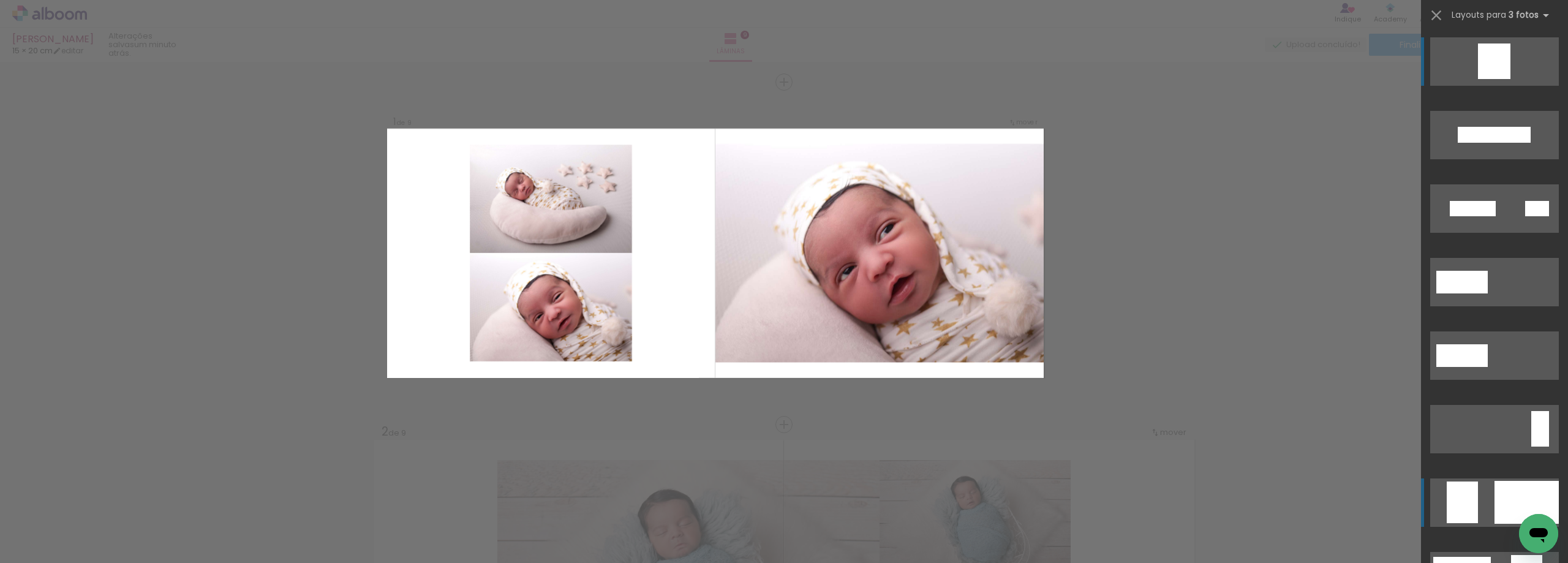
click at [1477, 497] on quentale-layouter at bounding box center [1494, 503] width 129 height 49
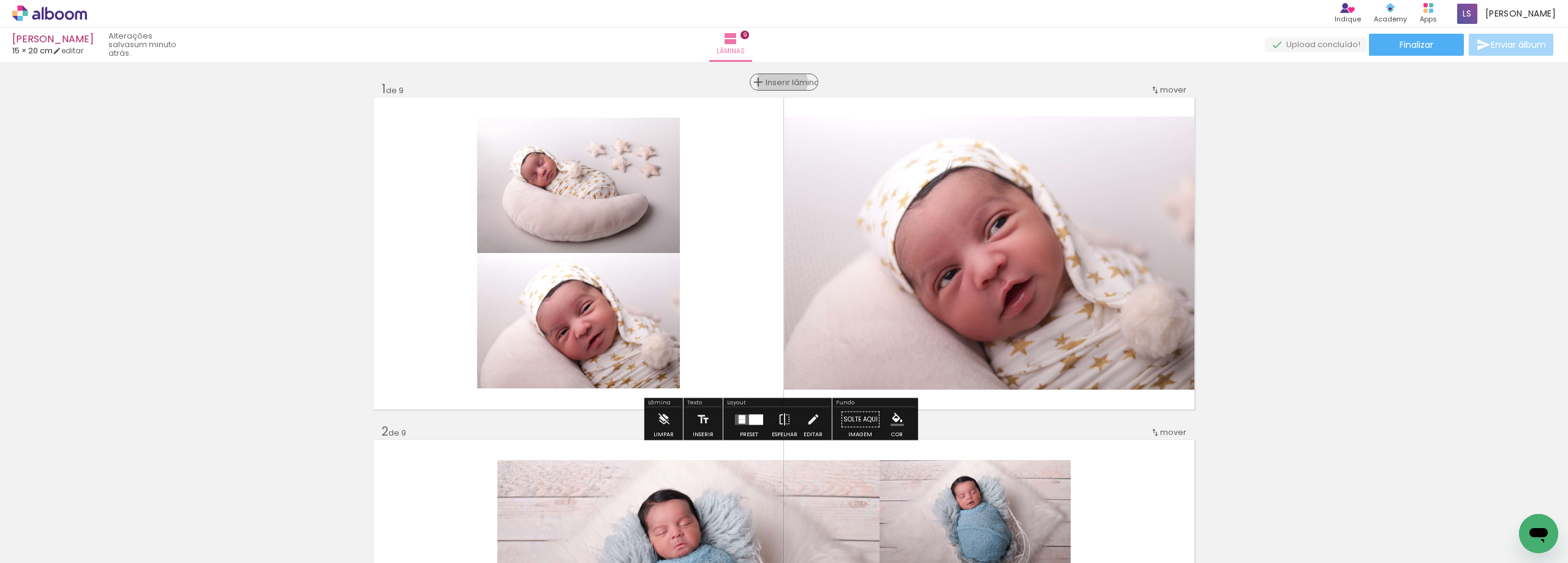
click at [778, 82] on span "Inserir lâmina" at bounding box center [789, 83] width 48 height 8
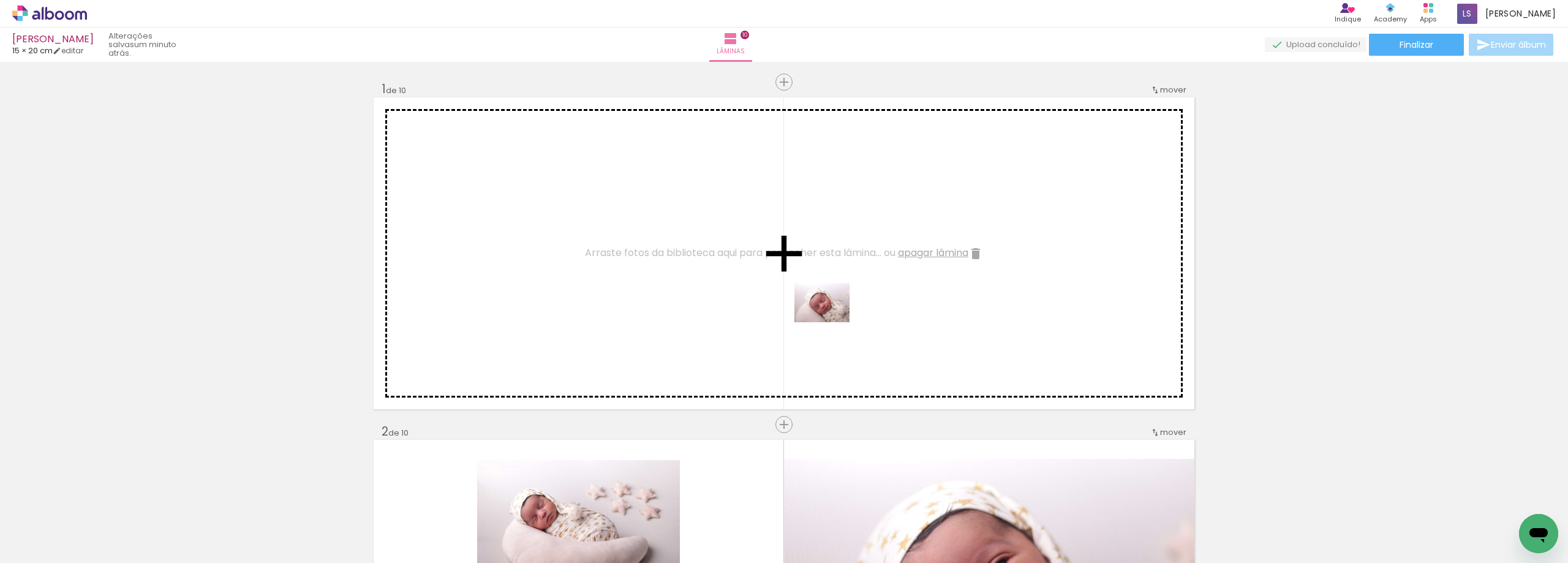
drag, startPoint x: 270, startPoint y: 526, endPoint x: 831, endPoint y: 320, distance: 597.6
click at [831, 320] on quentale-workspace at bounding box center [784, 282] width 1568 height 563
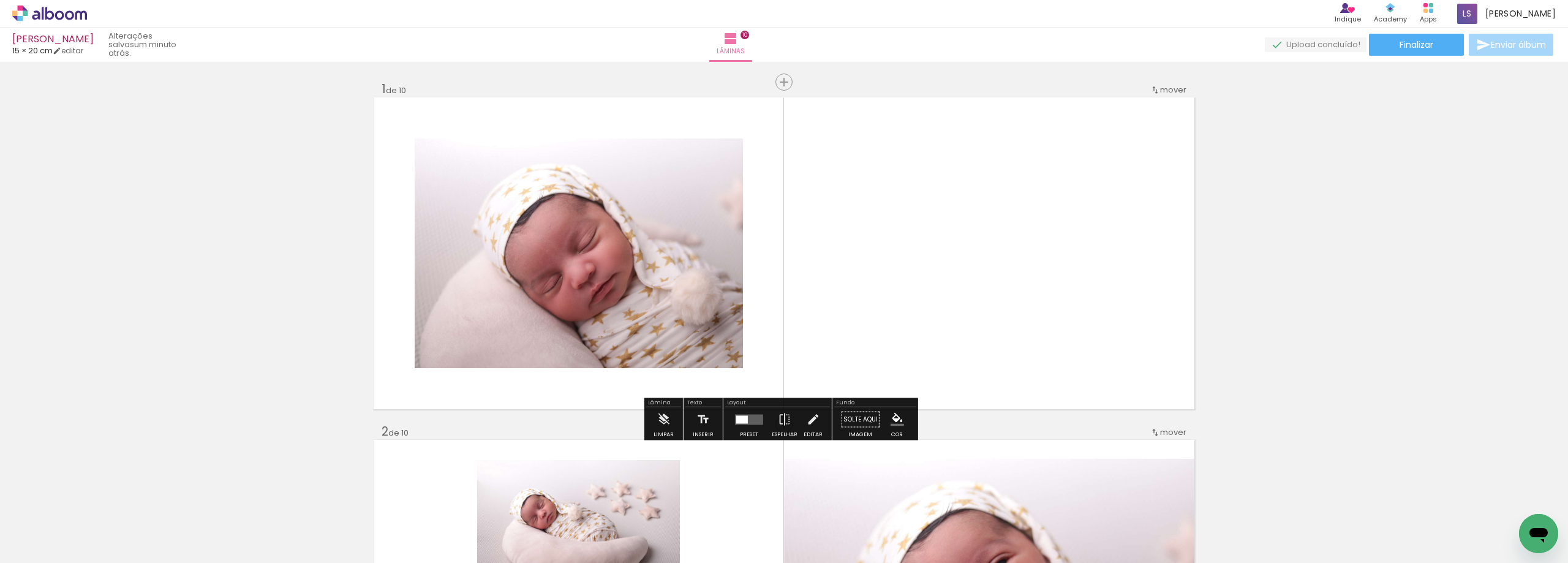
click at [736, 423] on div at bounding box center [742, 420] width 12 height 8
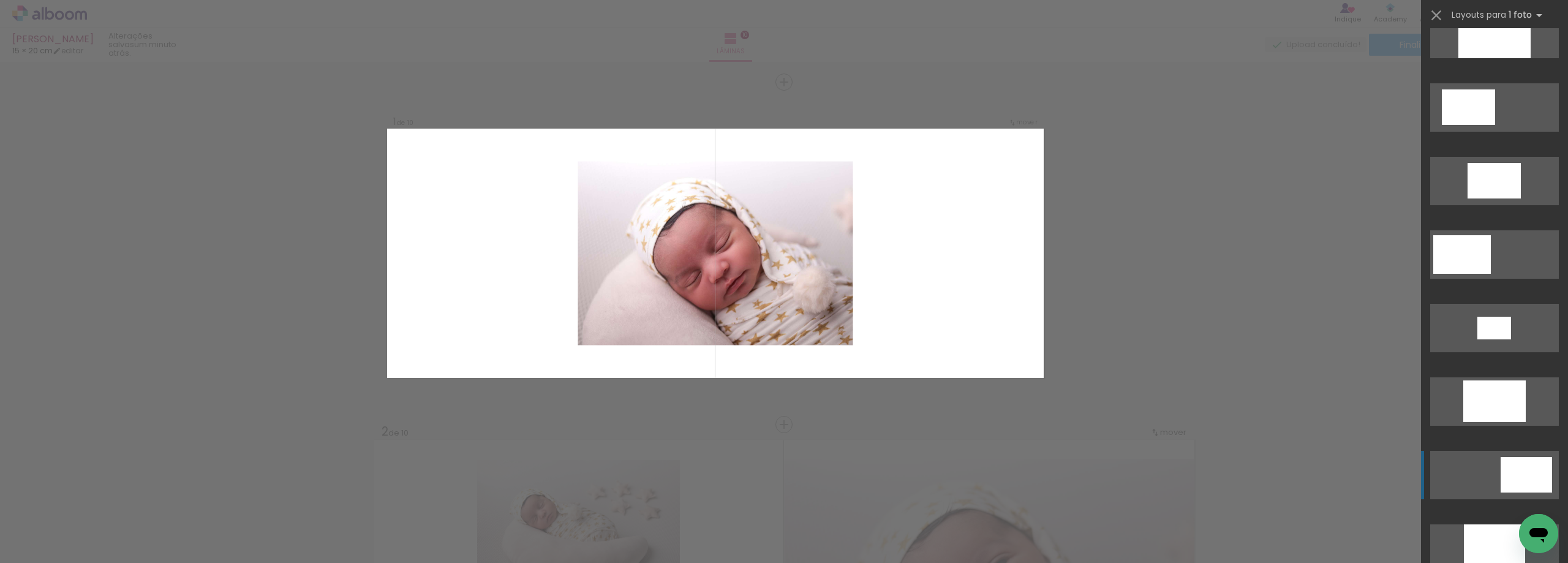
scroll to position [307, 0]
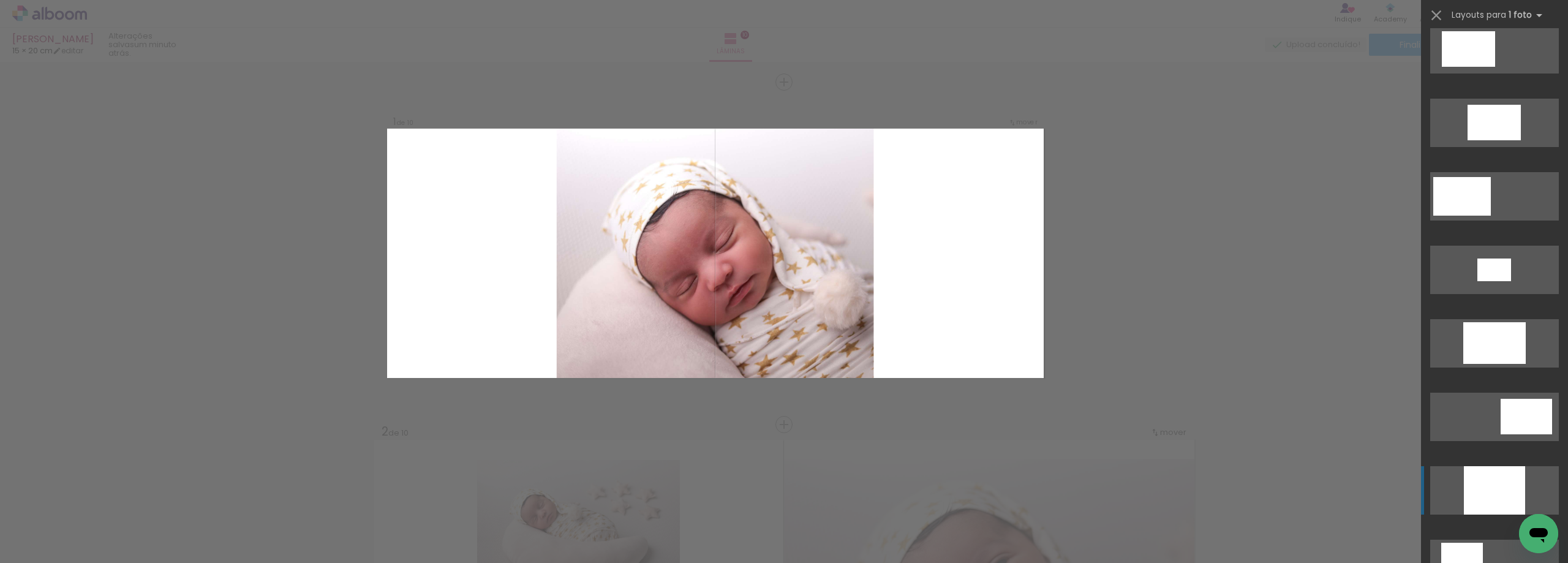
click at [1490, 501] on div at bounding box center [1493, 490] width 61 height 49
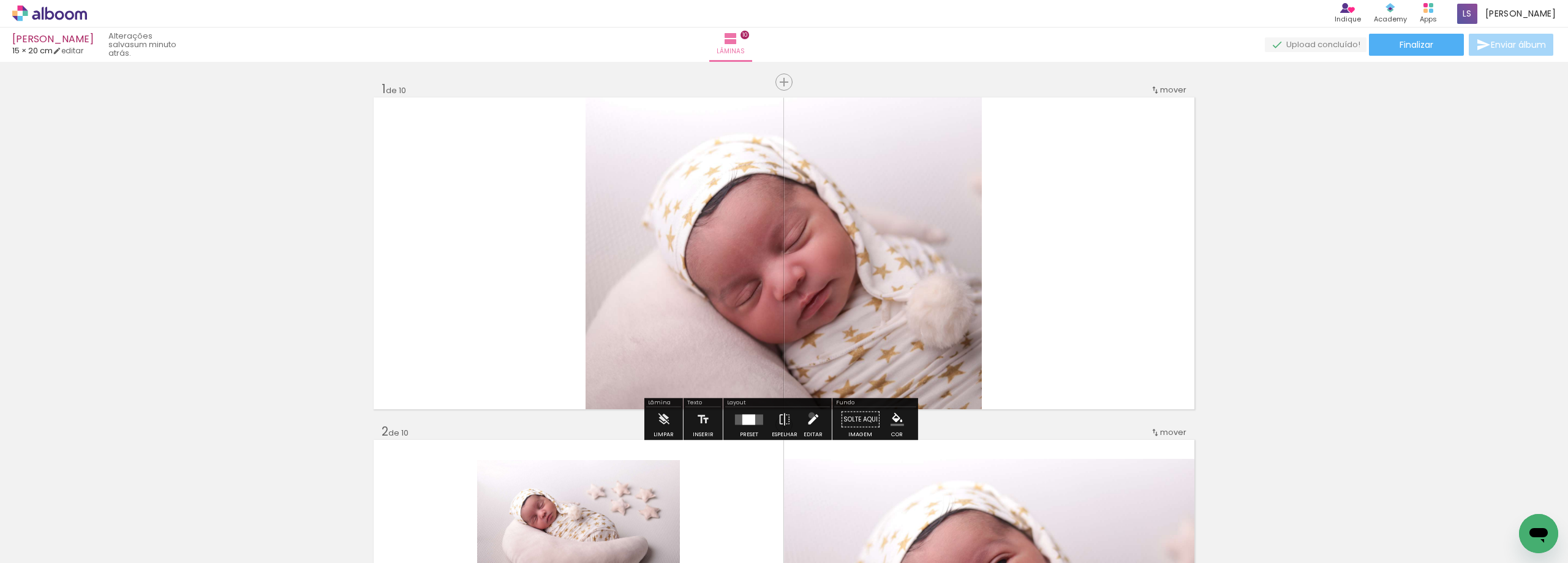
click at [808, 416] on iron-icon at bounding box center [812, 419] width 13 height 24
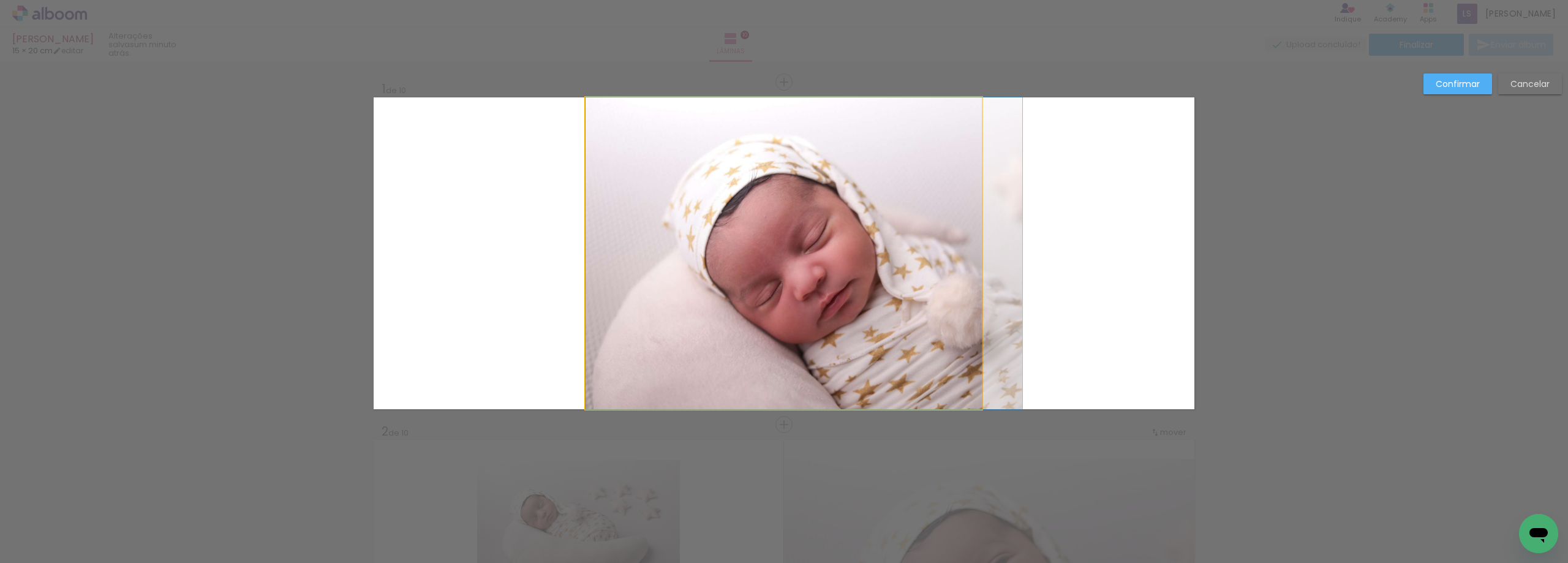
drag, startPoint x: 785, startPoint y: 263, endPoint x: 810, endPoint y: 261, distance: 25.1
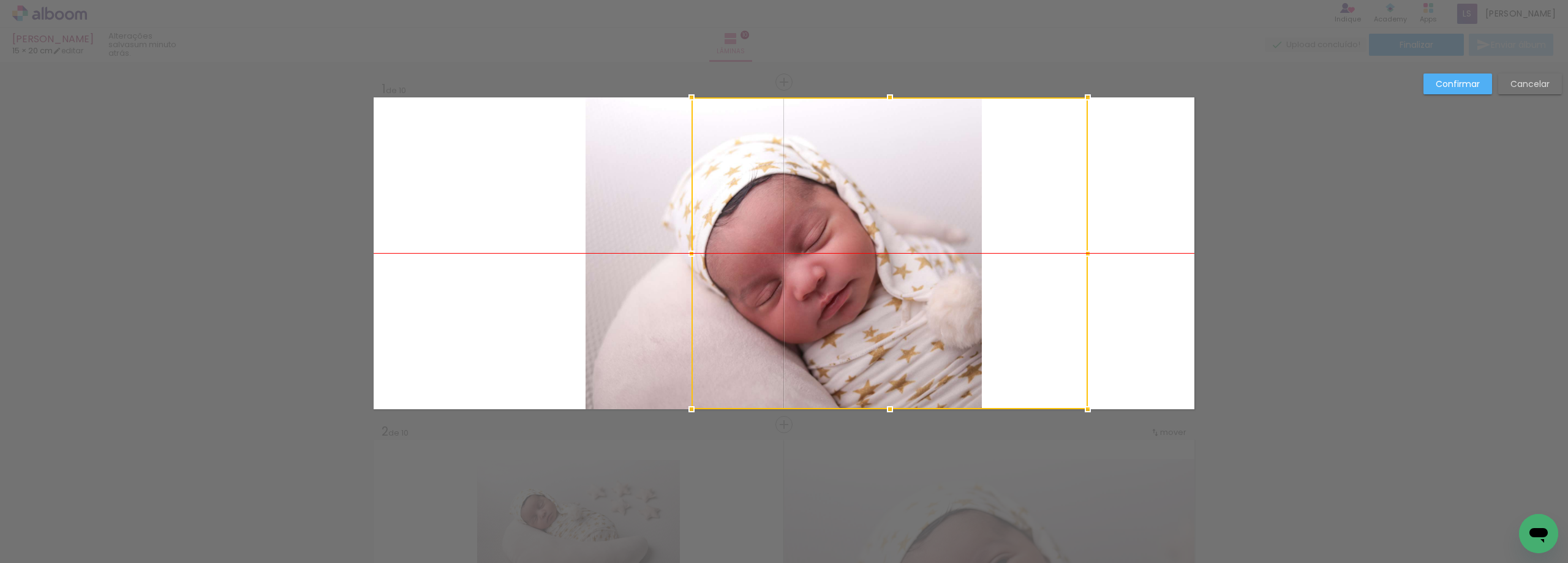
drag, startPoint x: 805, startPoint y: 261, endPoint x: 906, endPoint y: 262, distance: 101.0
click at [906, 262] on div at bounding box center [889, 253] width 396 height 312
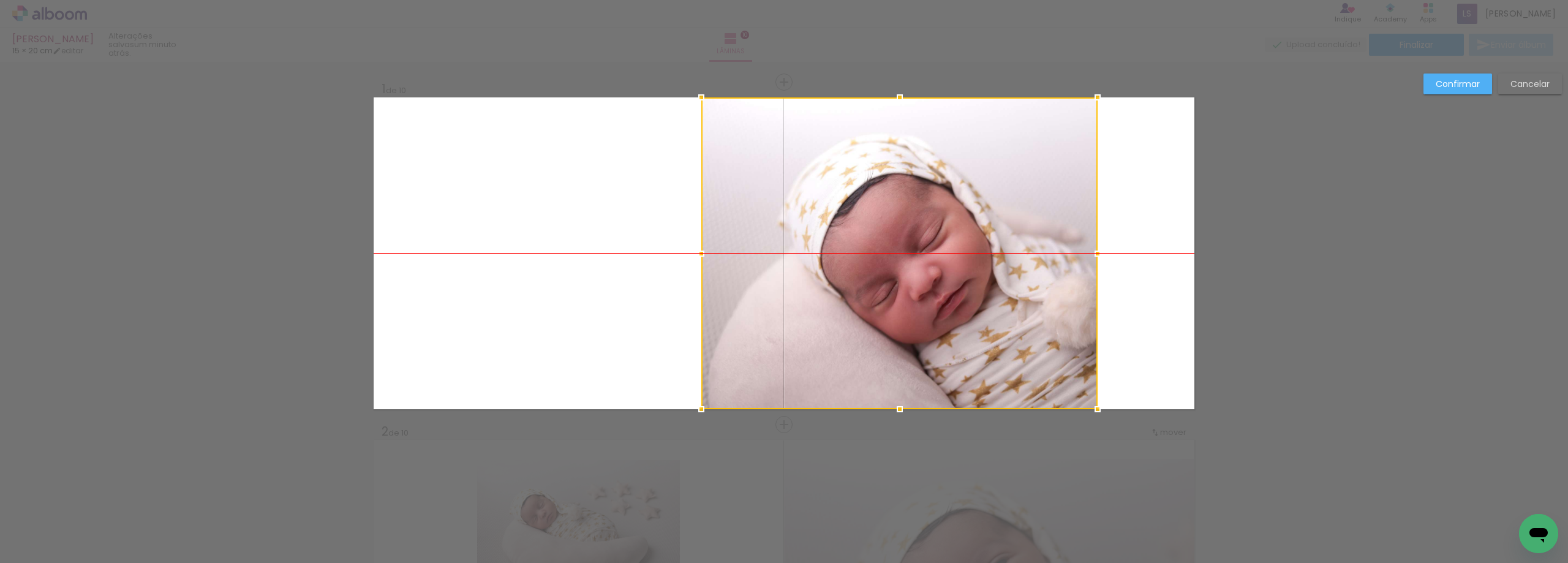
drag, startPoint x: 842, startPoint y: 270, endPoint x: 957, endPoint y: 268, distance: 115.0
click at [957, 268] on div at bounding box center [899, 253] width 396 height 312
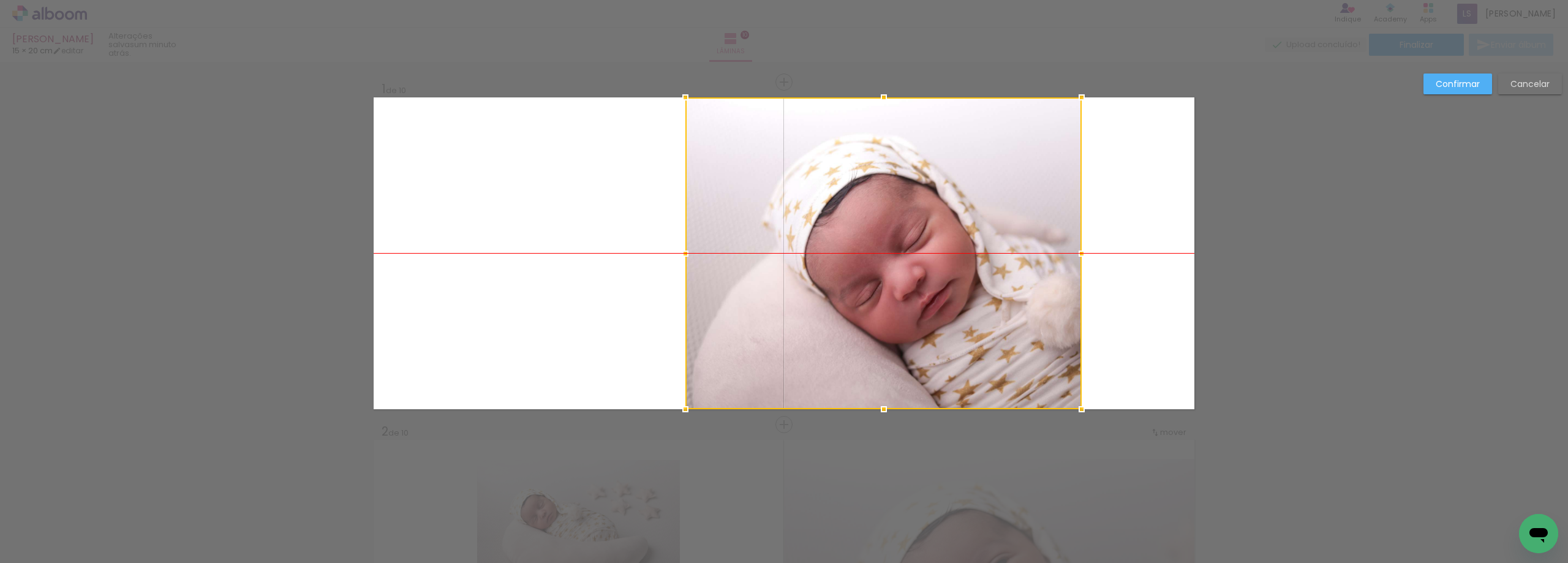
drag, startPoint x: 928, startPoint y: 268, endPoint x: 912, endPoint y: 269, distance: 16.0
click at [912, 269] on div at bounding box center [883, 253] width 396 height 312
click at [0, 0] on slot "Confirmar" at bounding box center [0, 0] width 0 height 0
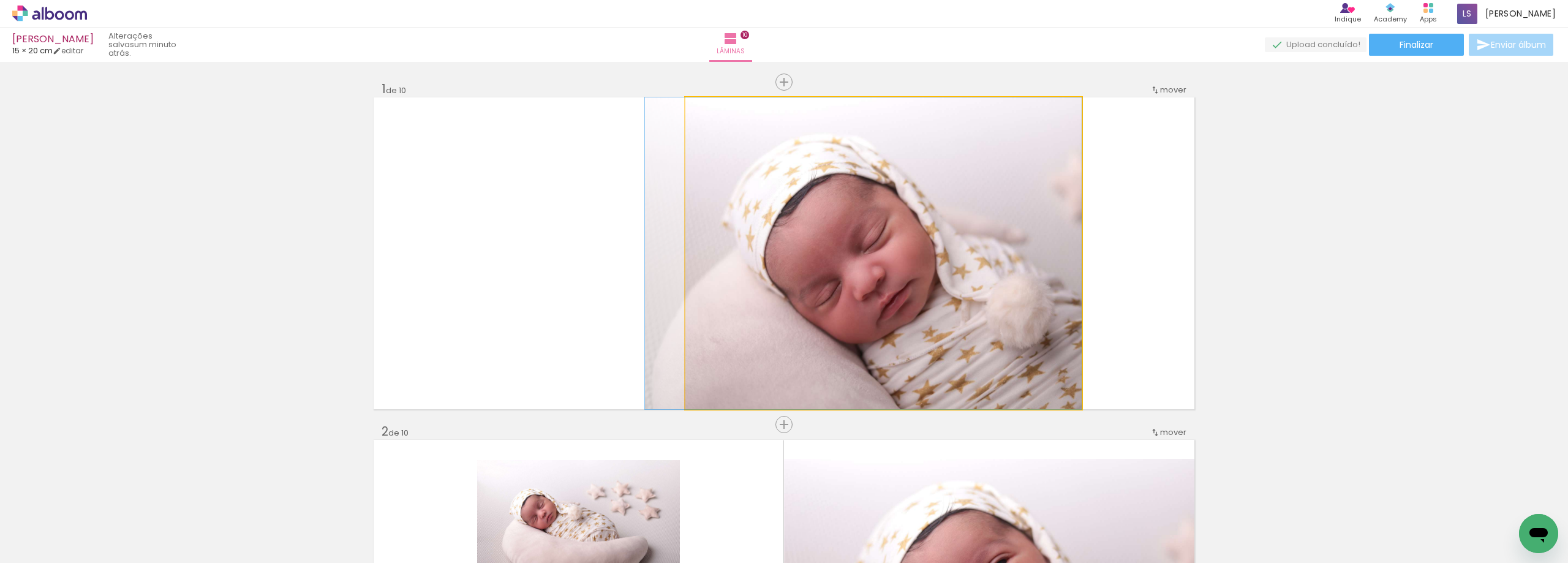
drag, startPoint x: 887, startPoint y: 245, endPoint x: 844, endPoint y: 245, distance: 43.0
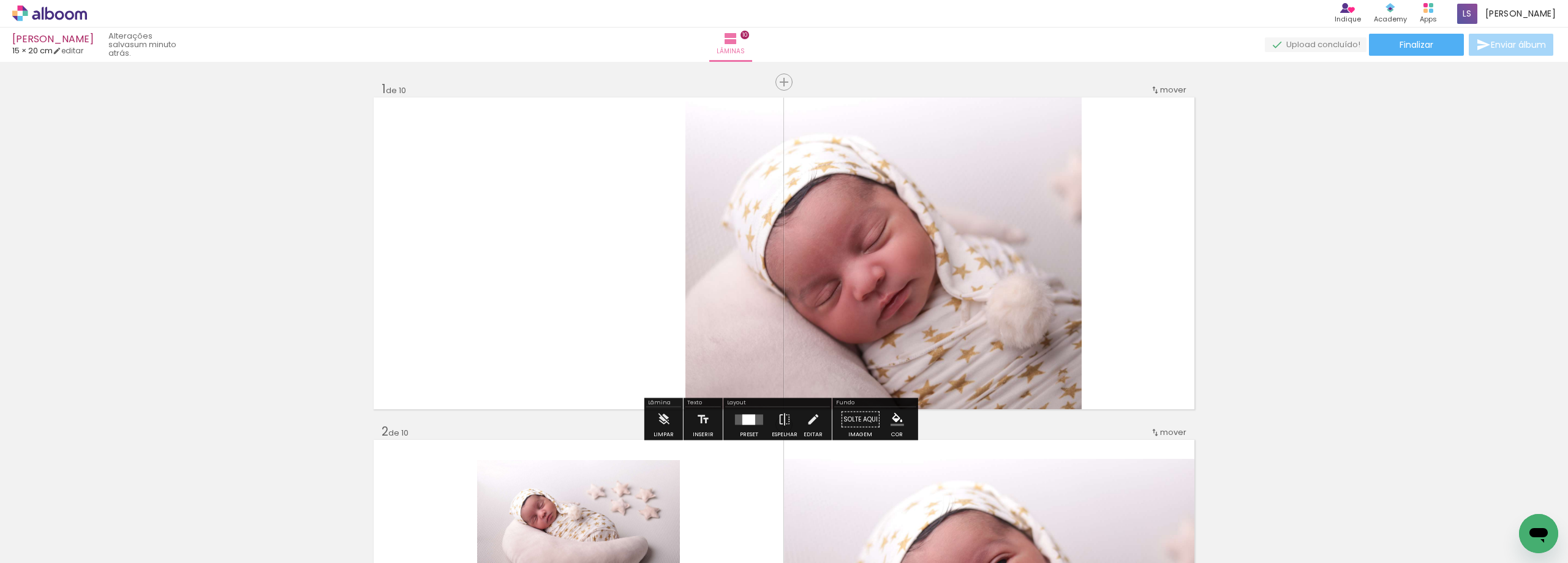
click at [607, 232] on quentale-layouter at bounding box center [784, 253] width 821 height 312
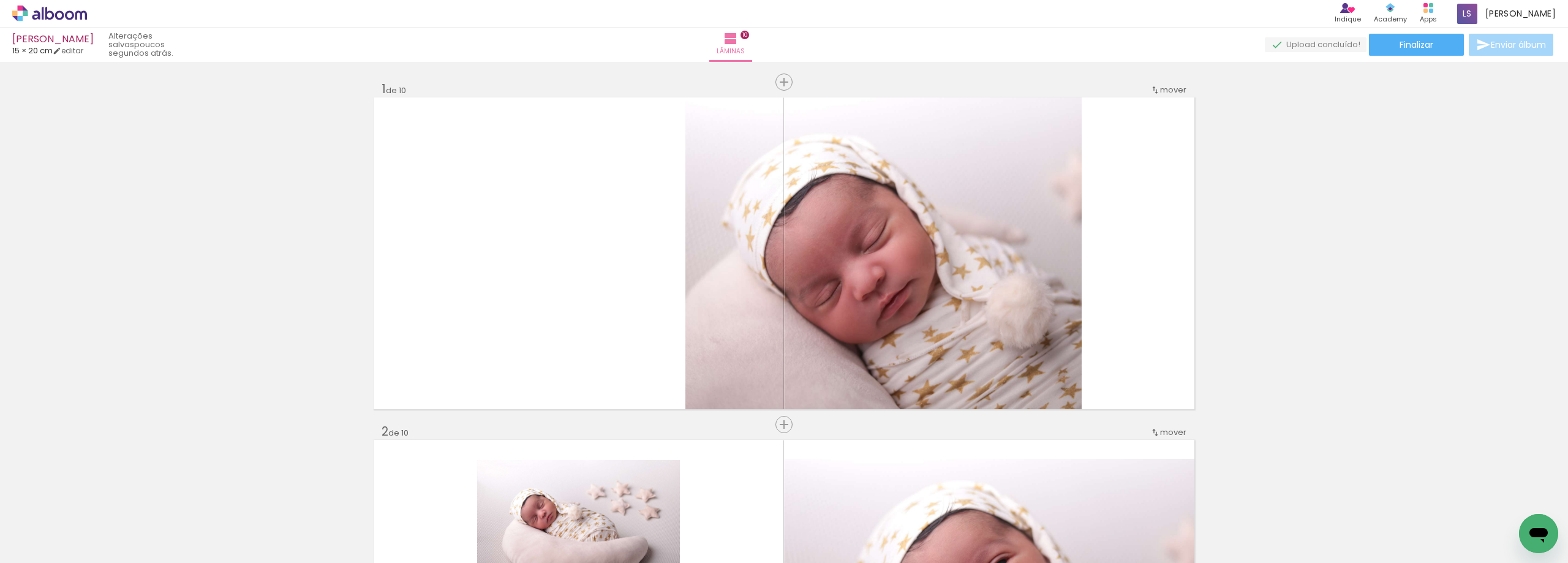
scroll to position [307, 0]
click at [123, 529] on div at bounding box center [122, 522] width 60 height 44
click at [270, 538] on div at bounding box center [260, 522] width 60 height 44
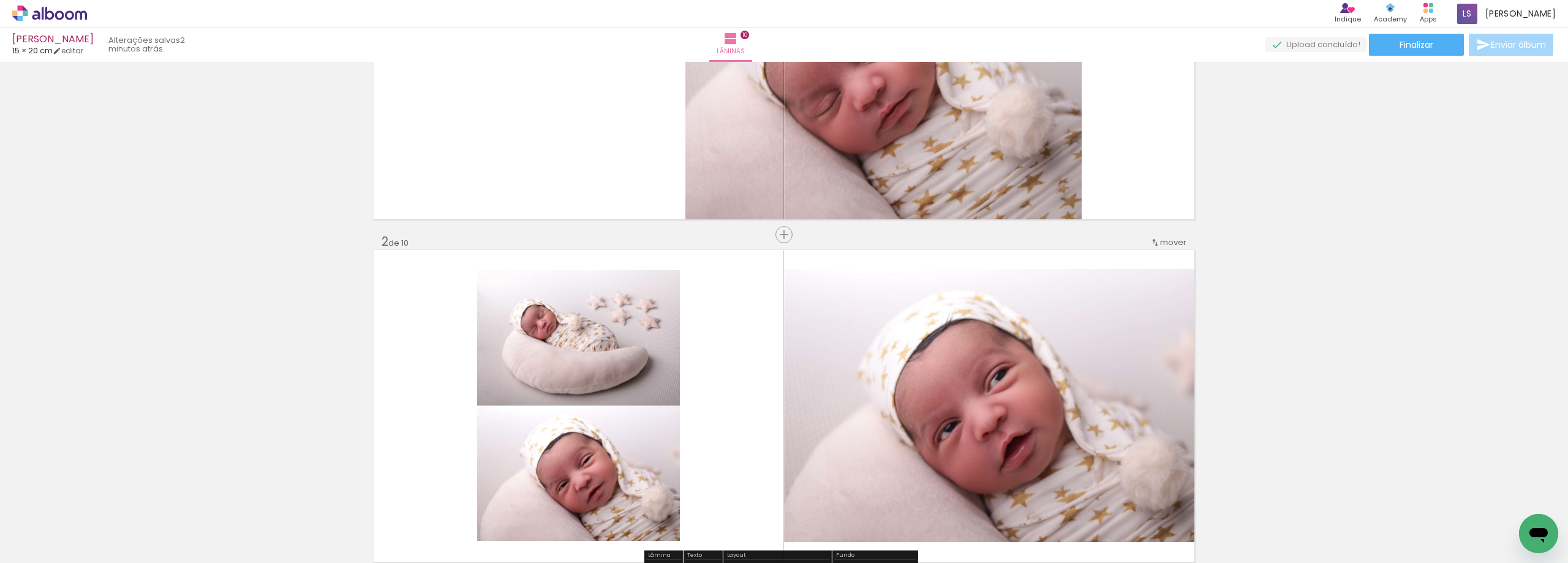
scroll to position [122, 0]
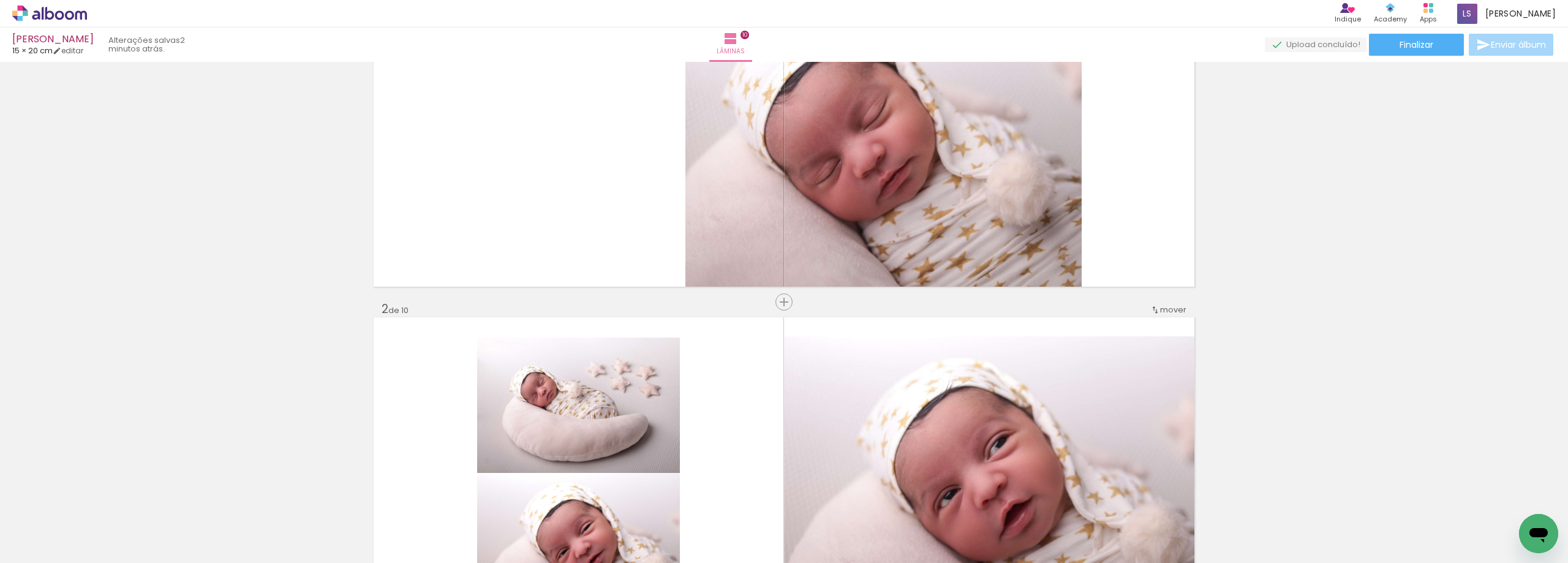
click at [13, 554] on paper-button "Adicionar Fotos" at bounding box center [38, 546] width 59 height 19
click at [0, 0] on input "file" at bounding box center [0, 0] width 0 height 0
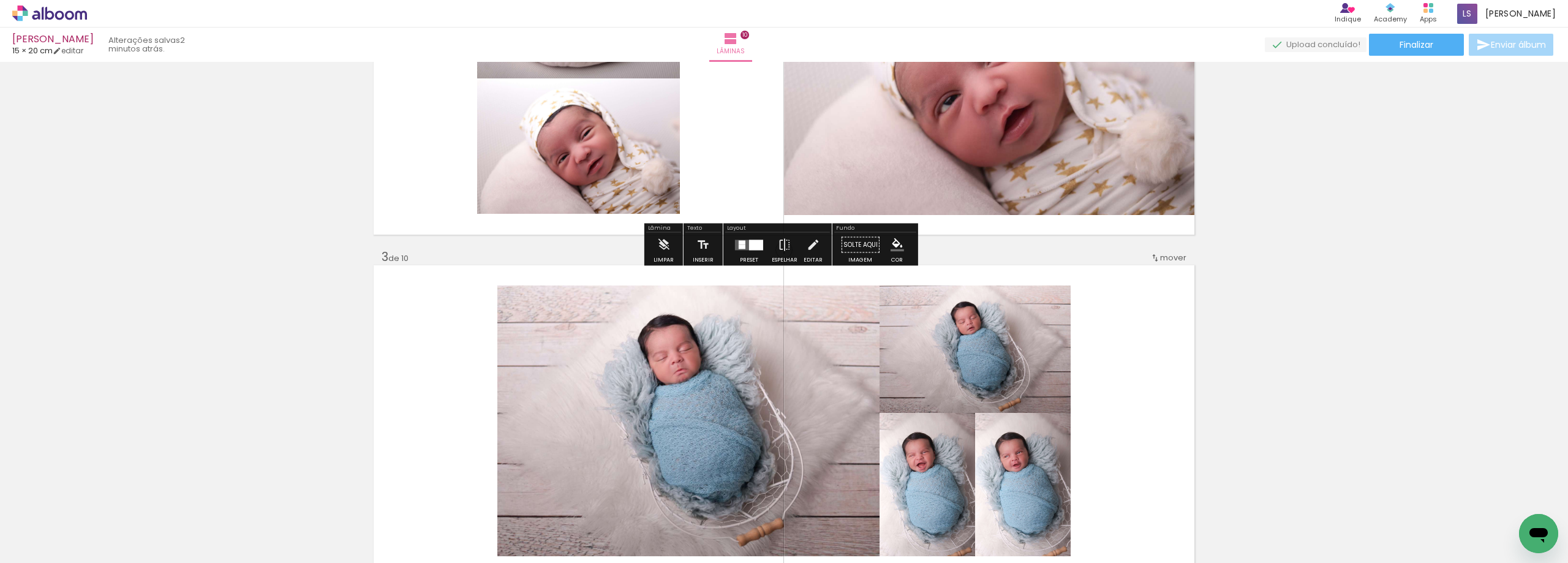
scroll to position [551, 0]
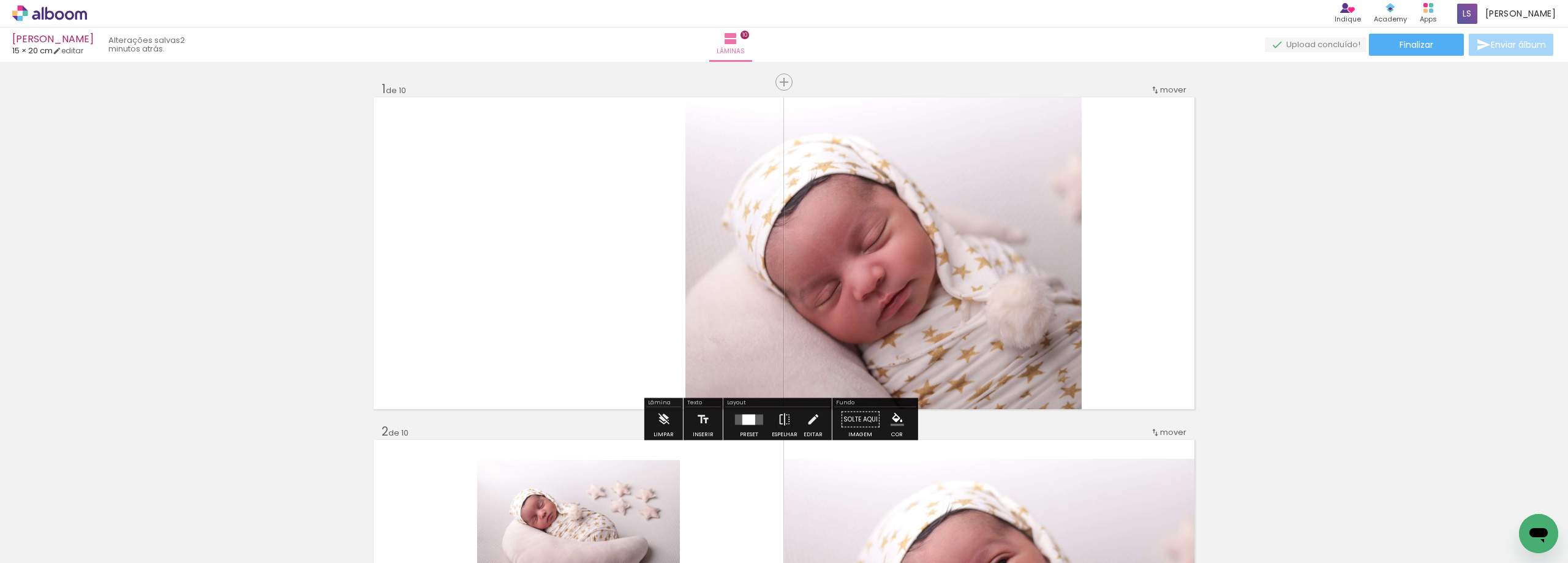
scroll to position [307, 0]
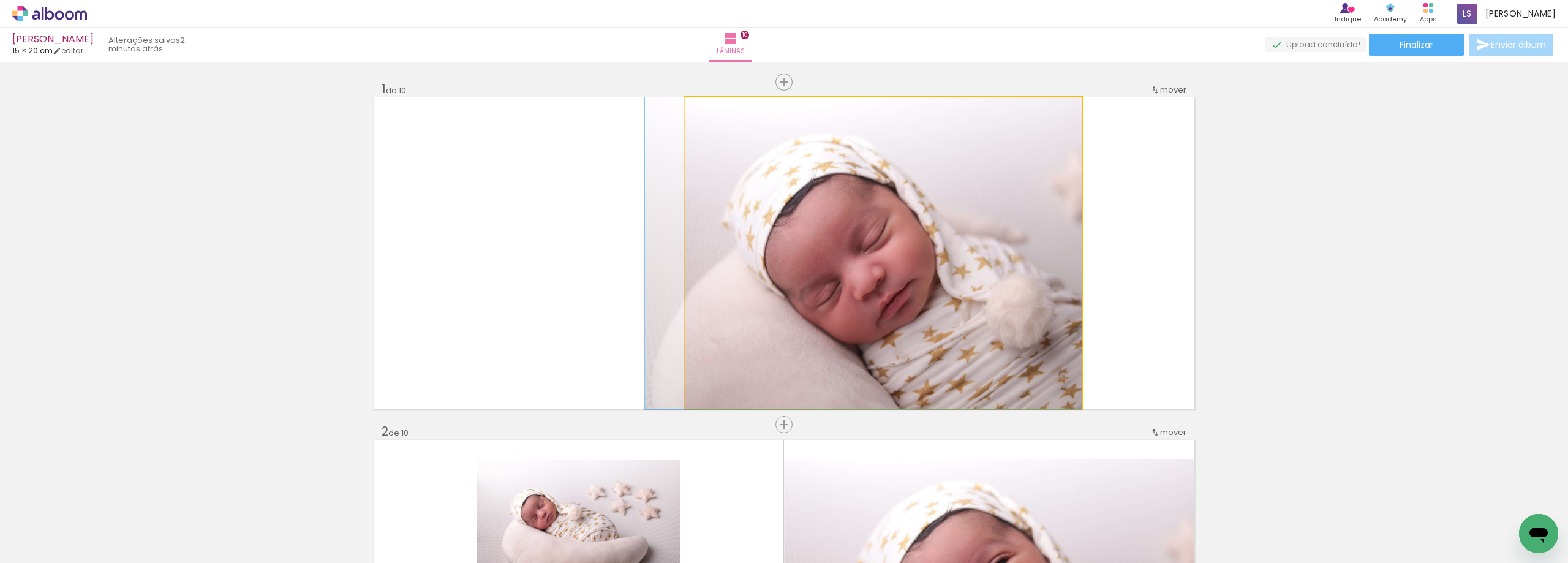
click at [836, 288] on quentale-photo at bounding box center [883, 253] width 396 height 312
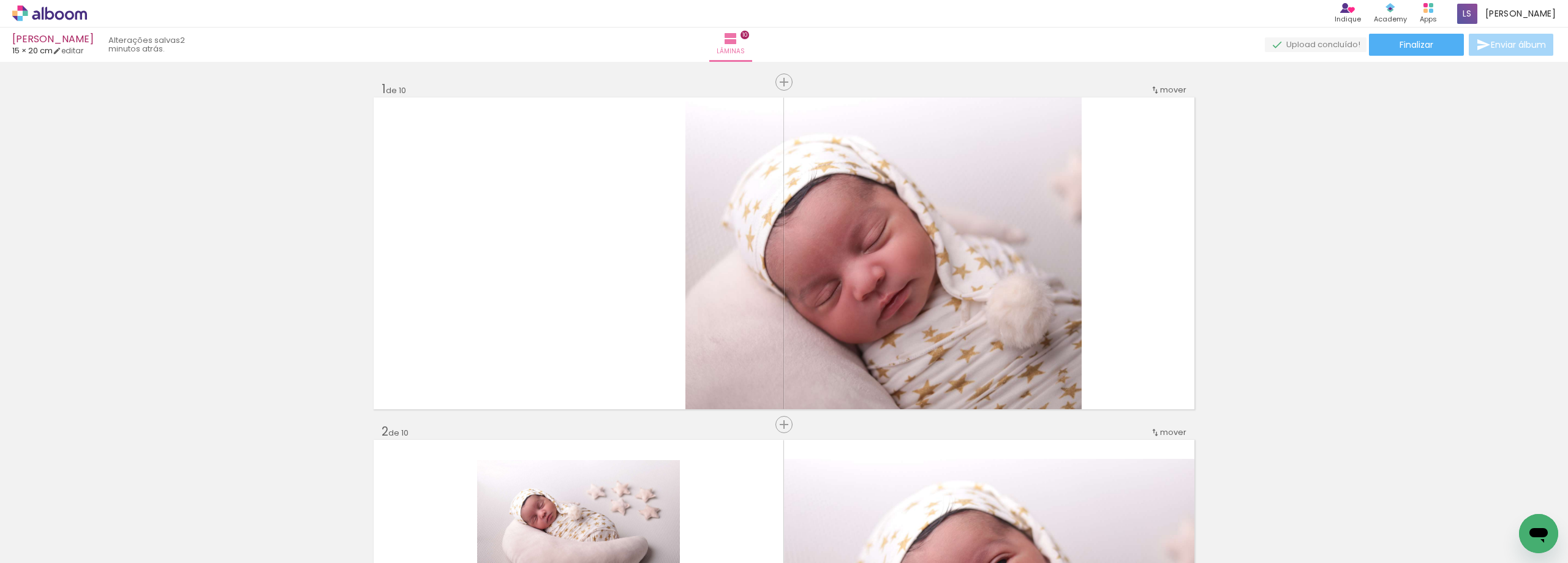
click at [268, 534] on div at bounding box center [260, 522] width 60 height 44
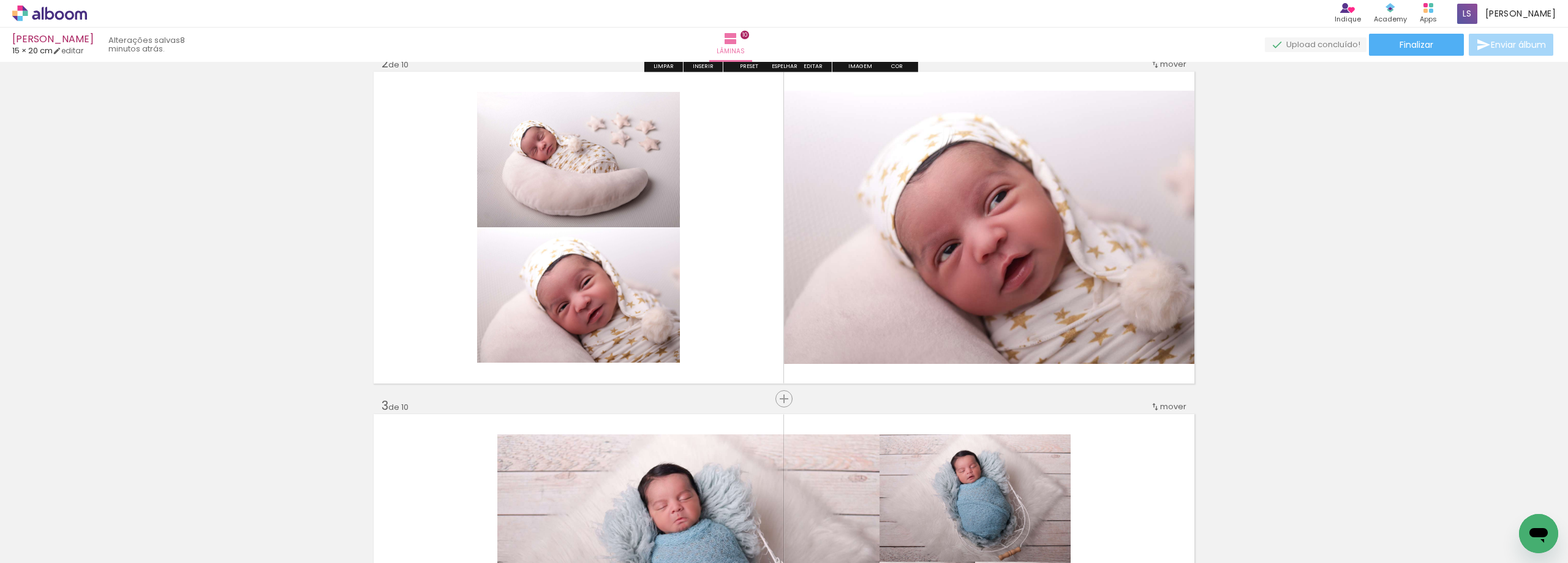
scroll to position [307, 0]
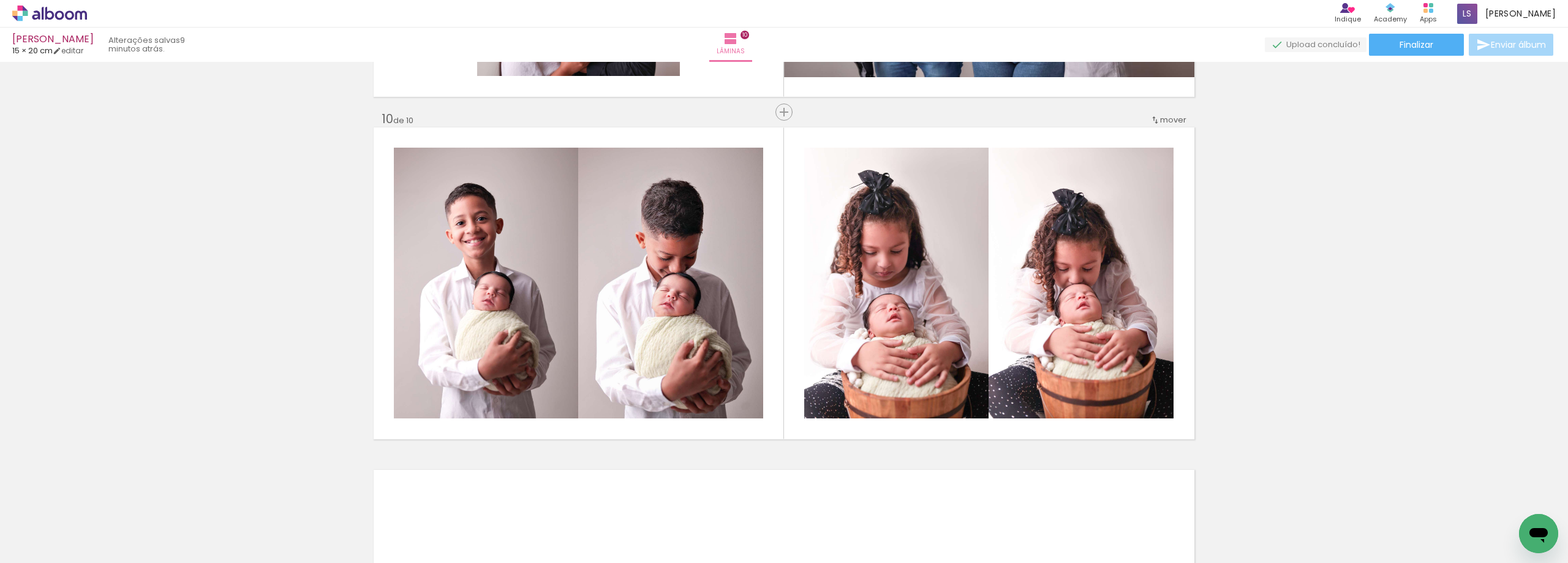
scroll to position [3063, 0]
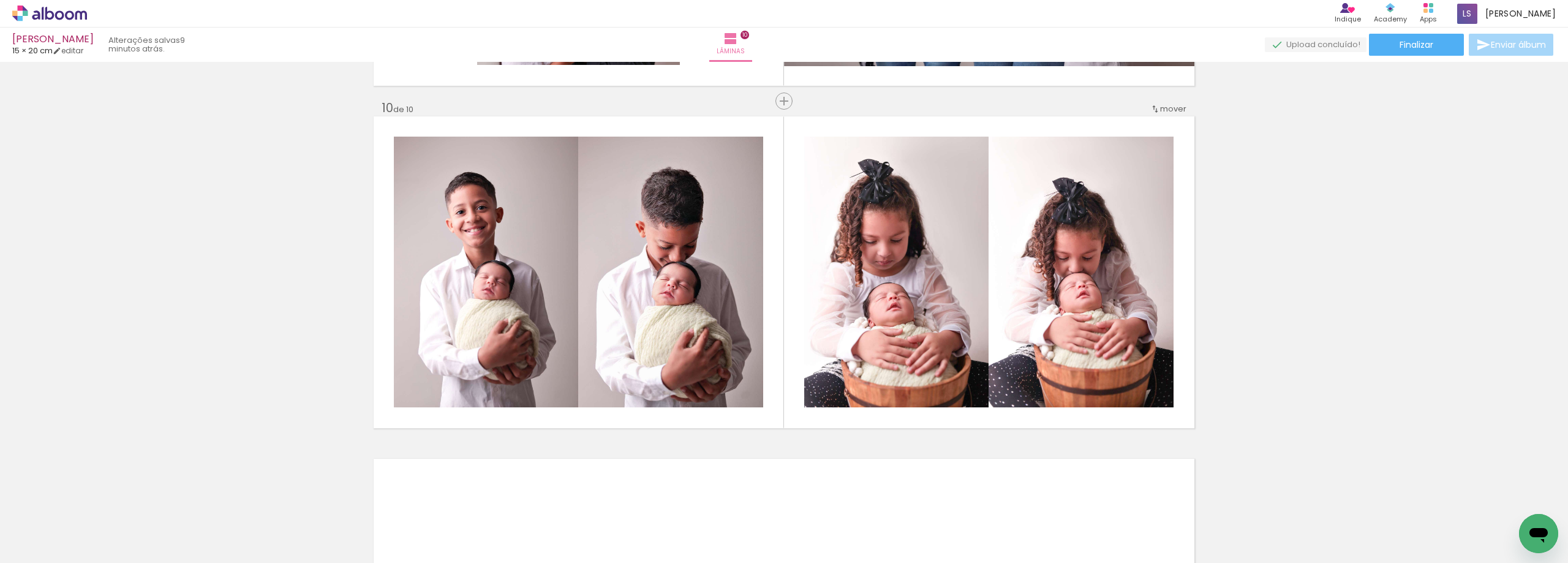
scroll to position [307, 0]
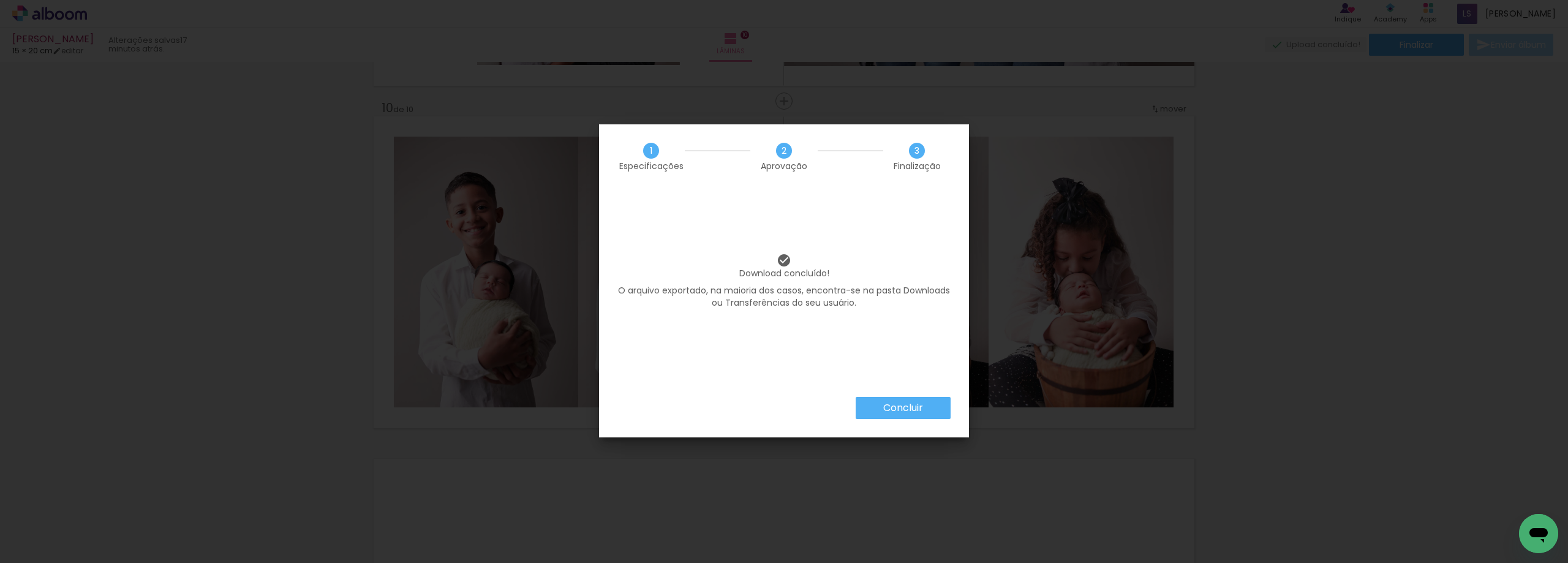
scroll to position [307, 0]
click at [889, 416] on paper-button "Concluir" at bounding box center [902, 408] width 95 height 22
click at [889, 416] on iron-overlay-backdrop at bounding box center [784, 282] width 1568 height 563
